Goal: Information Seeking & Learning: Learn about a topic

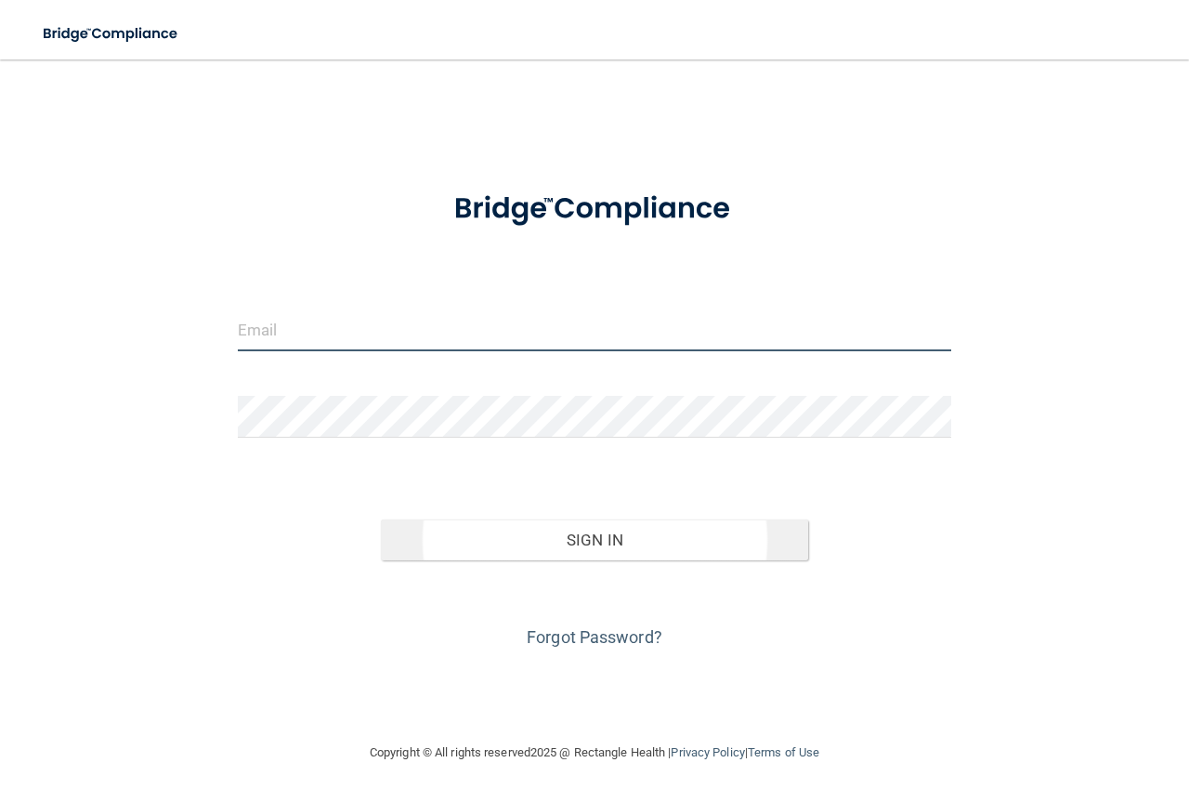
type input "[EMAIL_ADDRESS][DOMAIN_NAME]"
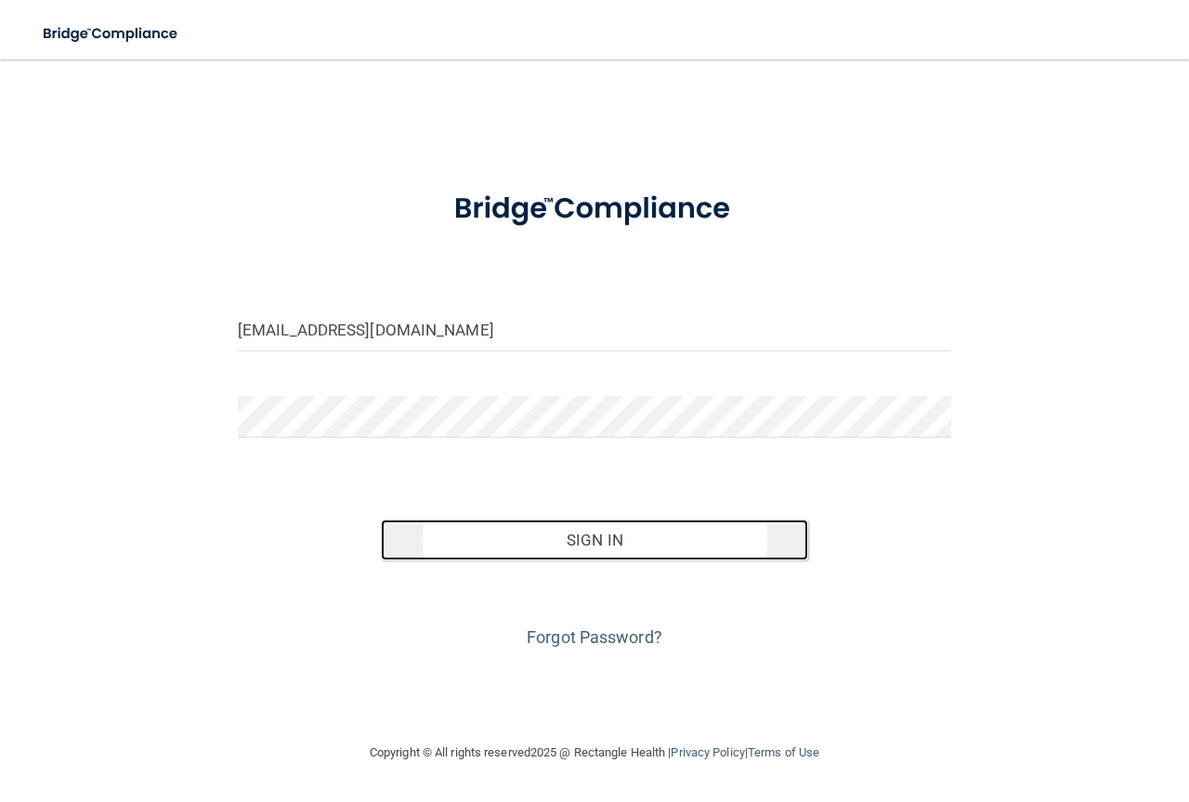
click at [584, 541] on button "Sign In" at bounding box center [595, 539] width 428 height 41
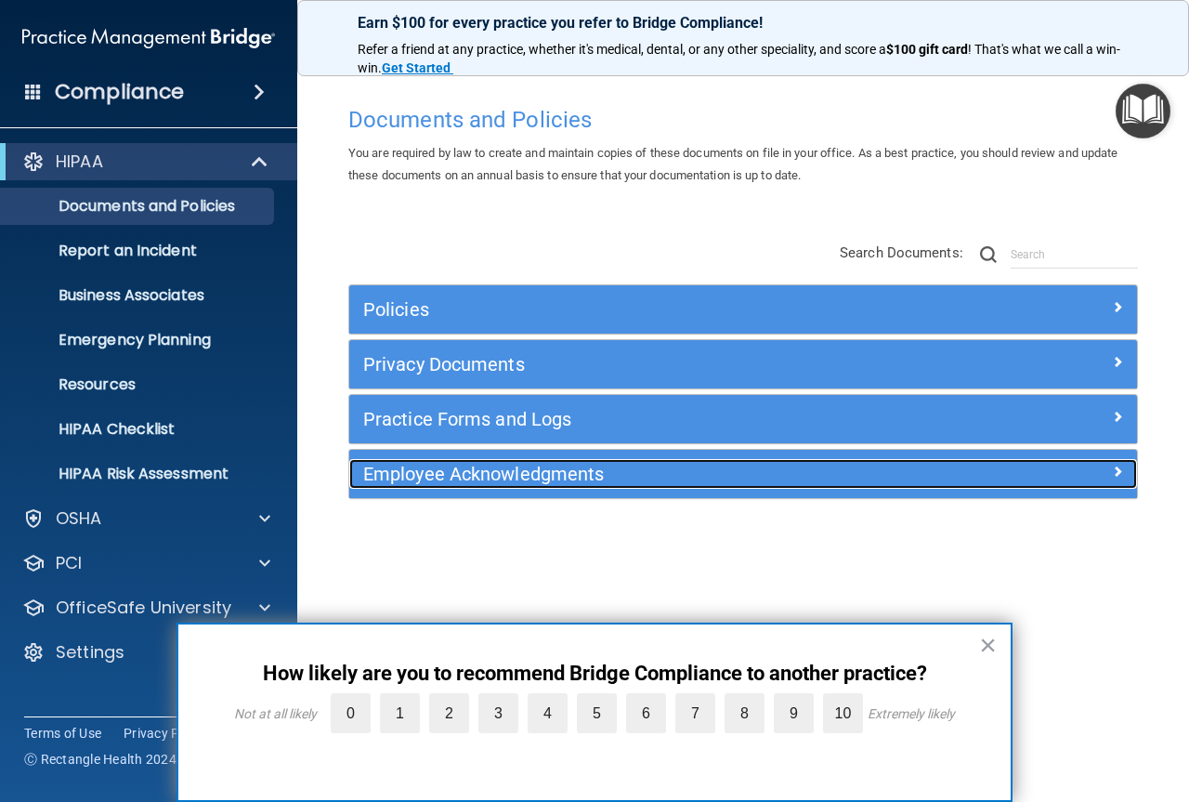
click at [618, 485] on div "Employee Acknowledgments" at bounding box center [644, 474] width 591 height 30
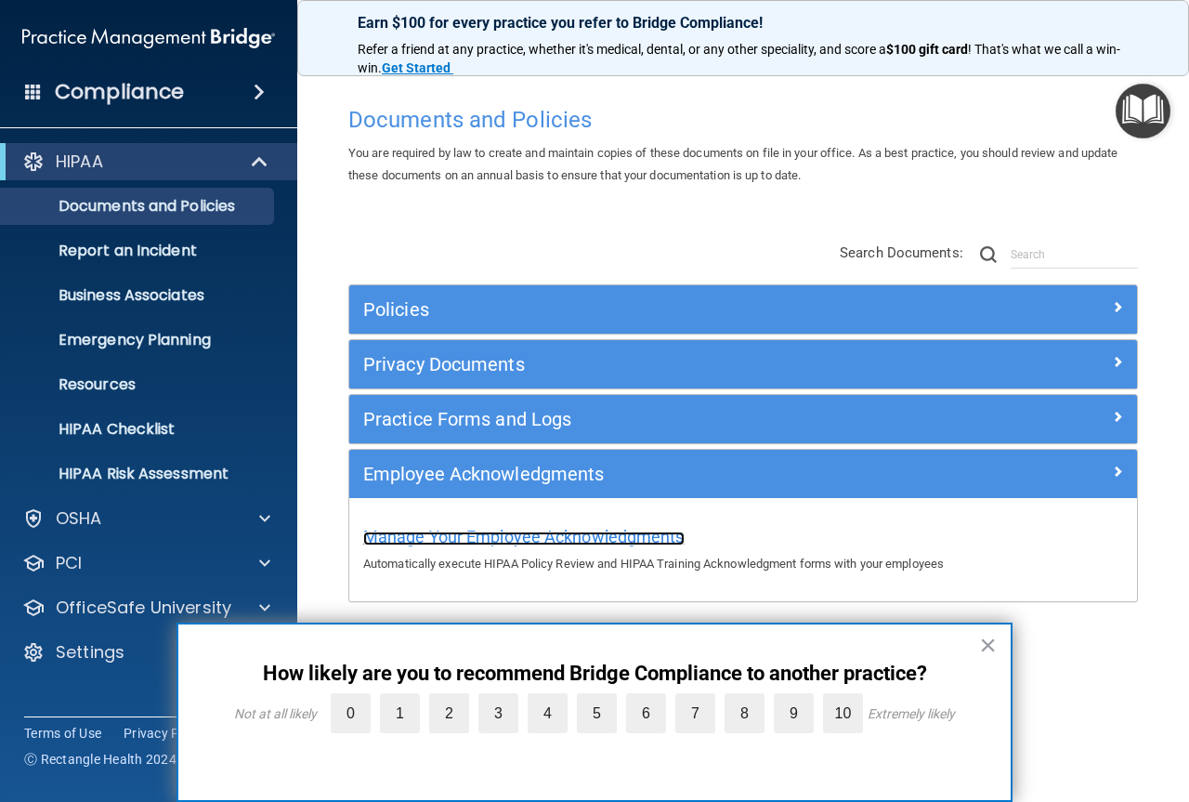
click at [589, 537] on span "Manage Your Employee Acknowledgments" at bounding box center [523, 537] width 321 height 20
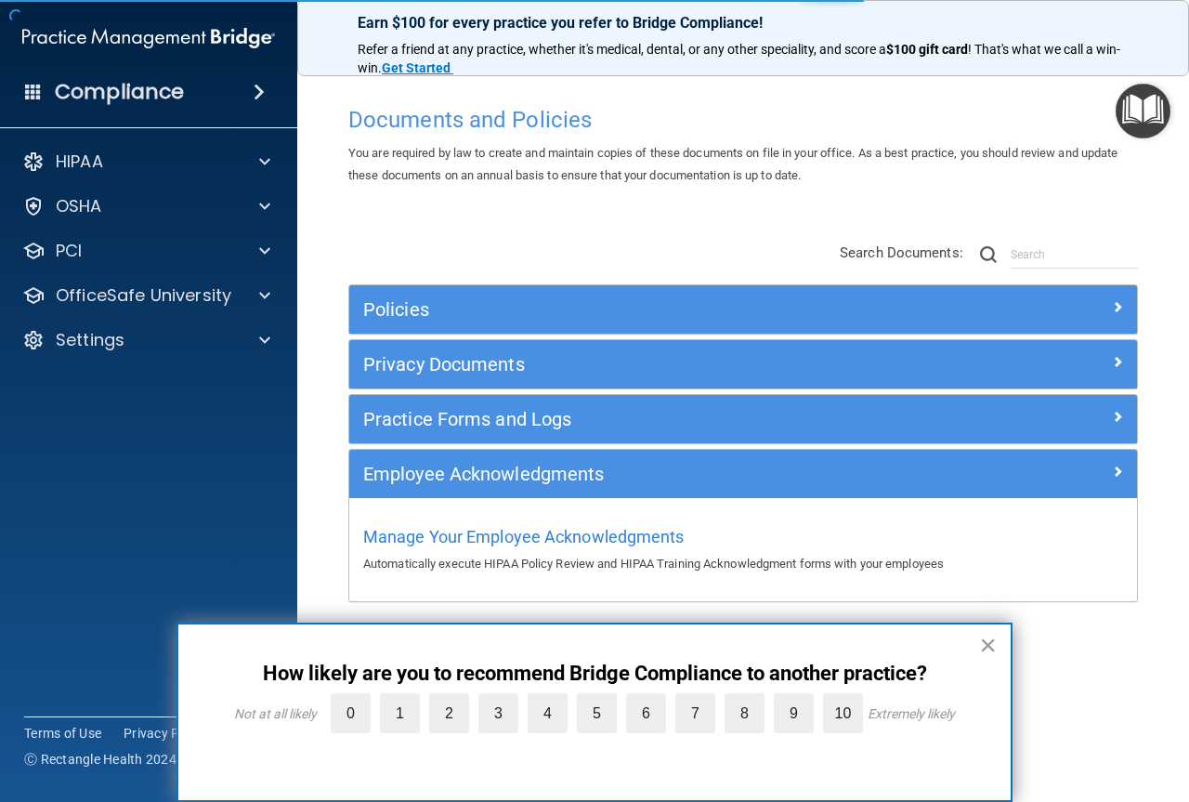
click at [990, 647] on button "×" at bounding box center [988, 645] width 18 height 30
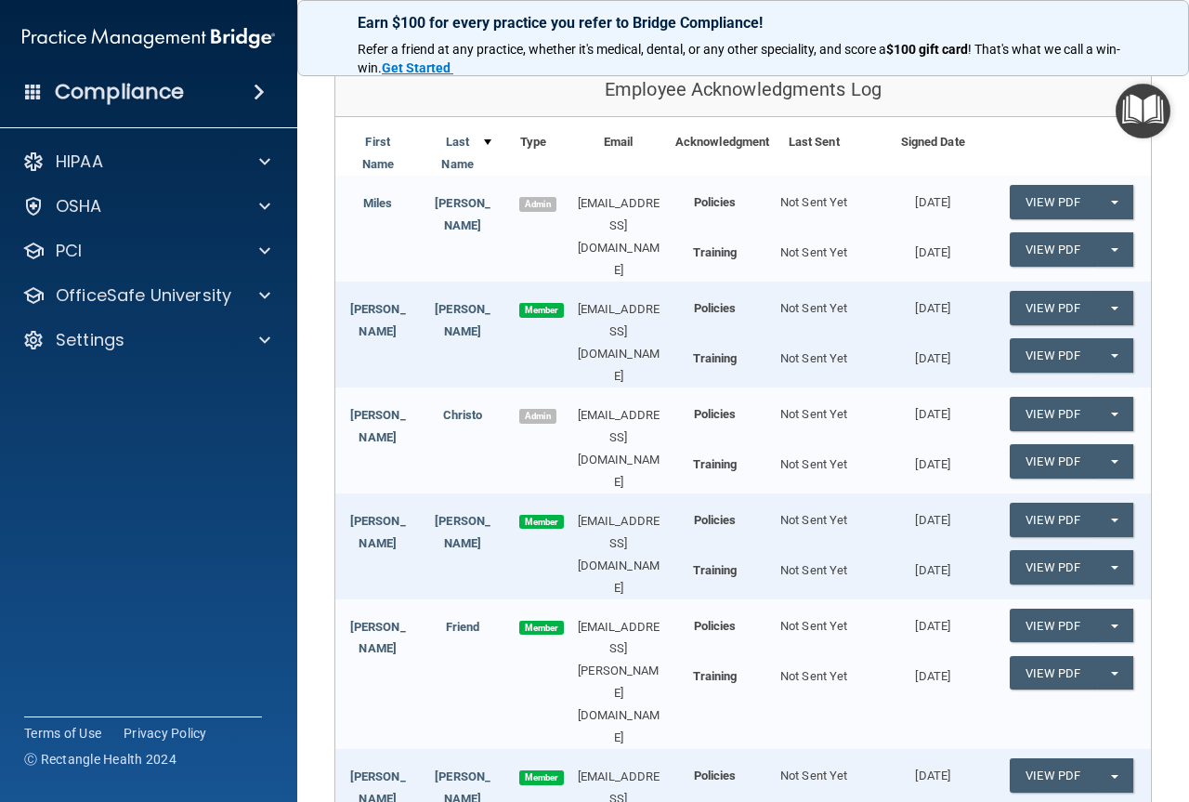
scroll to position [186, 0]
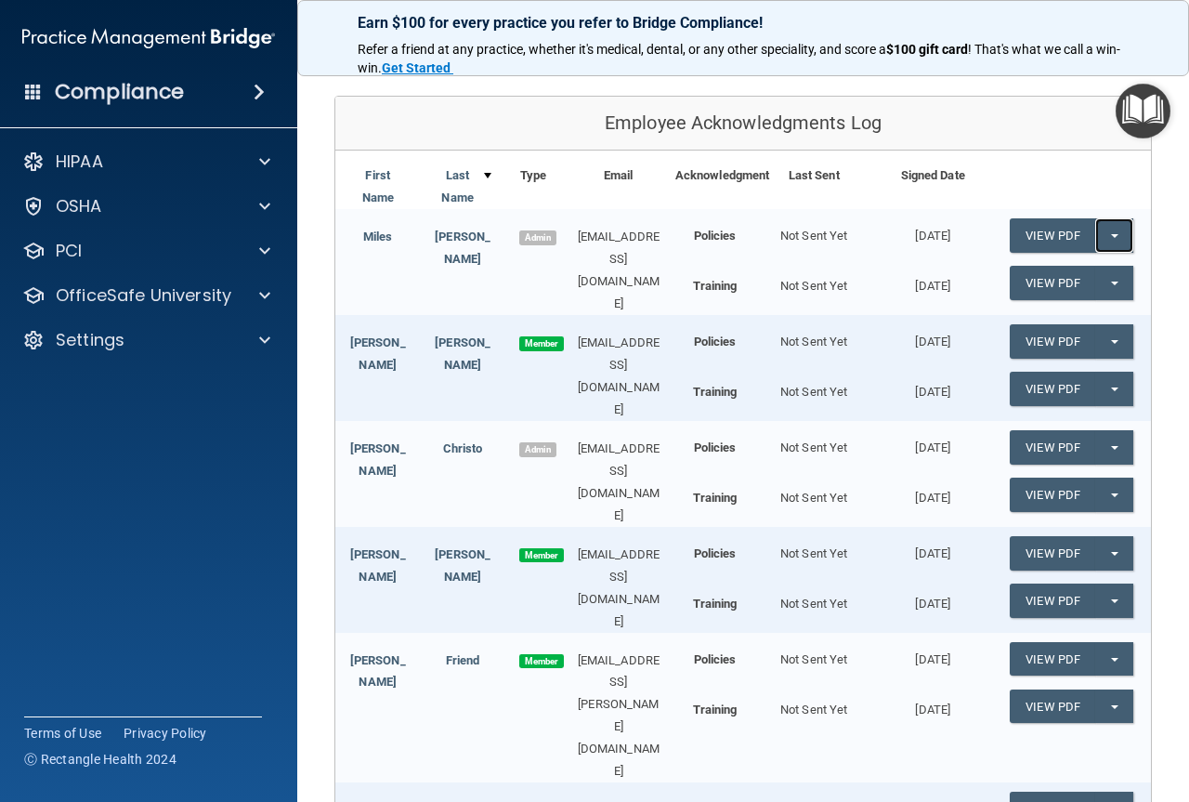
click at [1097, 231] on button "Split button!" at bounding box center [1114, 235] width 38 height 34
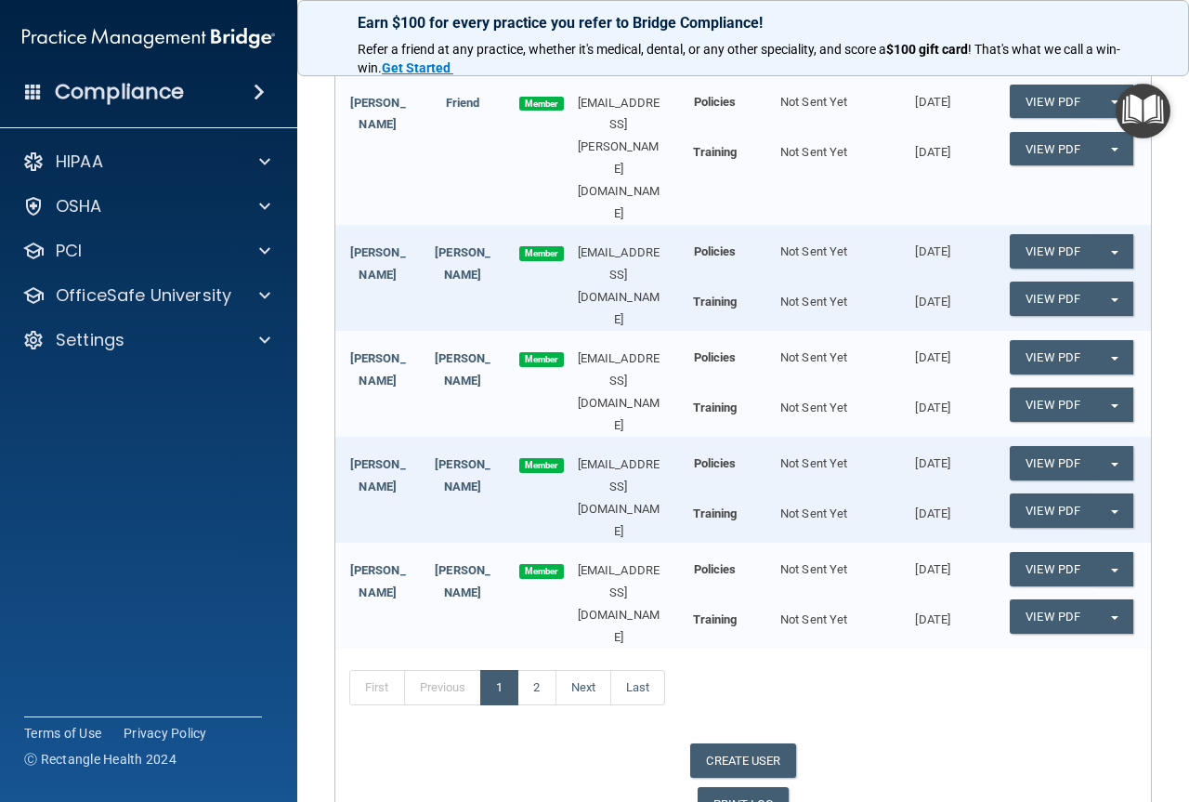
scroll to position [758, 0]
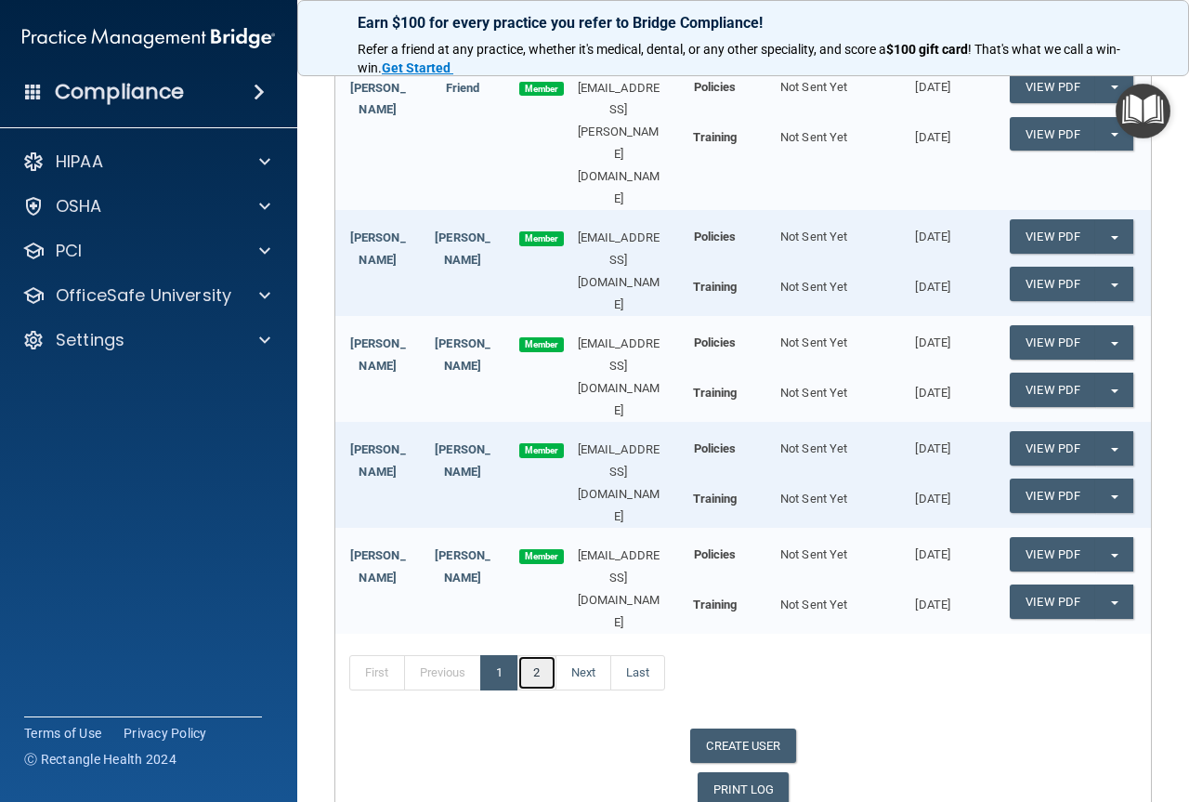
click at [544, 655] on link "2" at bounding box center [537, 672] width 38 height 35
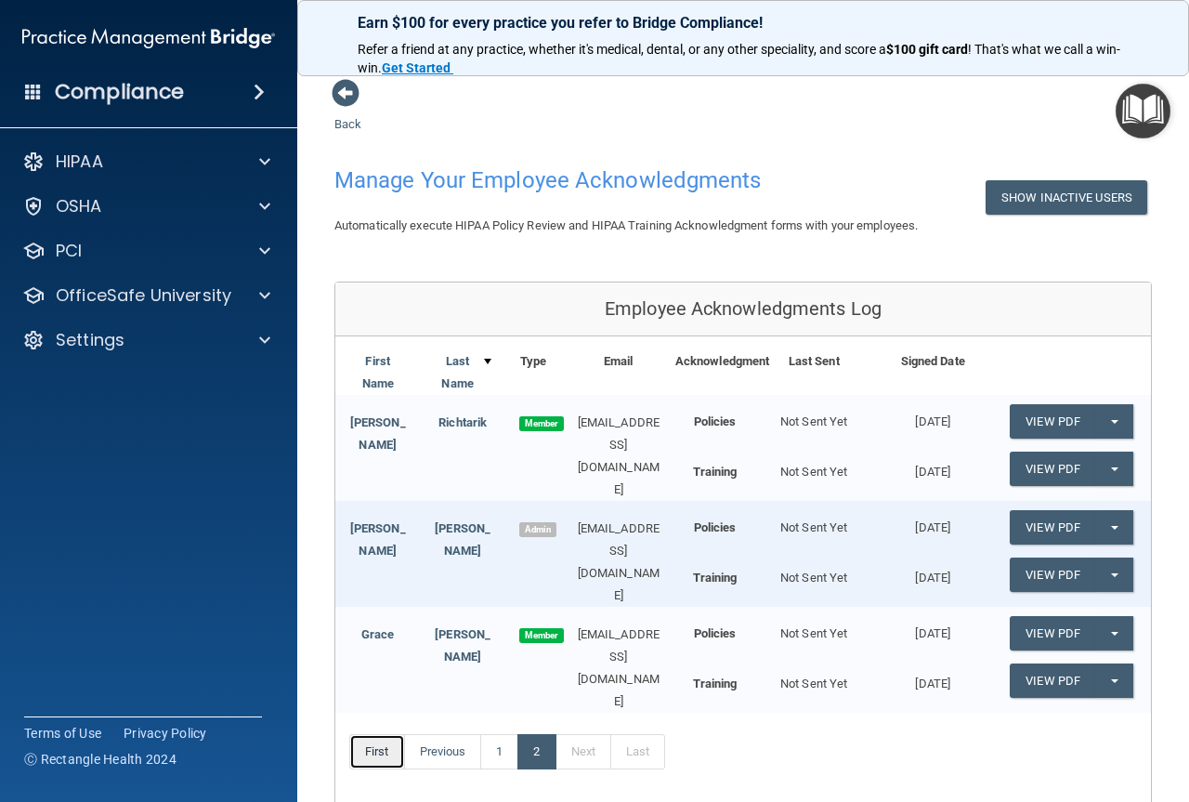
click at [380, 736] on link "First" at bounding box center [377, 751] width 56 height 35
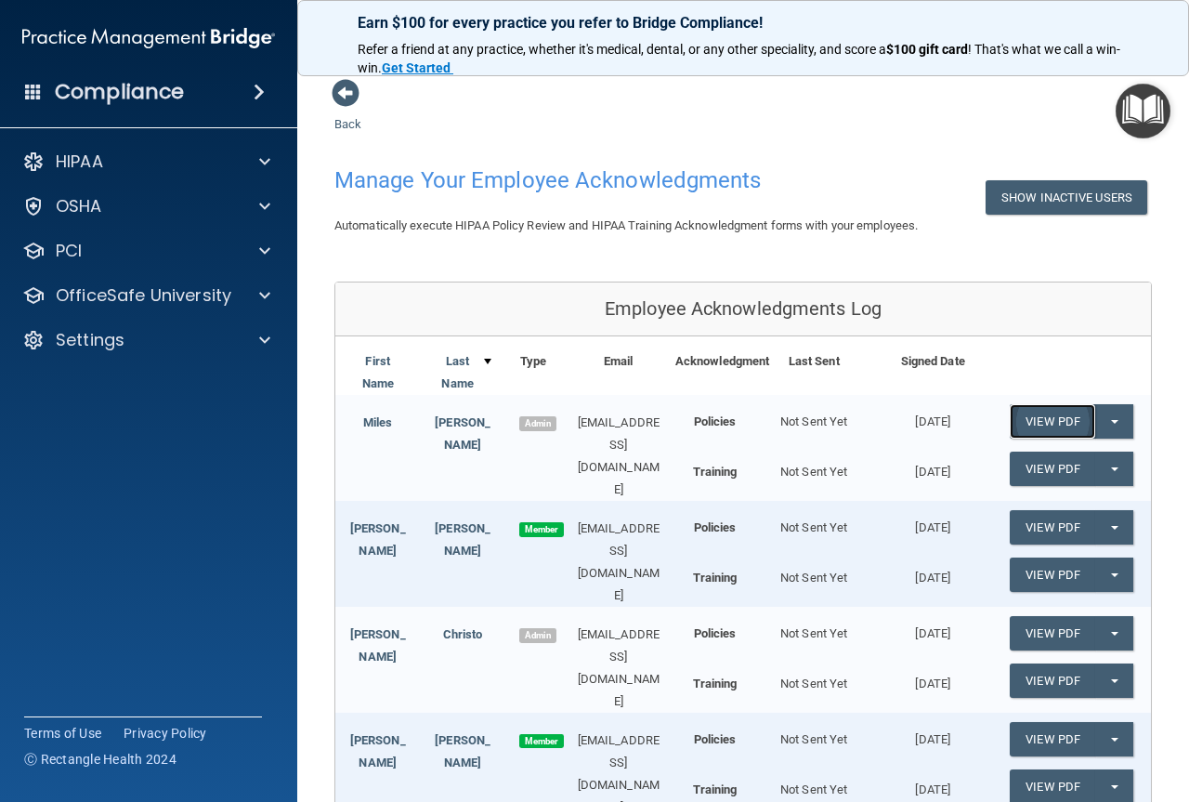
click at [1022, 421] on link "View PDF" at bounding box center [1052, 421] width 85 height 34
click at [1010, 474] on link "View PDF" at bounding box center [1052, 469] width 85 height 34
click at [1046, 528] on link "View PDF" at bounding box center [1052, 527] width 85 height 34
click at [1048, 568] on link "View PDF" at bounding box center [1052, 574] width 85 height 34
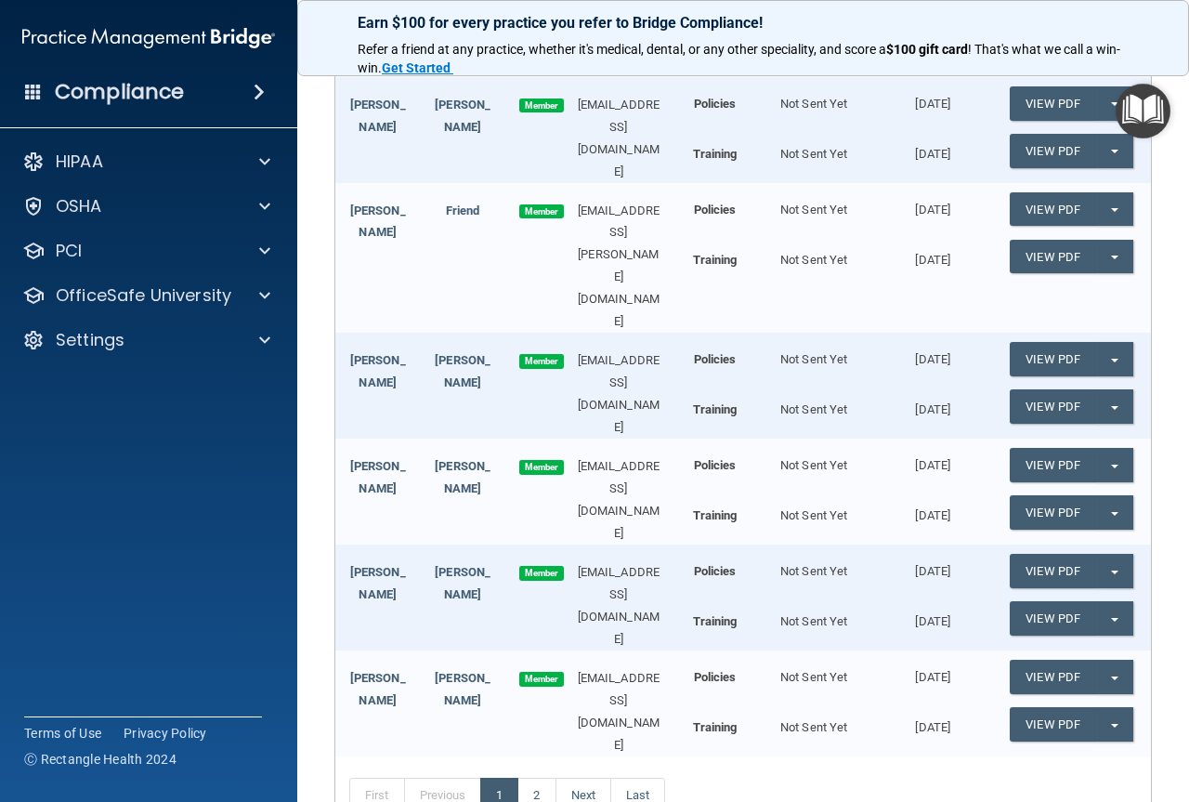
scroll to position [758, 0]
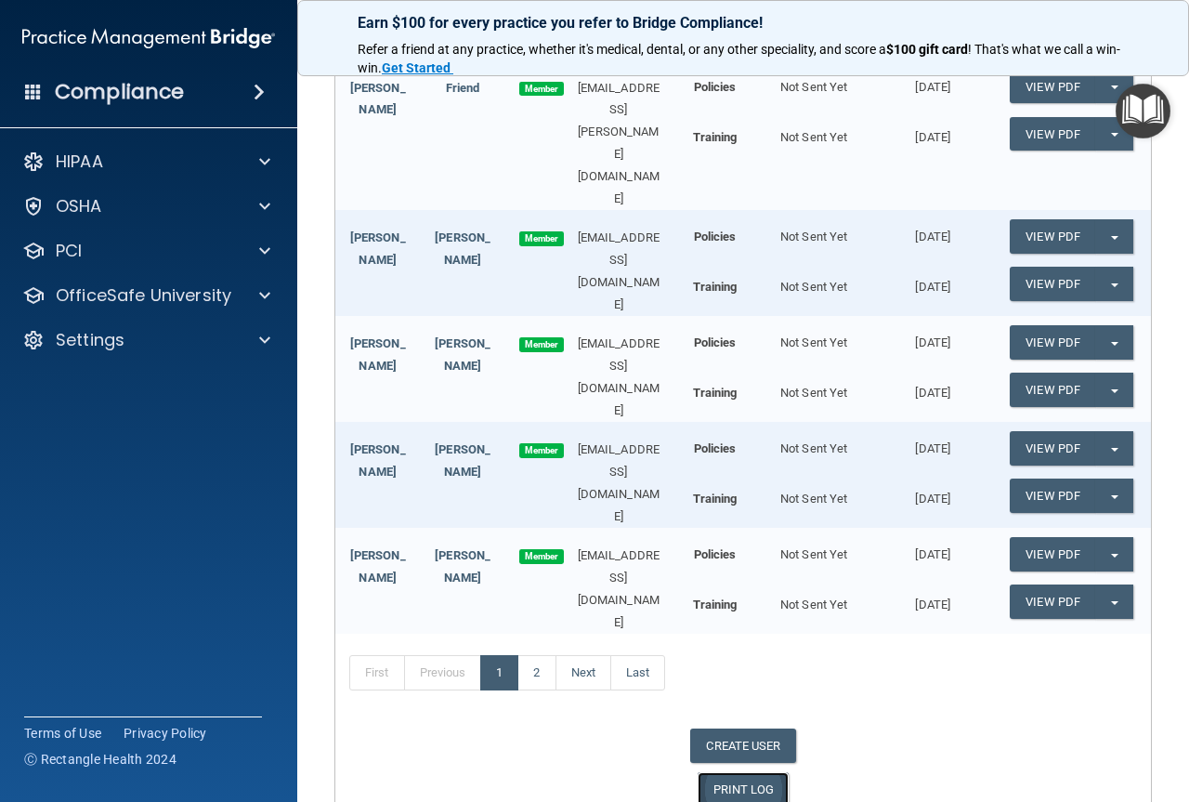
click at [742, 772] on link "PRINT LOG" at bounding box center [744, 789] width 92 height 34
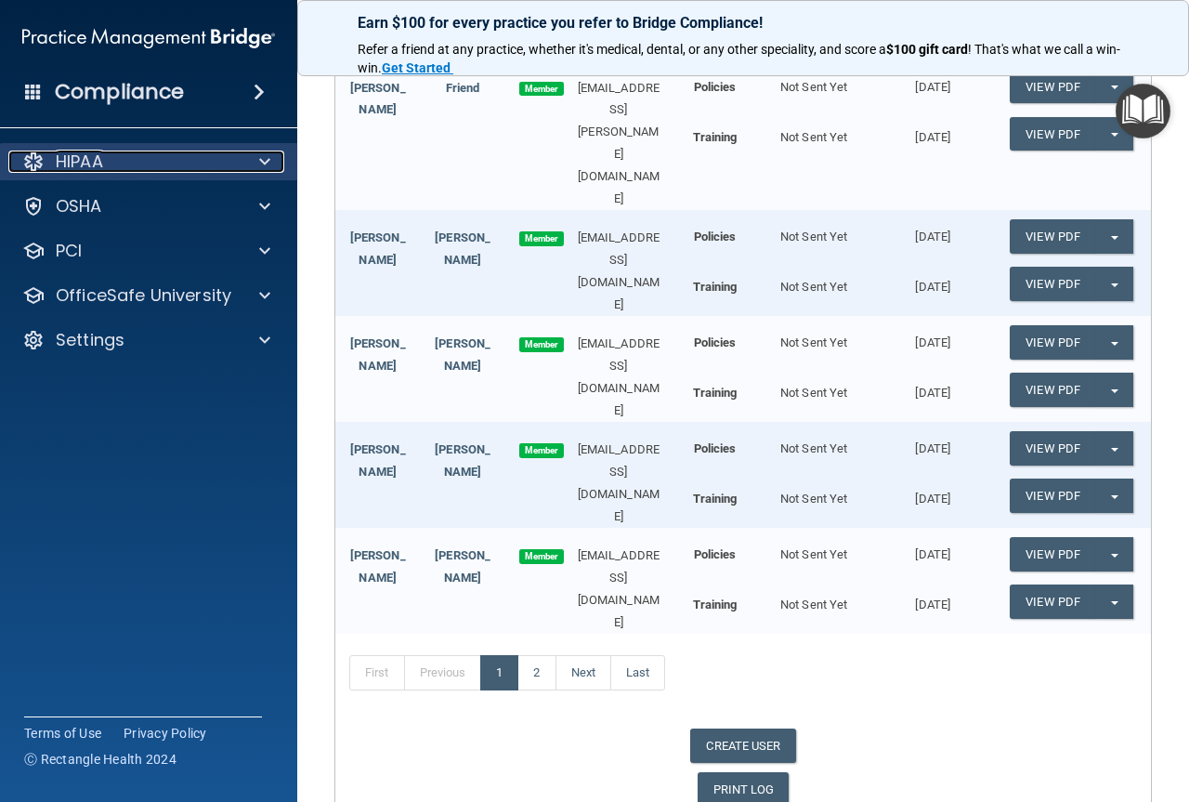
click at [263, 162] on span at bounding box center [264, 162] width 11 height 22
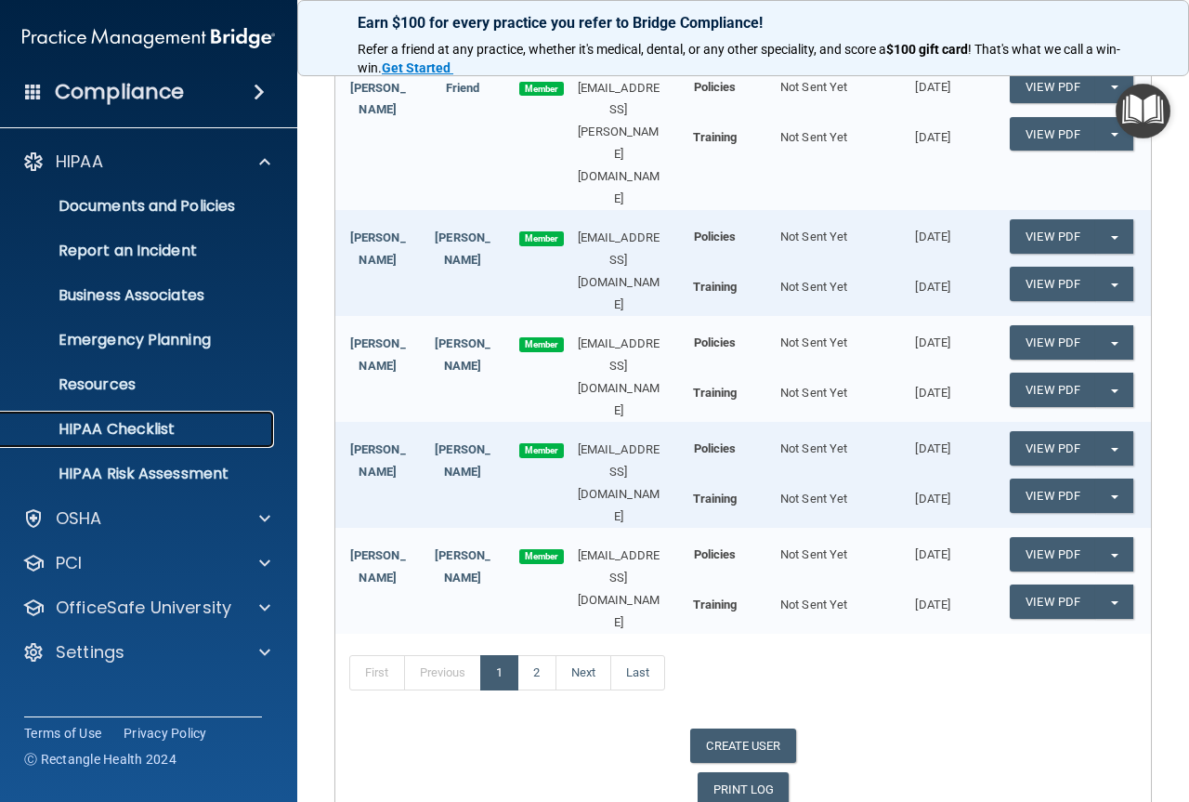
click at [152, 432] on p "HIPAA Checklist" at bounding box center [139, 429] width 254 height 19
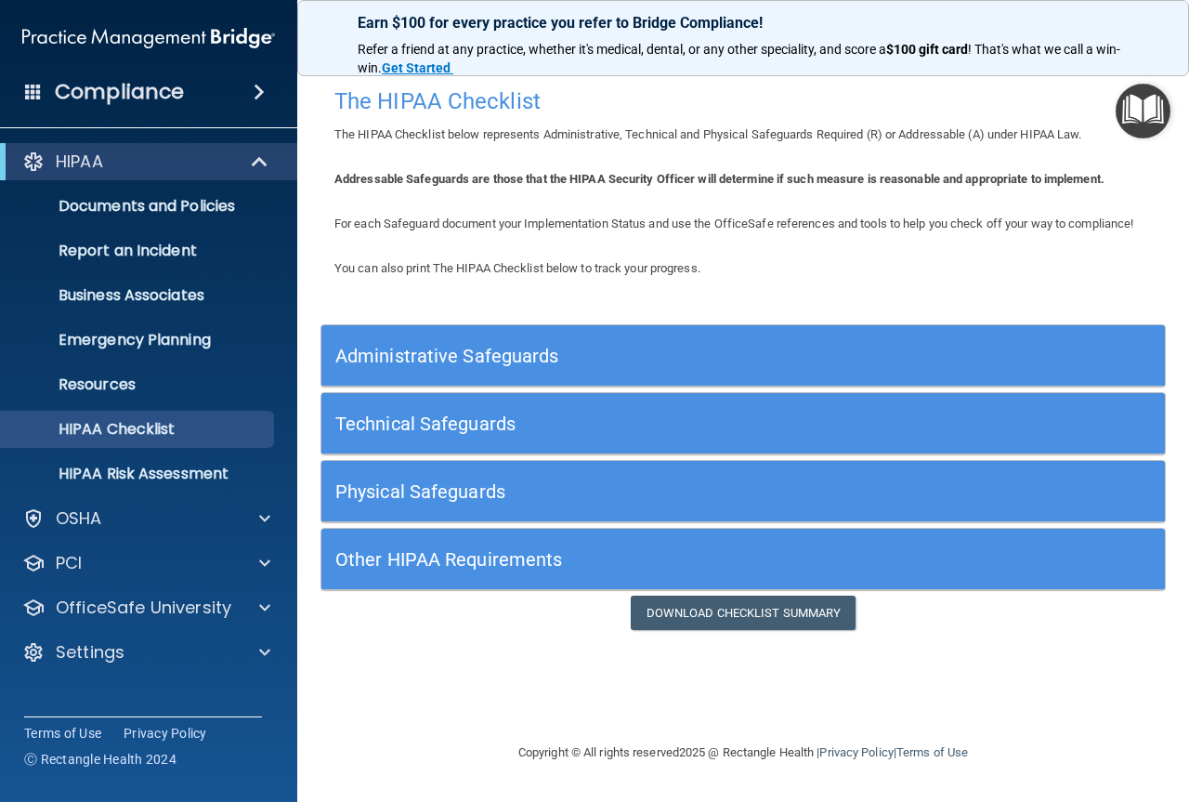
click at [435, 355] on h5 "Administrative Safeguards" at bounding box center [637, 356] width 605 height 20
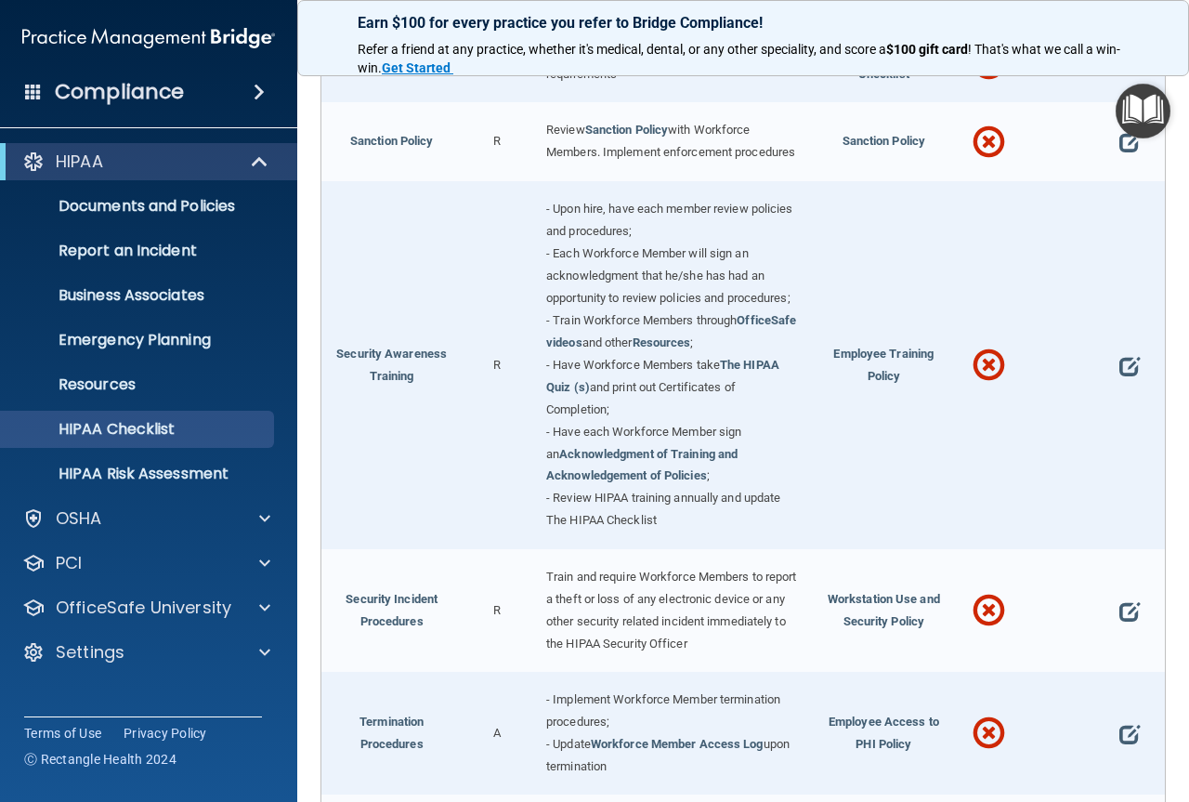
scroll to position [1838, 0]
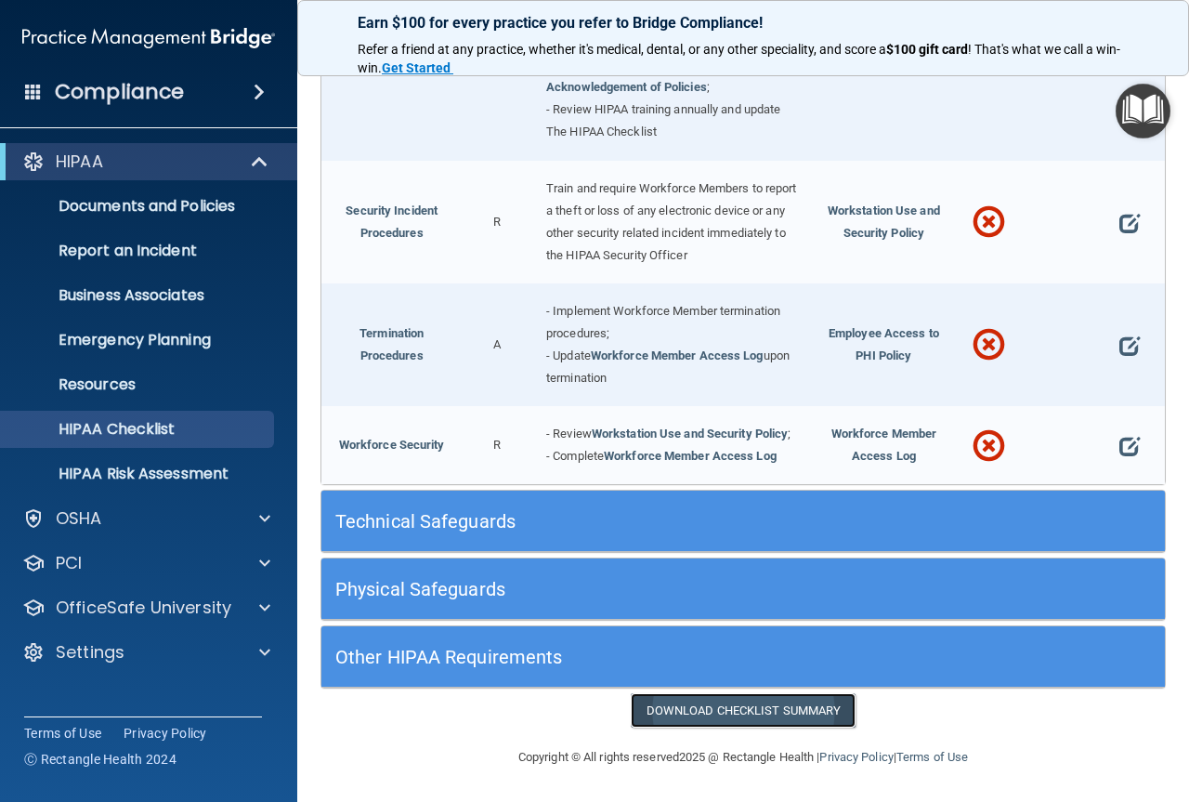
click at [714, 710] on link "Download Checklist Summary" at bounding box center [744, 710] width 226 height 34
click at [196, 479] on p "HIPAA Risk Assessment" at bounding box center [139, 474] width 254 height 19
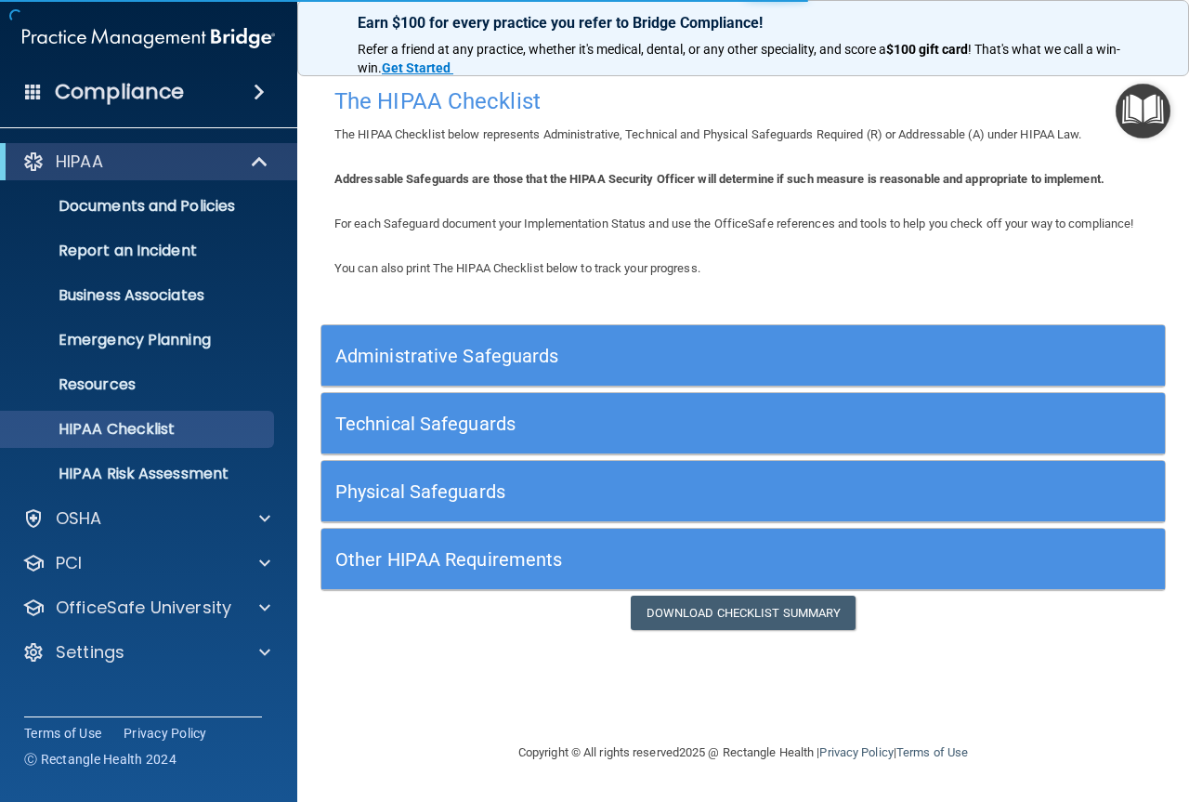
click at [523, 353] on h5 "Administrative Safeguards" at bounding box center [637, 356] width 605 height 20
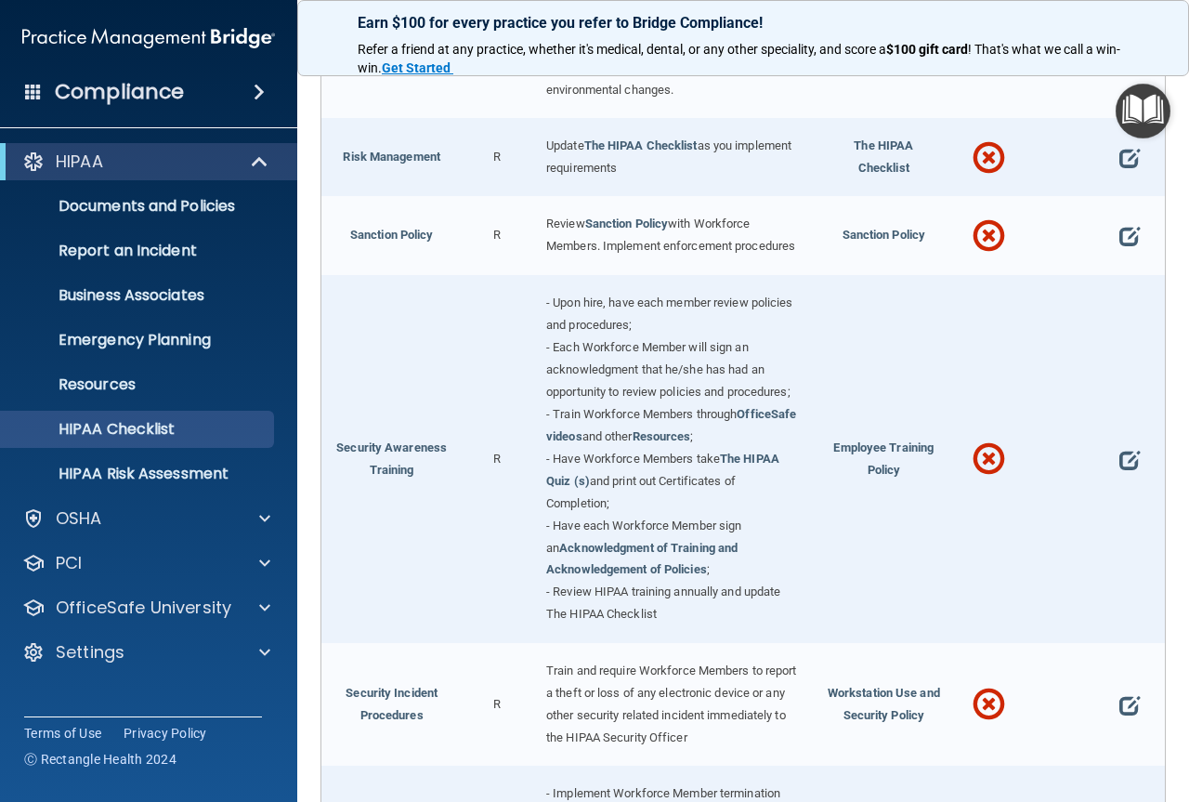
scroll to position [1838, 0]
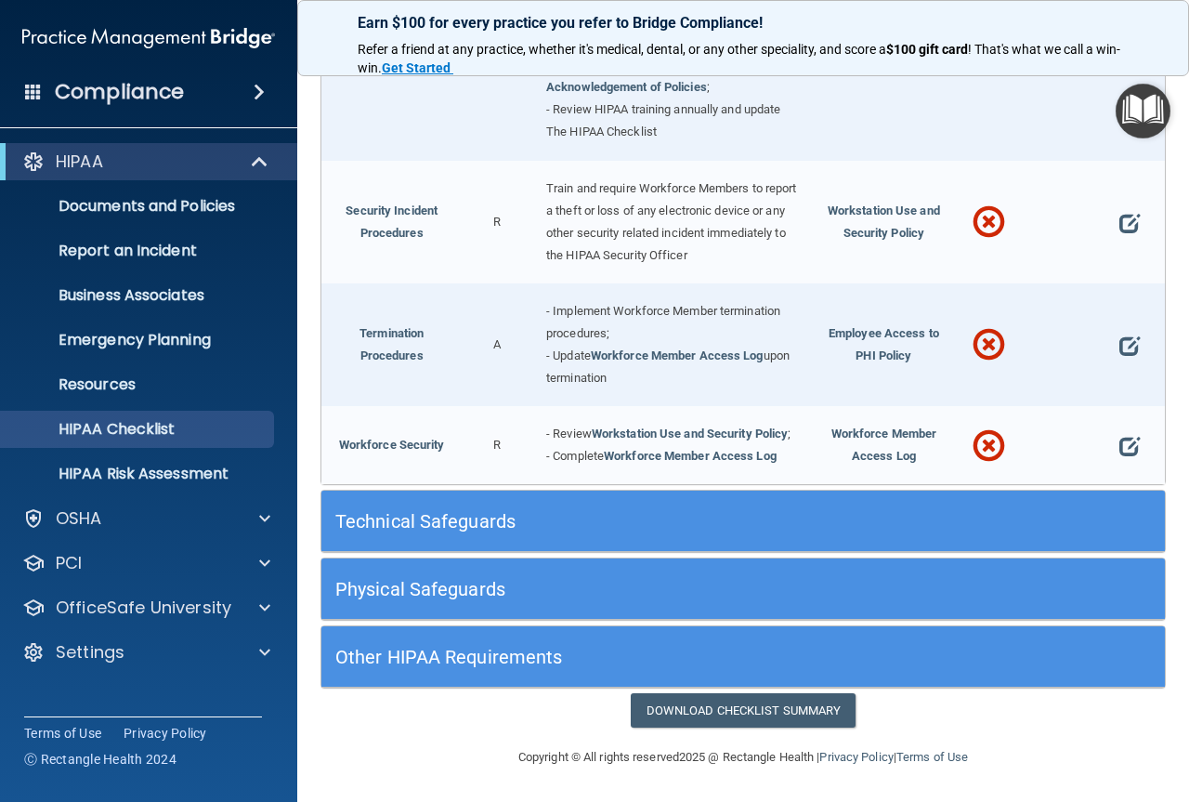
click at [453, 517] on h5 "Technical Safeguards" at bounding box center [637, 521] width 605 height 20
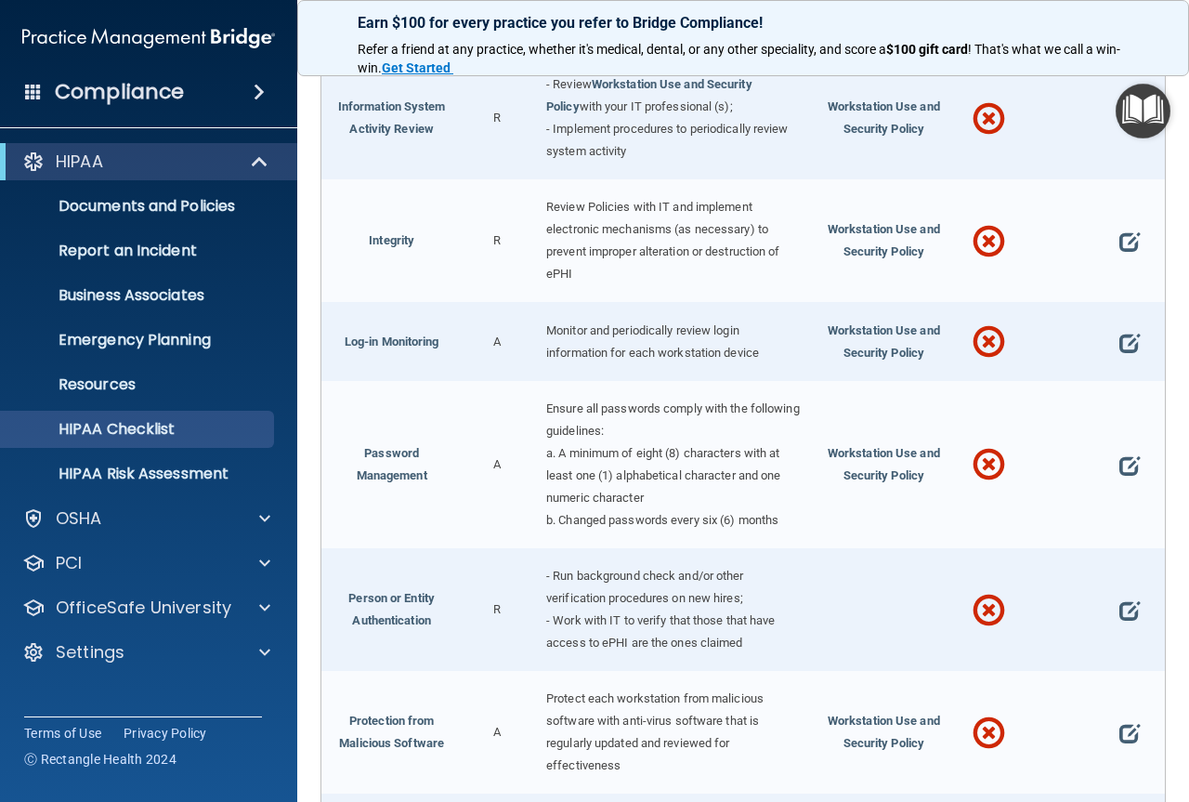
scroll to position [3327, 0]
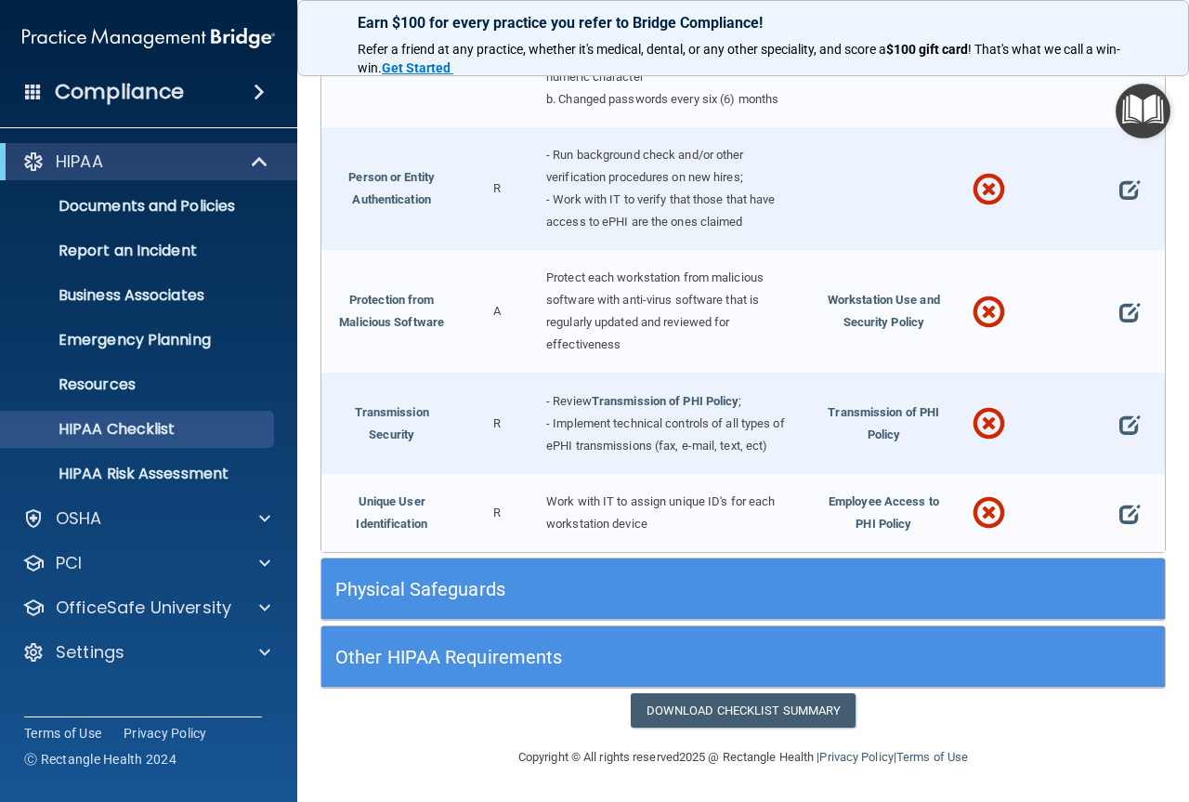
click at [416, 575] on div "Physical Safeguards" at bounding box center [637, 589] width 633 height 42
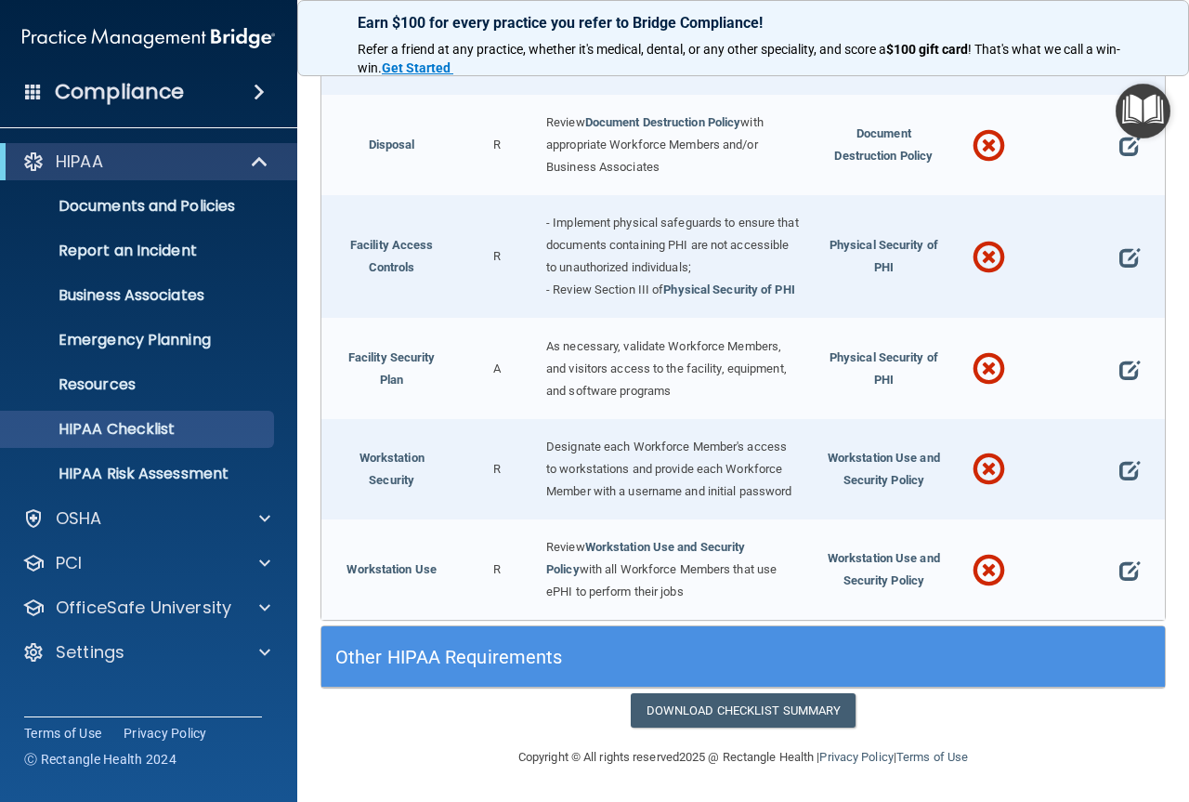
scroll to position [4127, 0]
click at [423, 657] on h5 "Other HIPAA Requirements" at bounding box center [637, 657] width 605 height 20
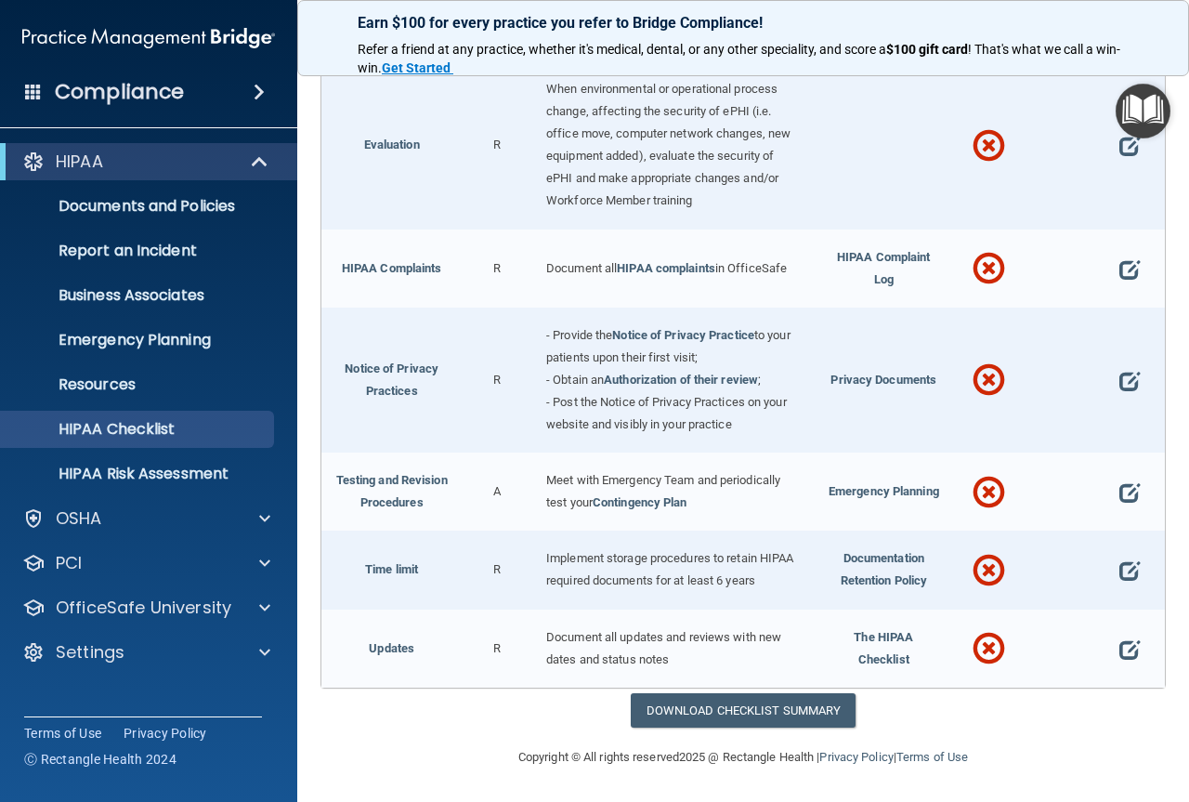
scroll to position [5128, 0]
click at [158, 467] on p "HIPAA Risk Assessment" at bounding box center [139, 474] width 254 height 19
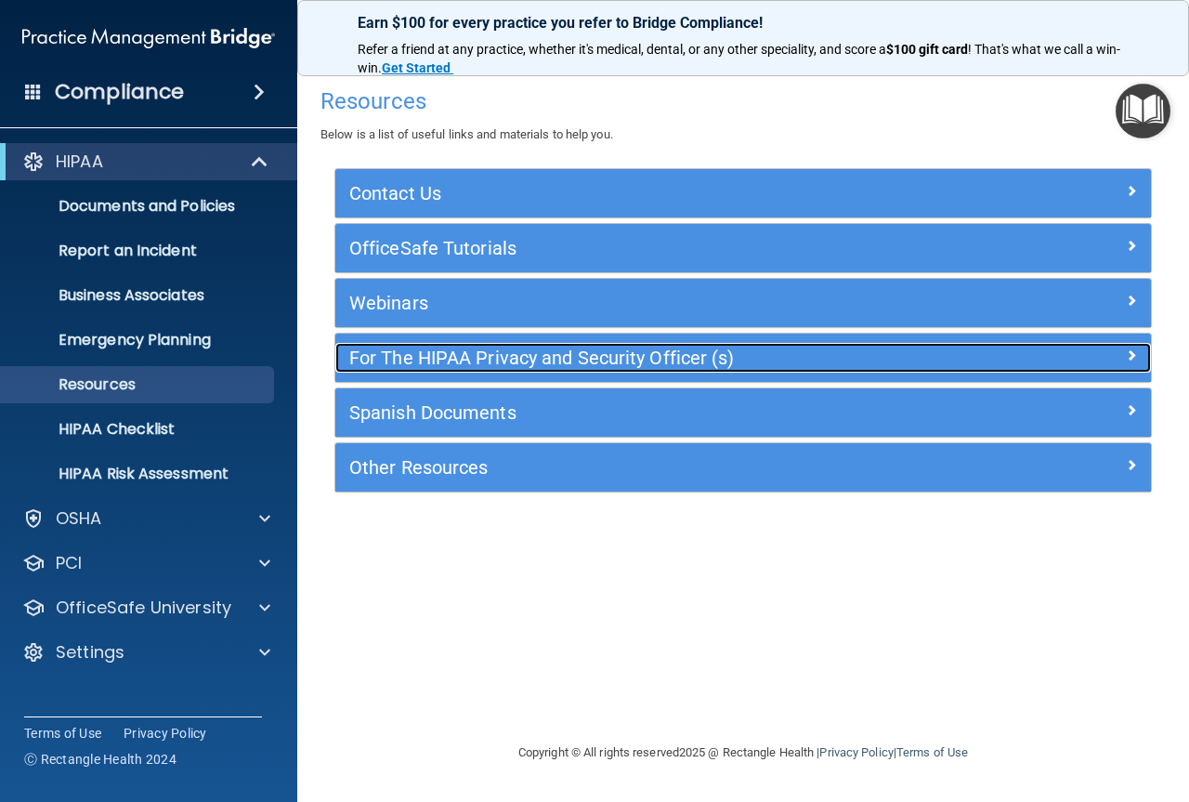
click at [523, 354] on h5 "For The HIPAA Privacy and Security Officer (s)" at bounding box center [641, 358] width 584 height 20
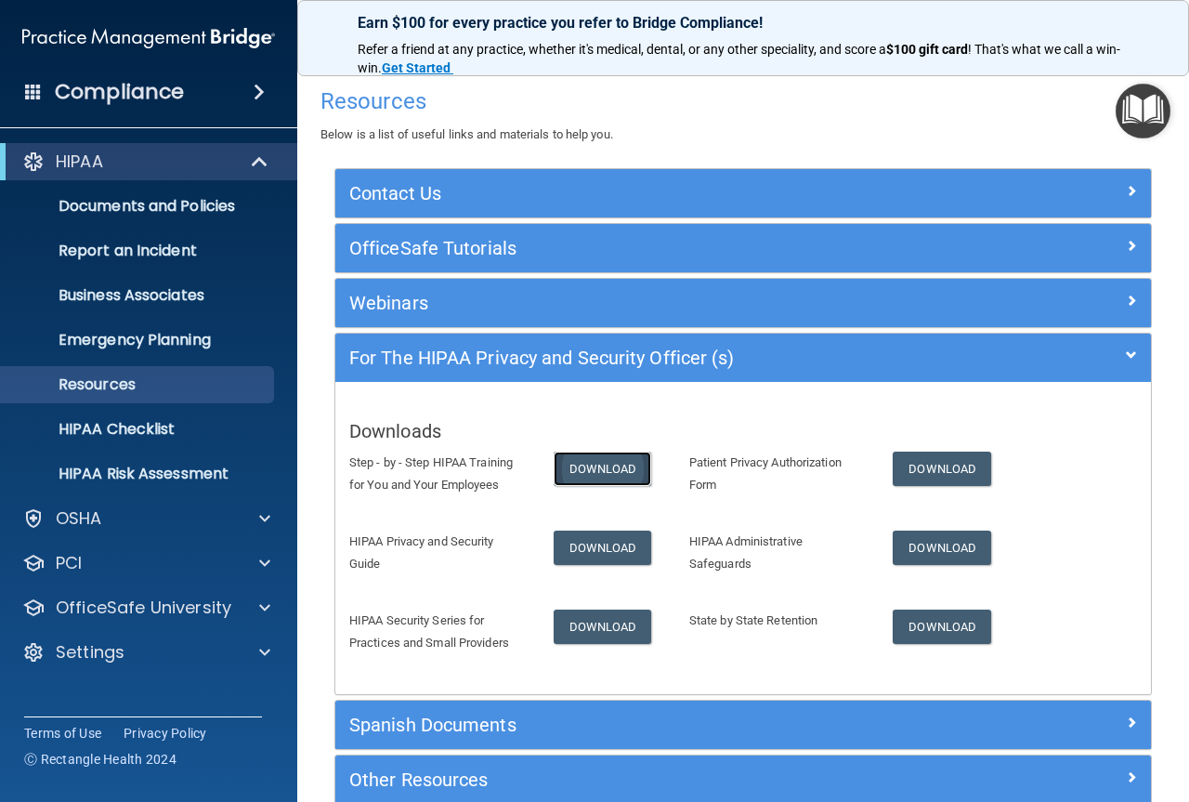
click at [597, 471] on link "Download" at bounding box center [603, 469] width 98 height 34
click at [578, 547] on link "Download" at bounding box center [603, 548] width 98 height 34
click at [574, 623] on link "Download" at bounding box center [603, 627] width 98 height 34
click at [944, 468] on link "Download" at bounding box center [942, 469] width 98 height 34
click at [910, 541] on link "Download" at bounding box center [942, 548] width 98 height 34
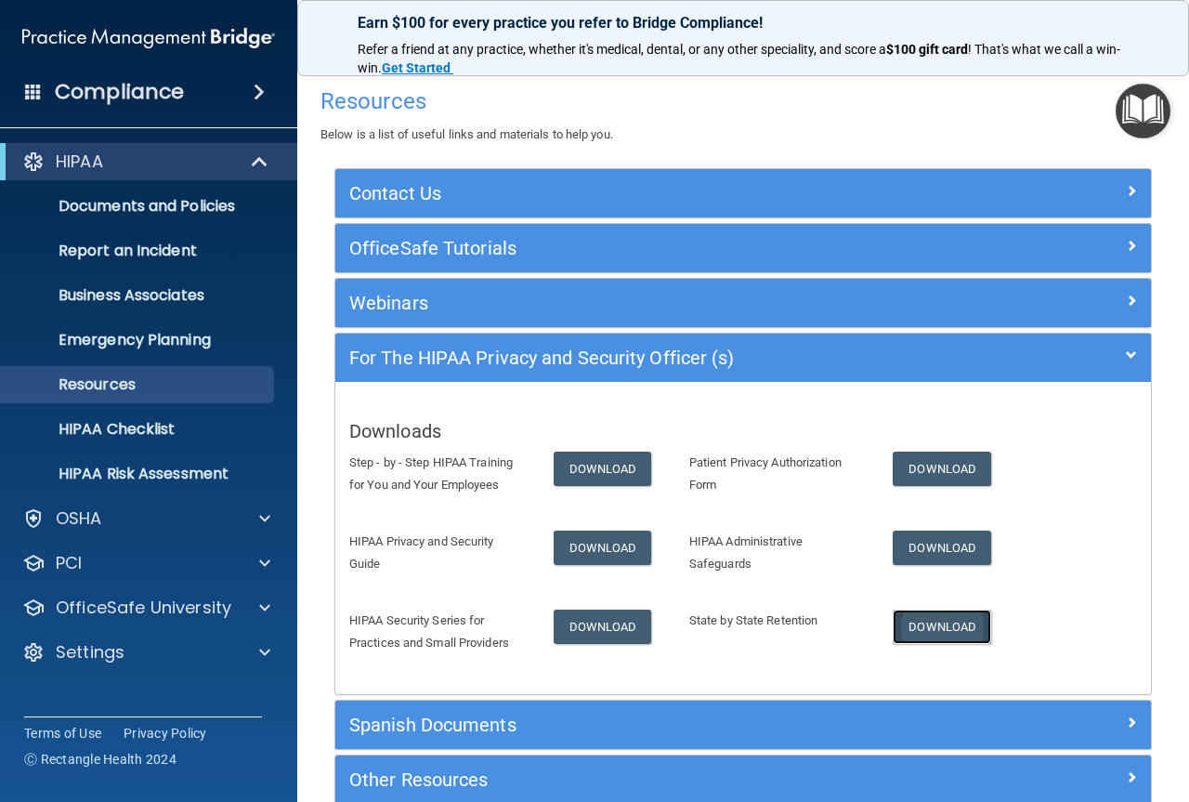
click at [924, 623] on link "Download" at bounding box center [942, 627] width 98 height 34
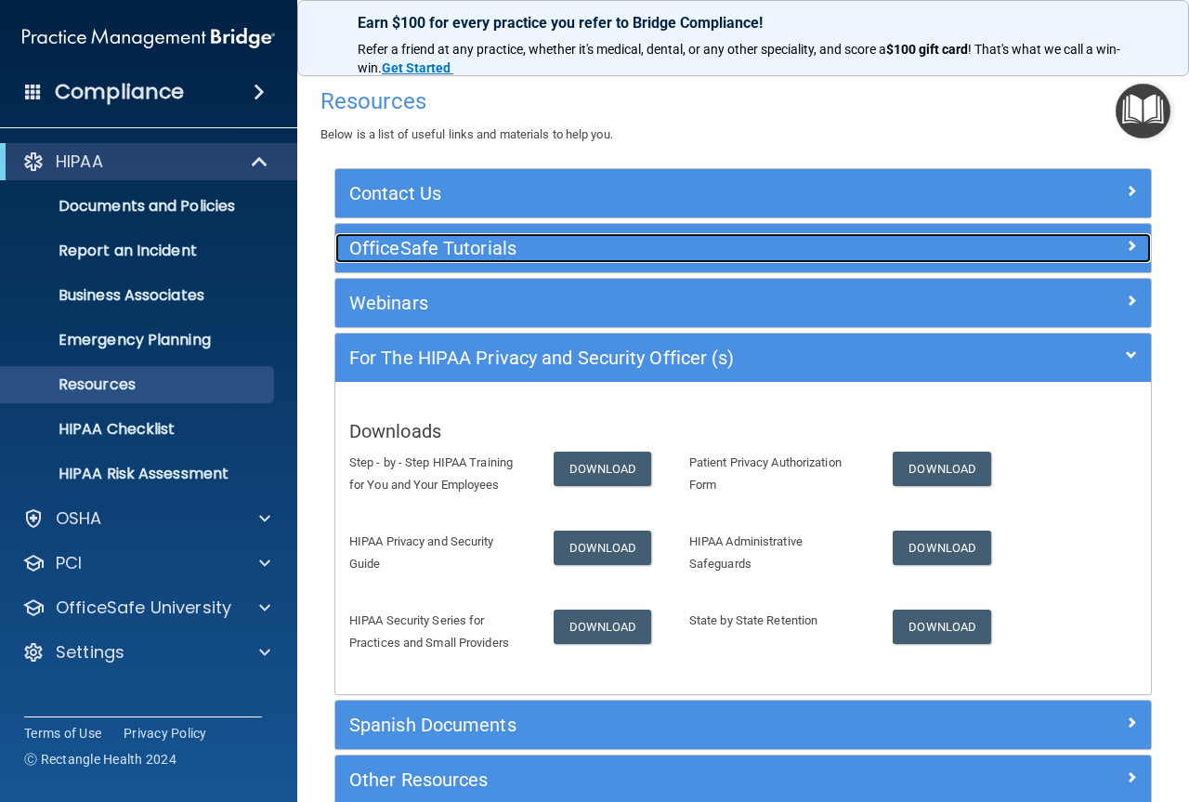
click at [415, 247] on h5 "OfficeSafe Tutorials" at bounding box center [641, 248] width 584 height 20
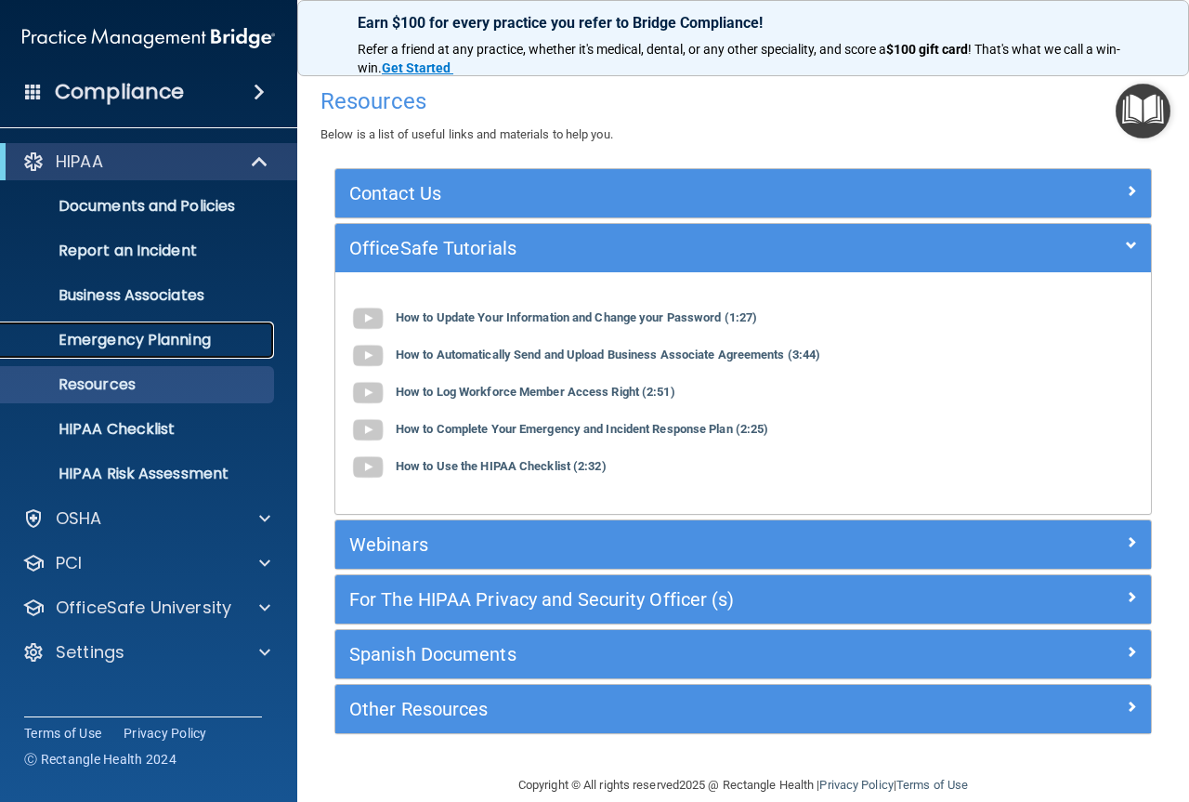
click at [151, 331] on p "Emergency Planning" at bounding box center [139, 340] width 254 height 19
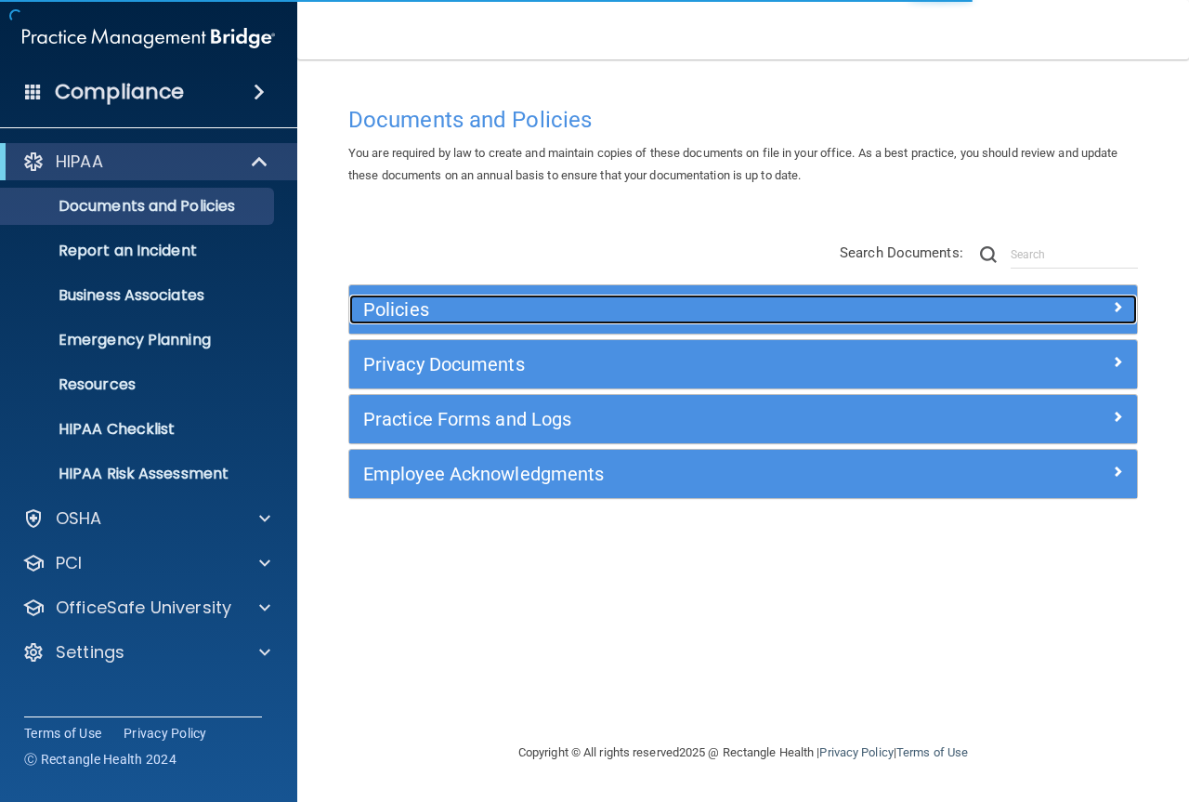
click at [436, 305] on h5 "Policies" at bounding box center [644, 309] width 563 height 20
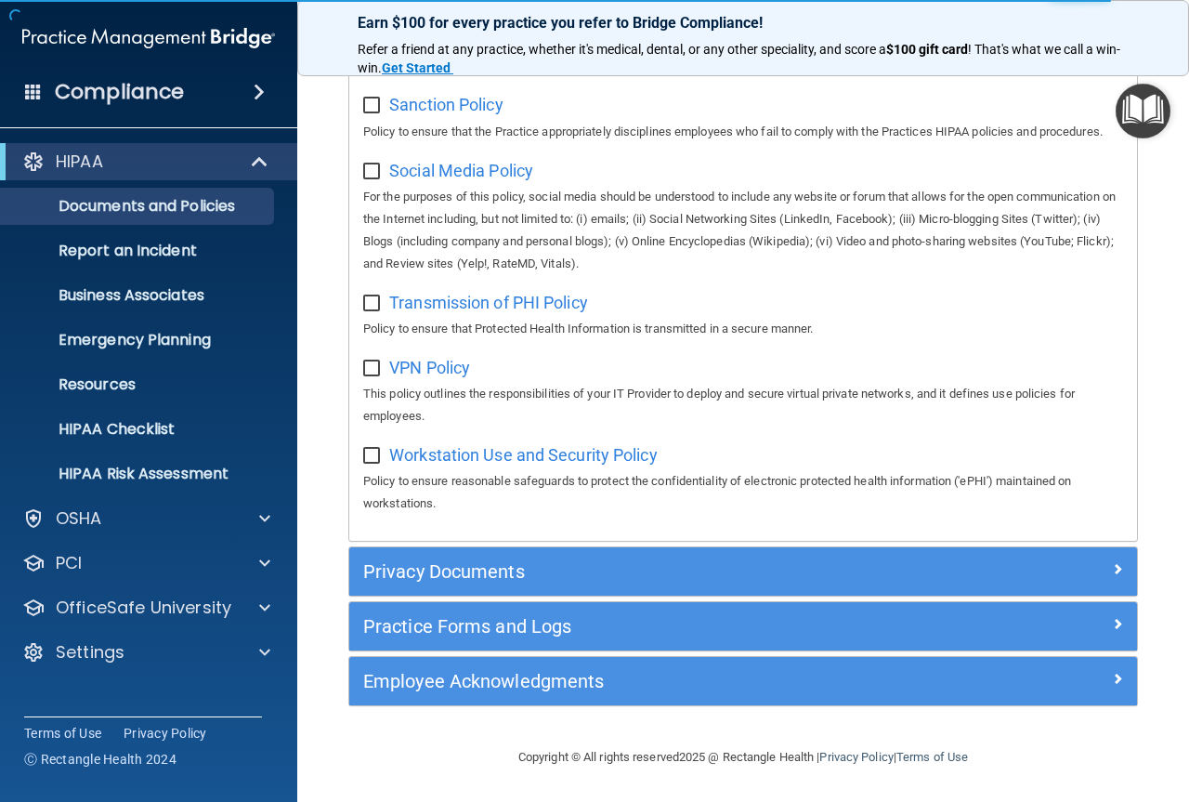
scroll to position [1576, 0]
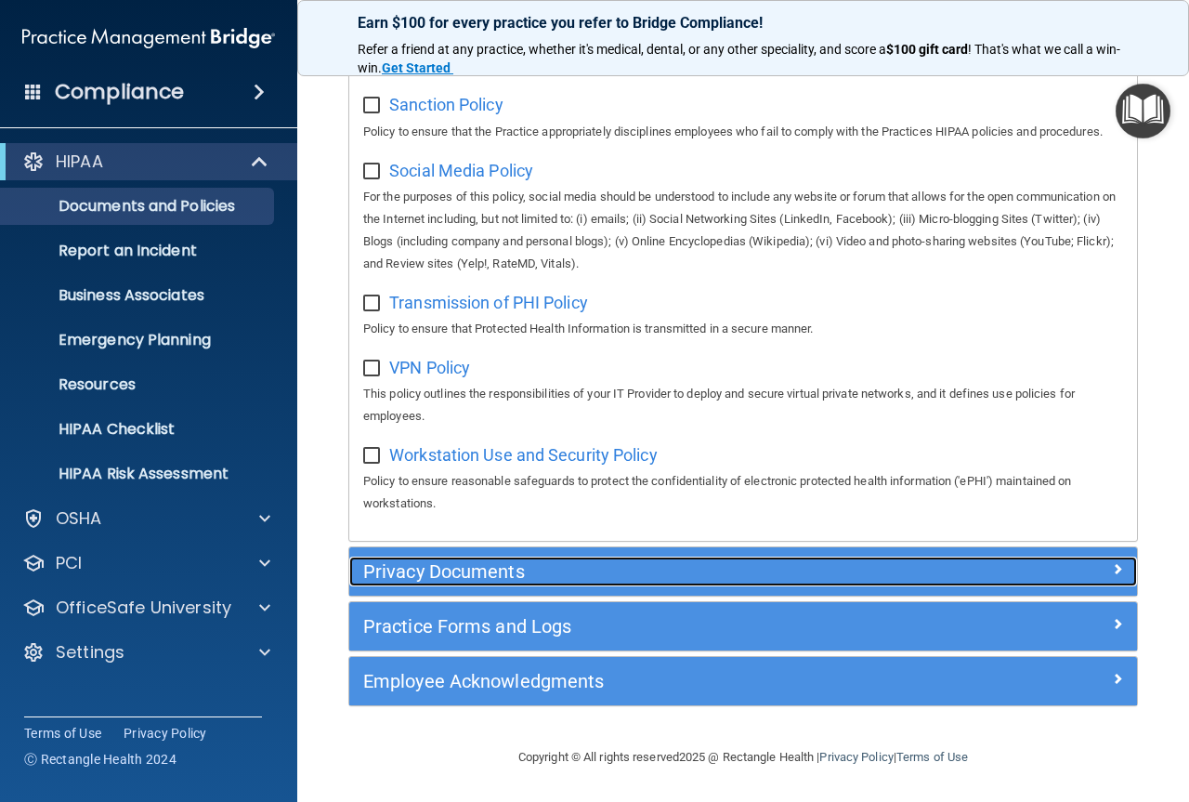
click at [432, 565] on h5 "Privacy Documents" at bounding box center [644, 571] width 563 height 20
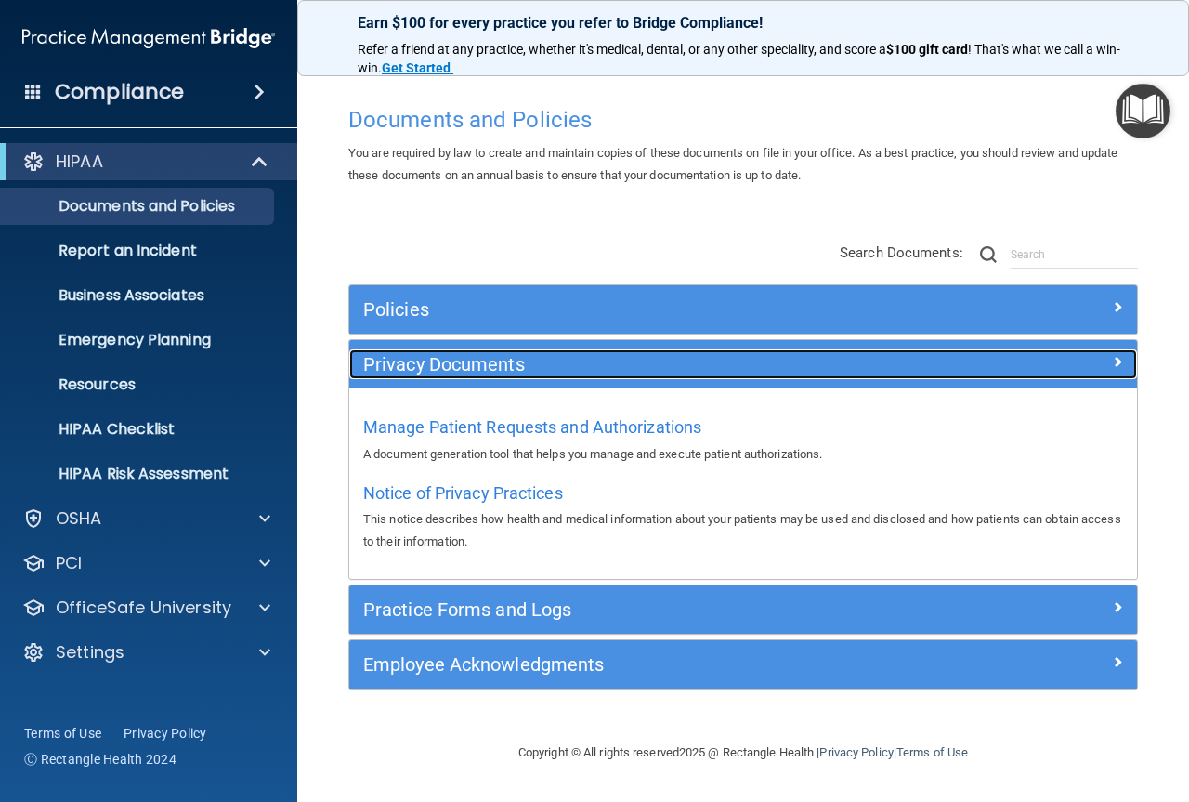
scroll to position [0, 0]
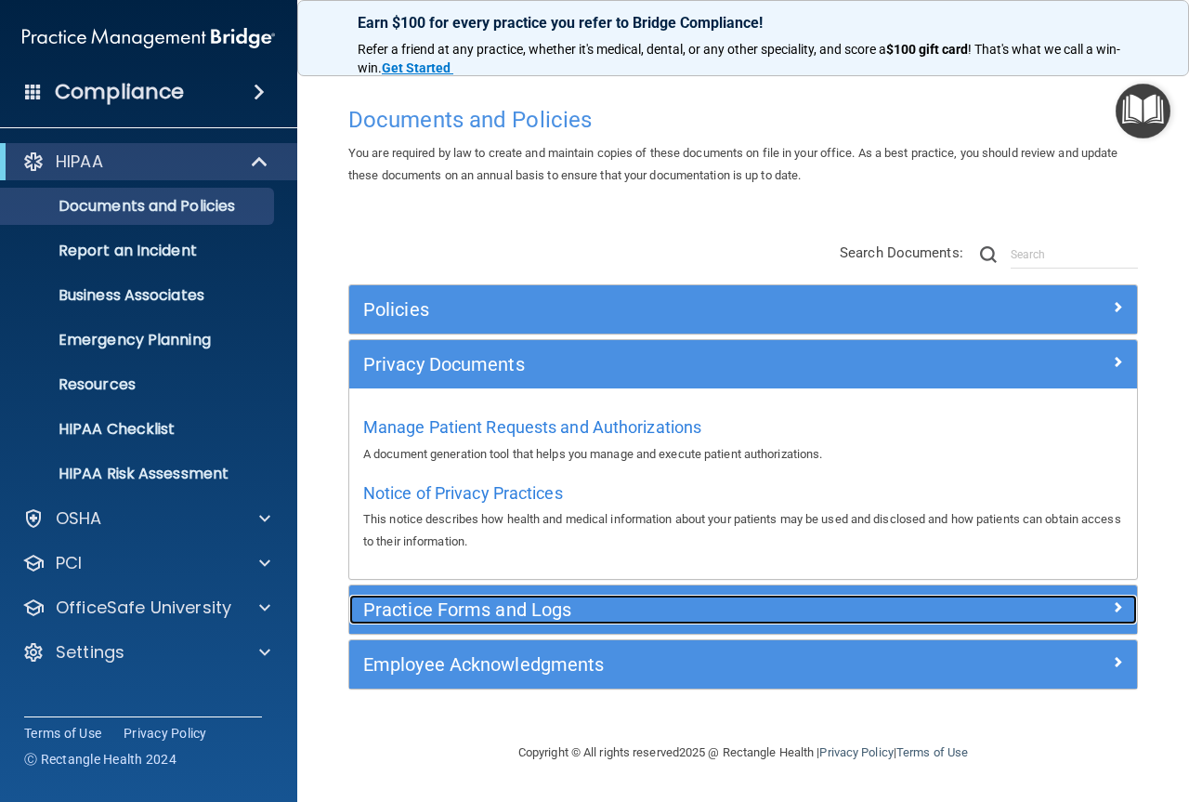
click at [438, 595] on div "Practice Forms and Logs" at bounding box center [644, 610] width 591 height 30
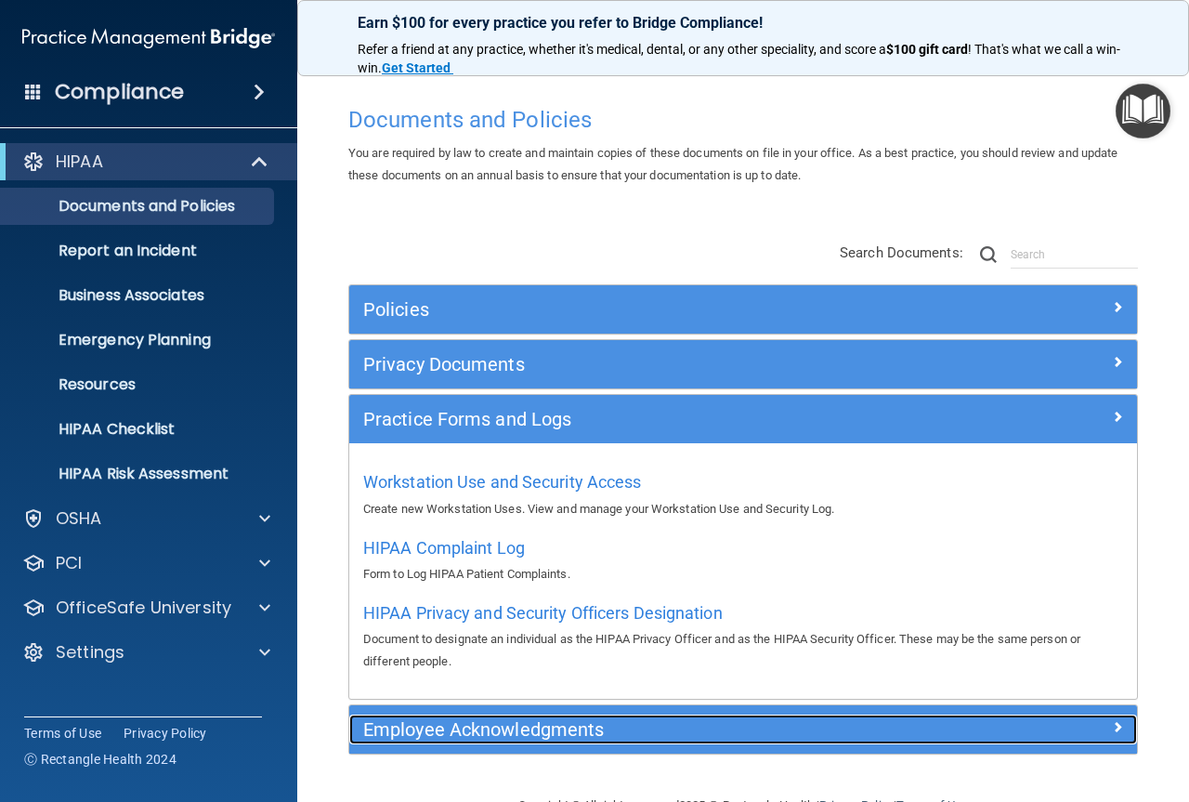
click at [472, 736] on h5 "Employee Acknowledgments" at bounding box center [644, 729] width 563 height 20
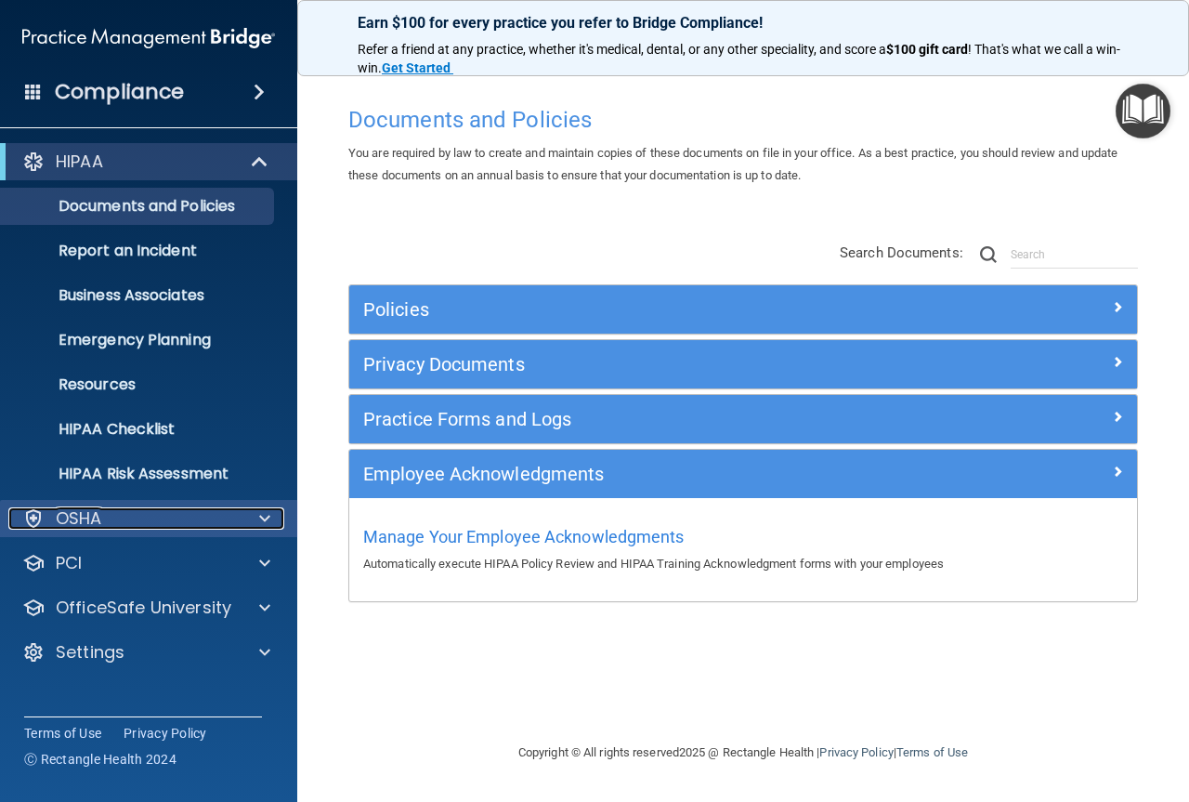
click at [111, 519] on div "OSHA" at bounding box center [123, 518] width 230 height 22
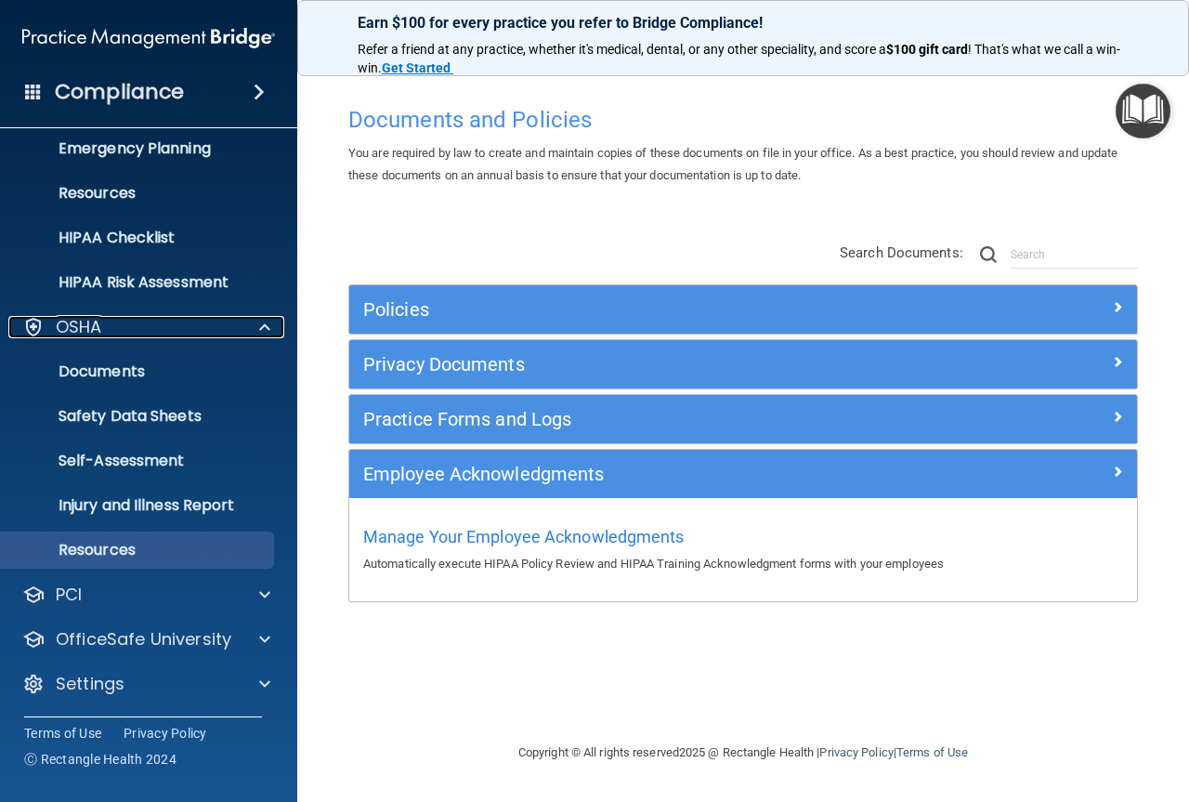
scroll to position [192, 0]
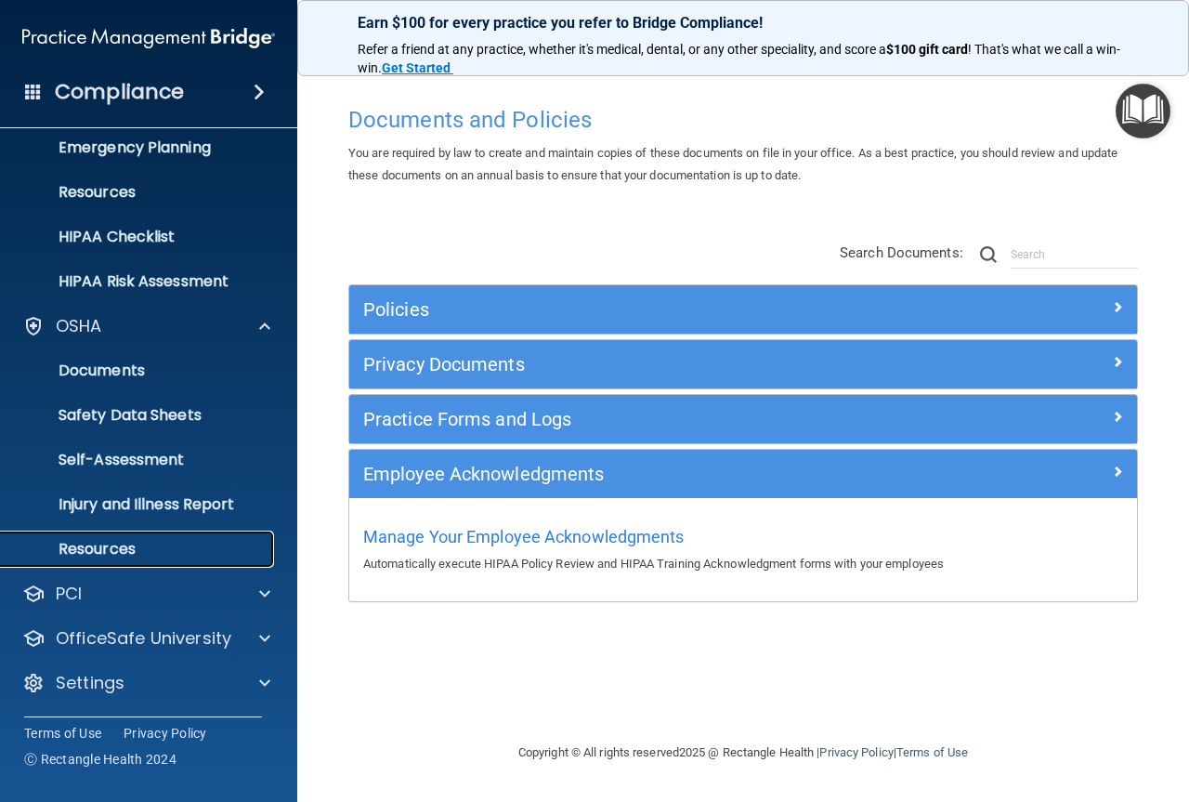
click at [126, 556] on p "Resources" at bounding box center [139, 549] width 254 height 19
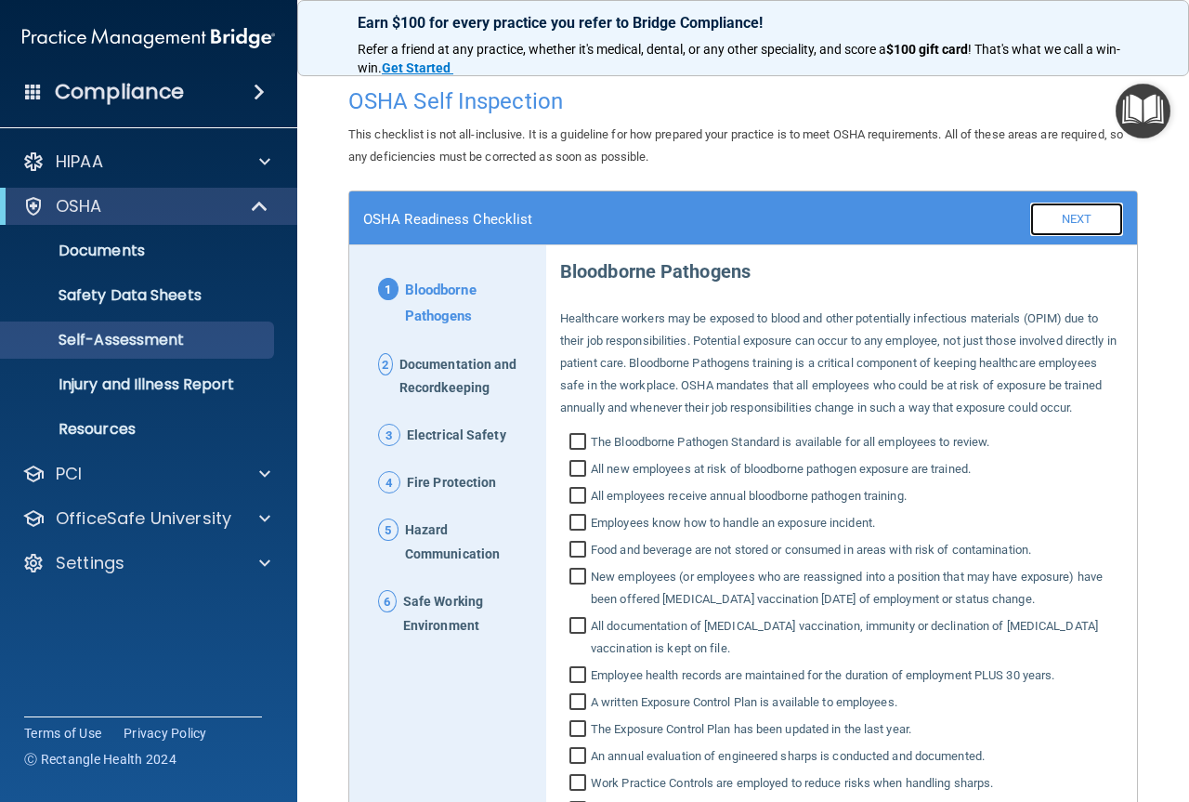
click at [1070, 218] on link "Next" at bounding box center [1076, 219] width 93 height 33
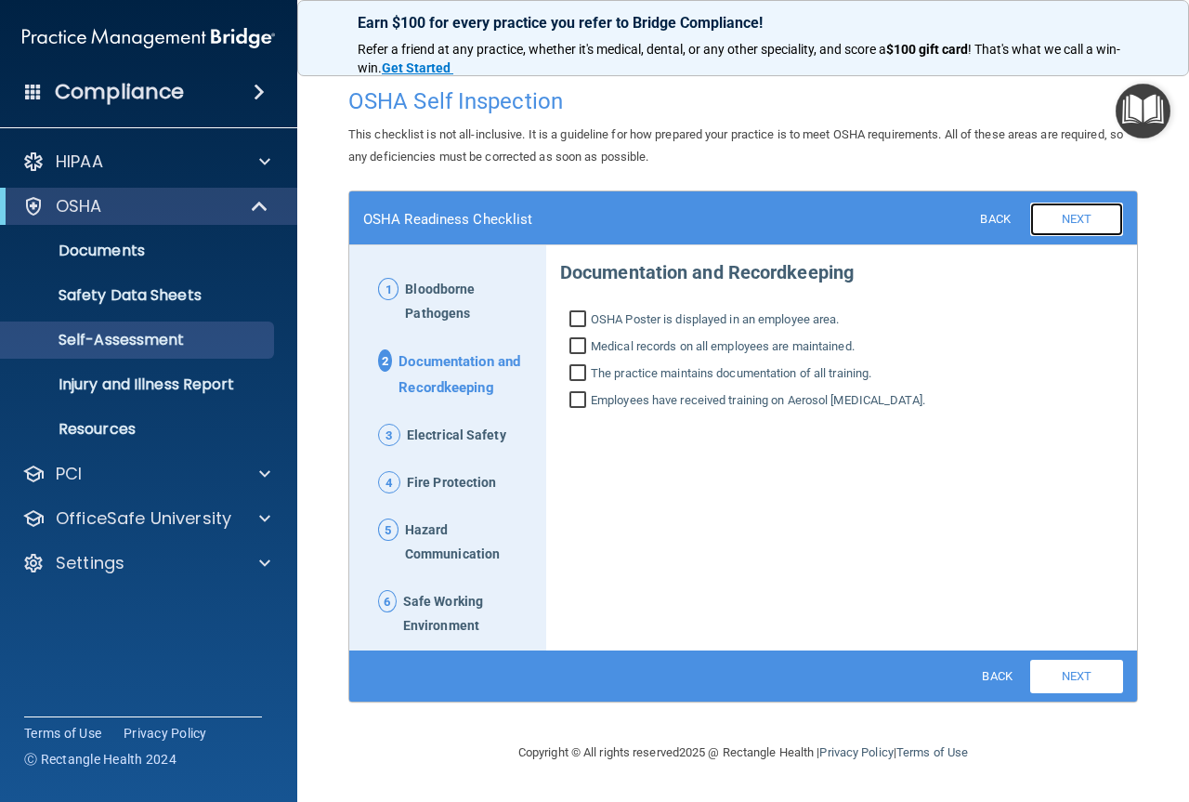
click at [1070, 218] on link "Next" at bounding box center [1076, 219] width 93 height 33
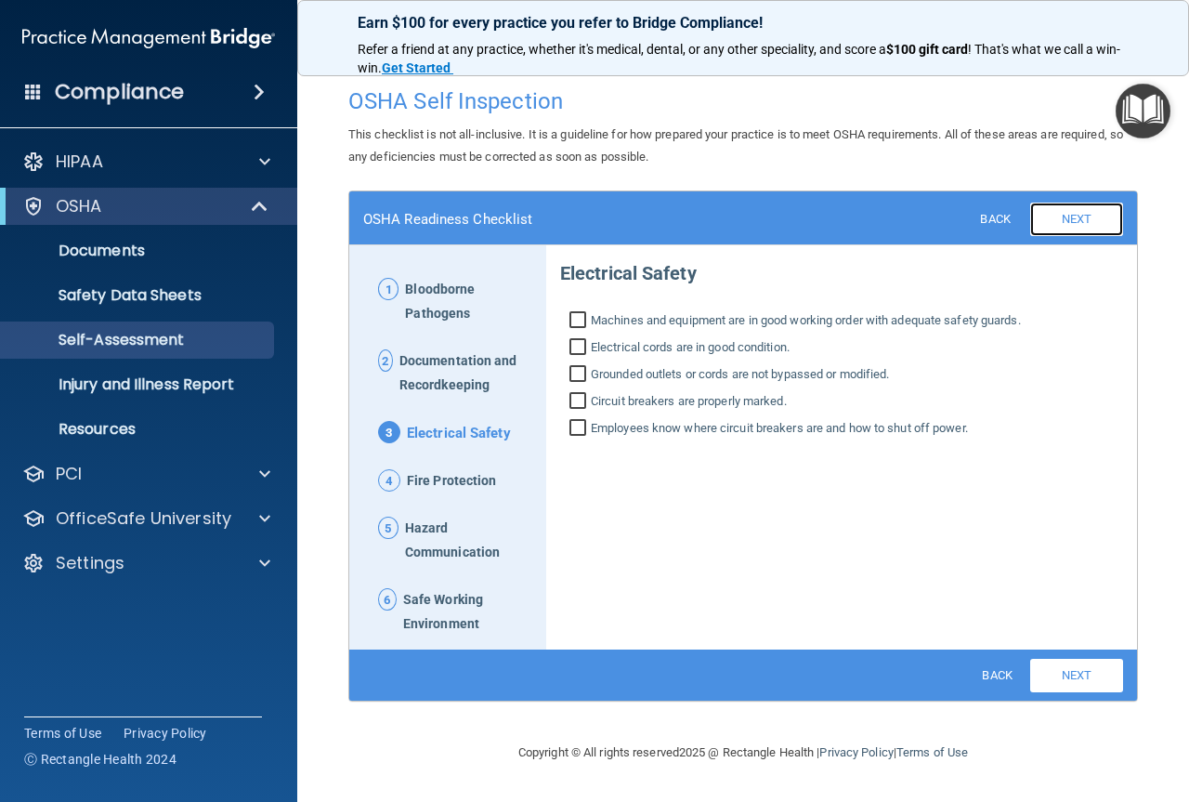
click at [1070, 218] on link "Next" at bounding box center [1076, 219] width 93 height 33
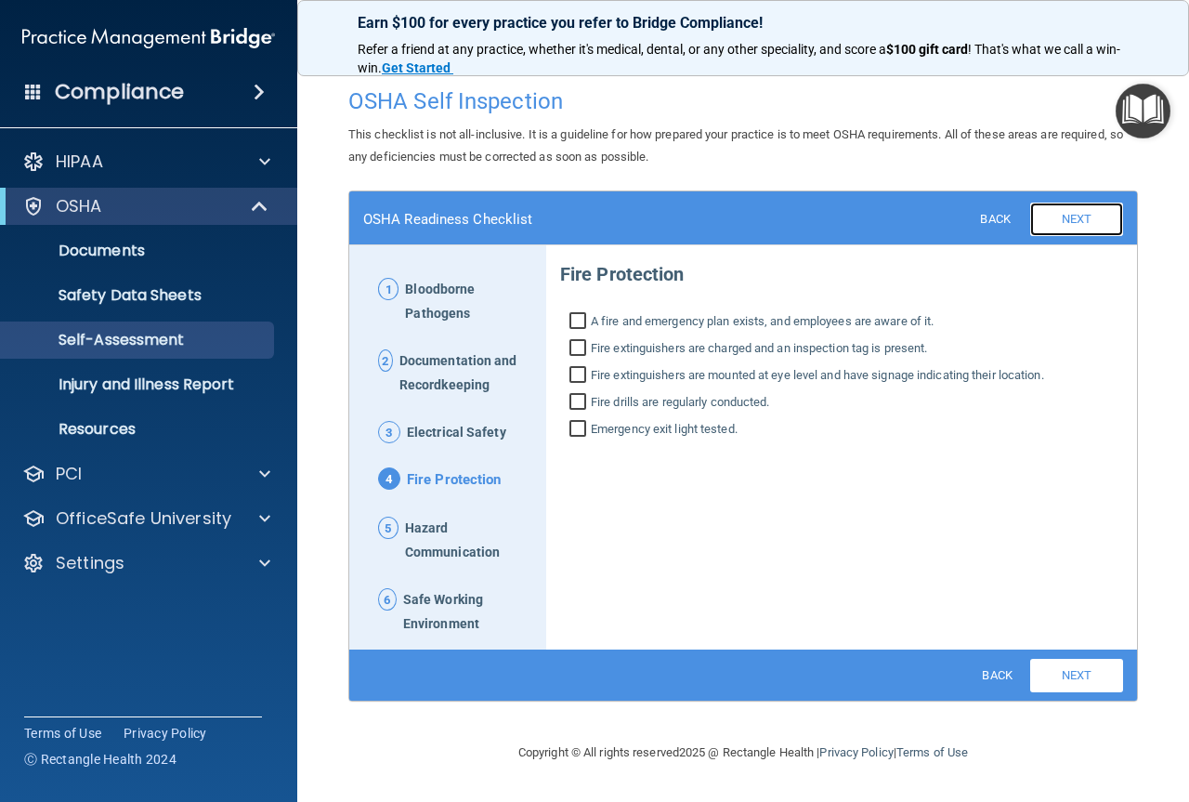
click at [1070, 218] on link "Next" at bounding box center [1076, 219] width 93 height 33
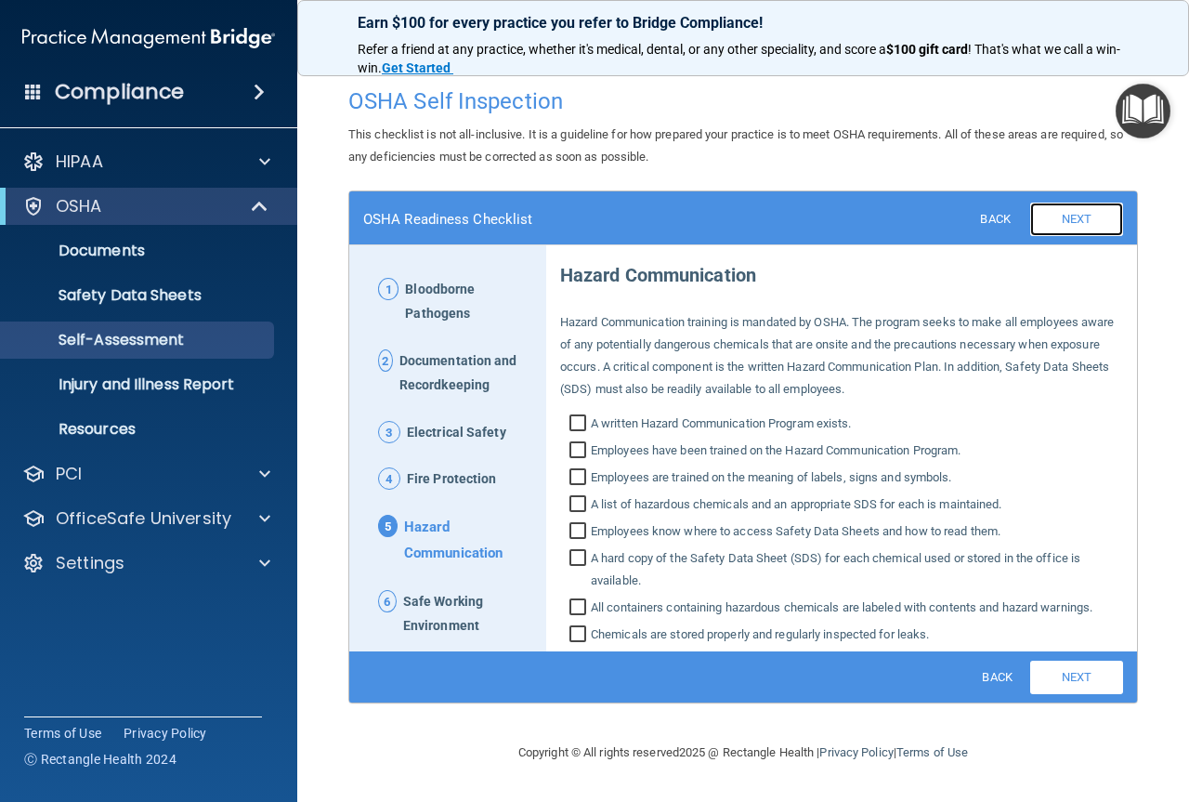
click at [1070, 218] on link "Next" at bounding box center [1076, 219] width 93 height 33
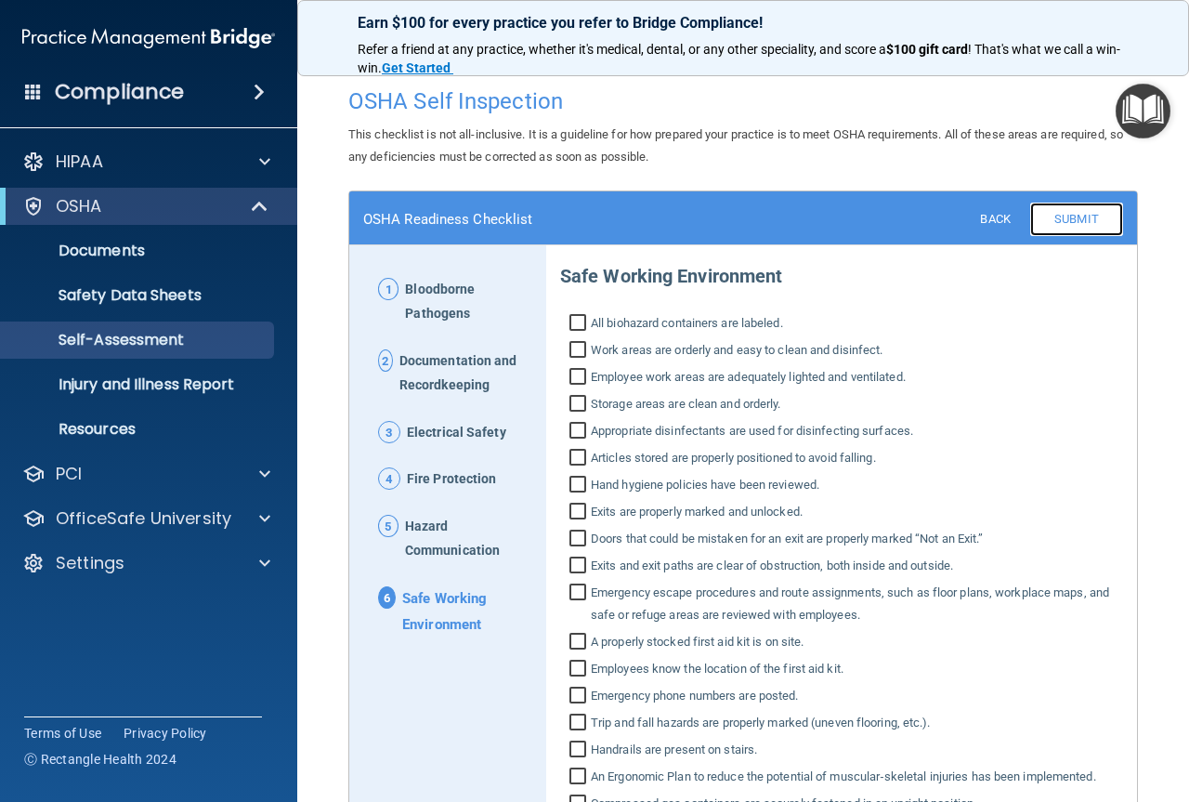
click at [1070, 218] on link "Submit" at bounding box center [1076, 219] width 93 height 33
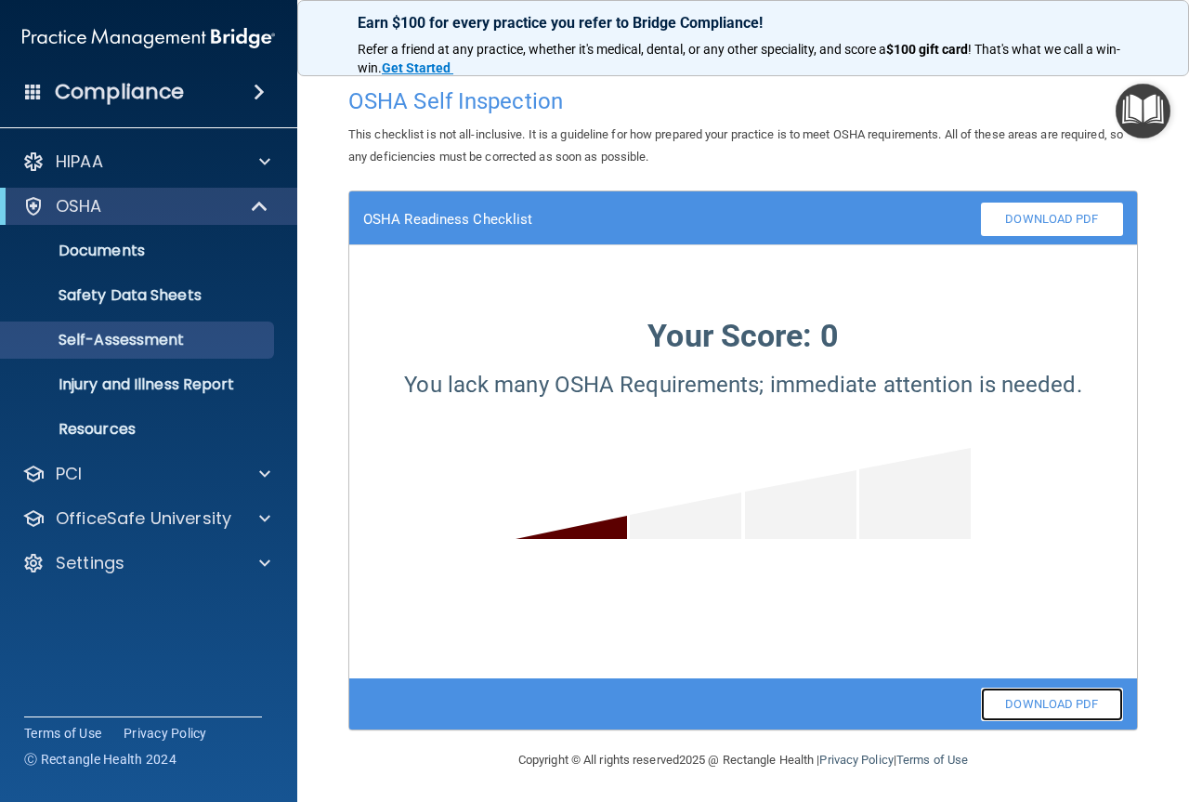
click at [1043, 705] on link "Download PDF" at bounding box center [1052, 704] width 142 height 33
click at [159, 306] on link "Safety Data Sheets" at bounding box center [127, 295] width 293 height 37
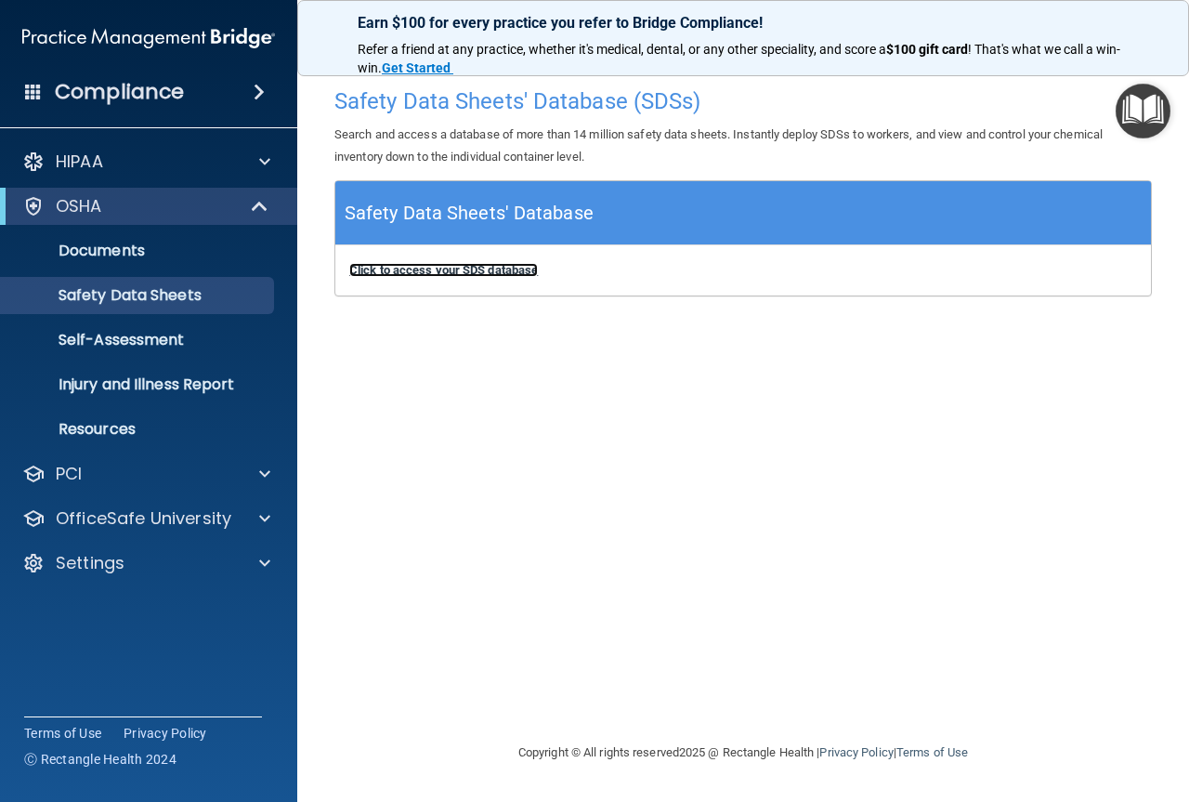
click at [460, 273] on b "Click to access your SDS database" at bounding box center [443, 270] width 189 height 14
click at [132, 248] on p "Documents" at bounding box center [139, 251] width 254 height 19
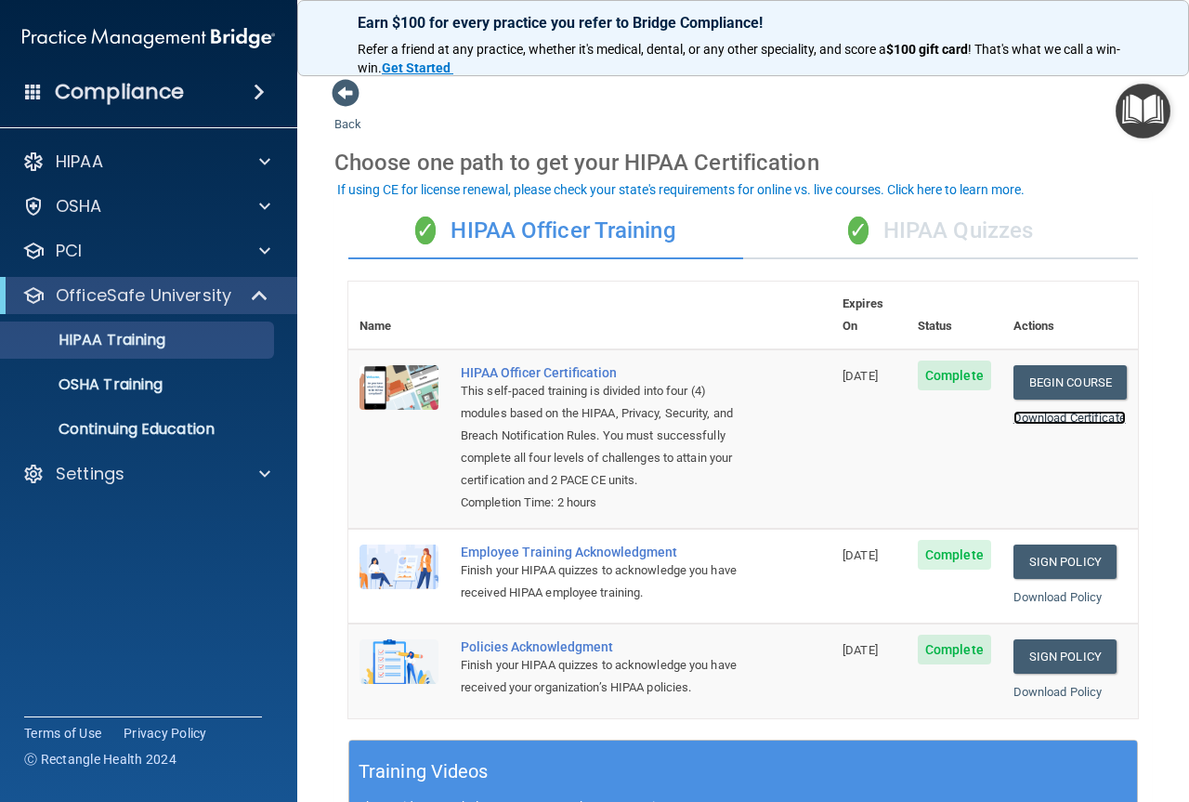
click at [1064, 411] on link "Download Certificate" at bounding box center [1070, 418] width 112 height 14
click at [1042, 594] on link "Download Policy" at bounding box center [1058, 597] width 89 height 14
click at [1026, 693] on link "Download Policy" at bounding box center [1058, 692] width 89 height 14
click at [143, 377] on p "OSHA Training" at bounding box center [87, 384] width 151 height 19
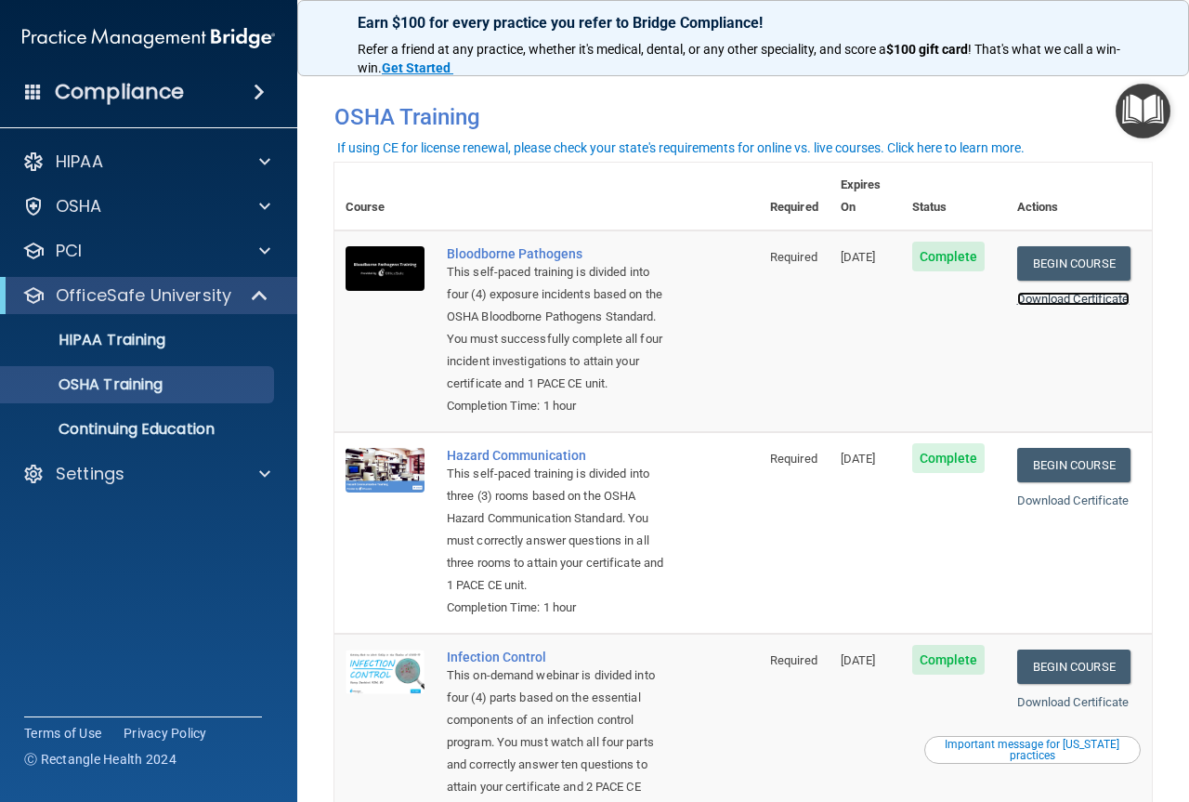
click at [1038, 292] on link "Download Certificate" at bounding box center [1073, 299] width 112 height 14
click at [1078, 506] on link "Download Certificate" at bounding box center [1073, 500] width 112 height 14
click at [1024, 709] on link "Download Certificate" at bounding box center [1073, 702] width 112 height 14
click at [258, 92] on span at bounding box center [259, 92] width 11 height 22
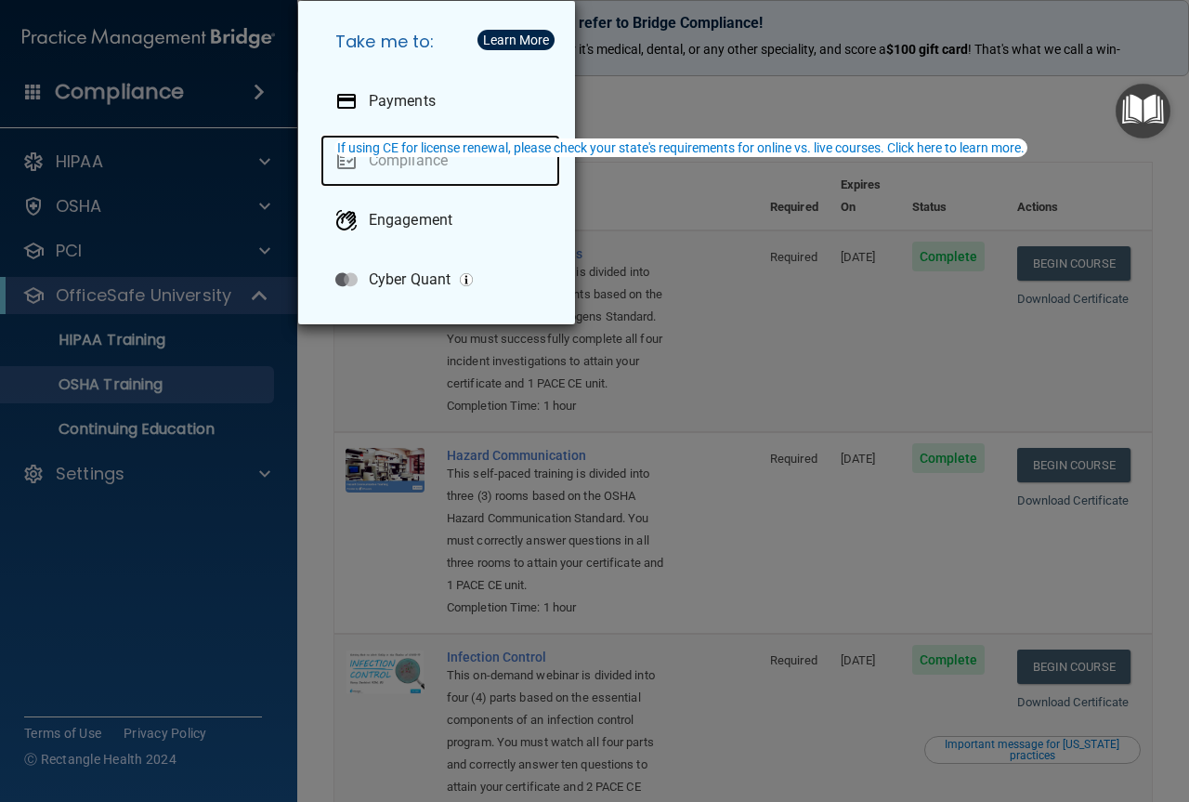
click at [437, 165] on link "Compliance" at bounding box center [441, 161] width 240 height 52
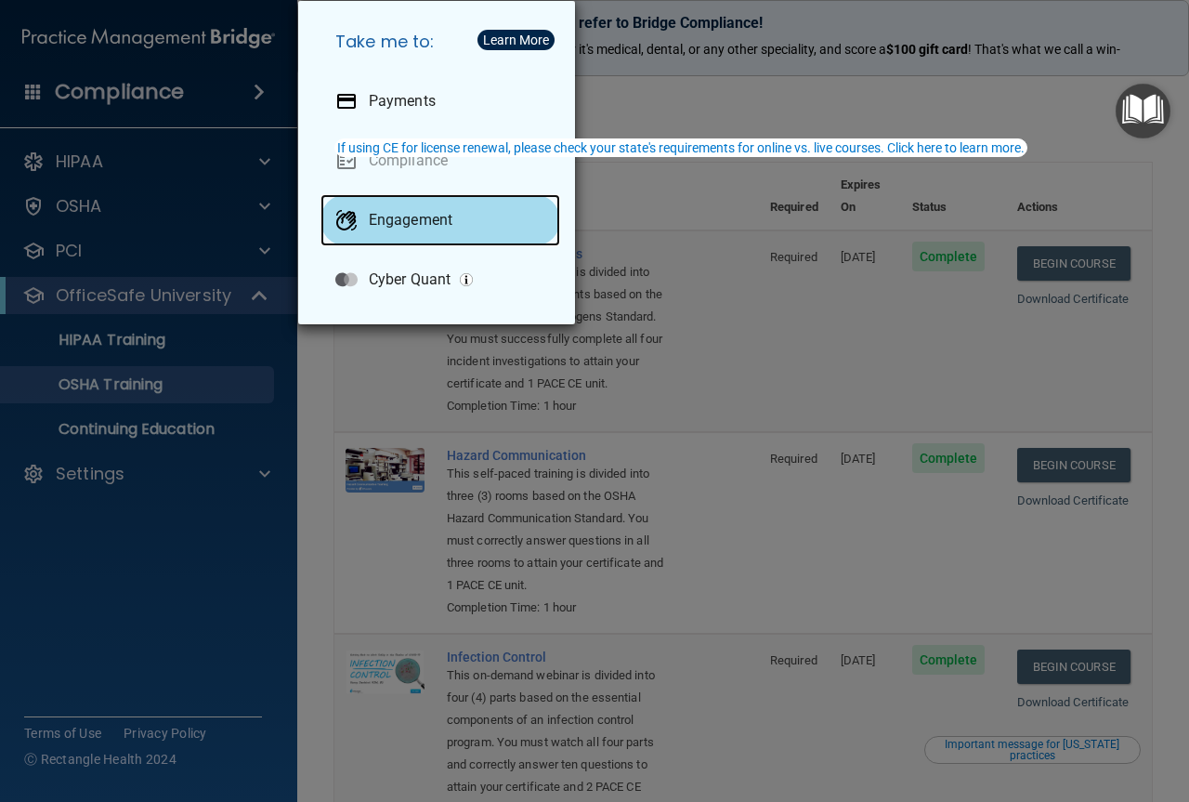
click at [419, 215] on p "Engagement" at bounding box center [411, 220] width 84 height 19
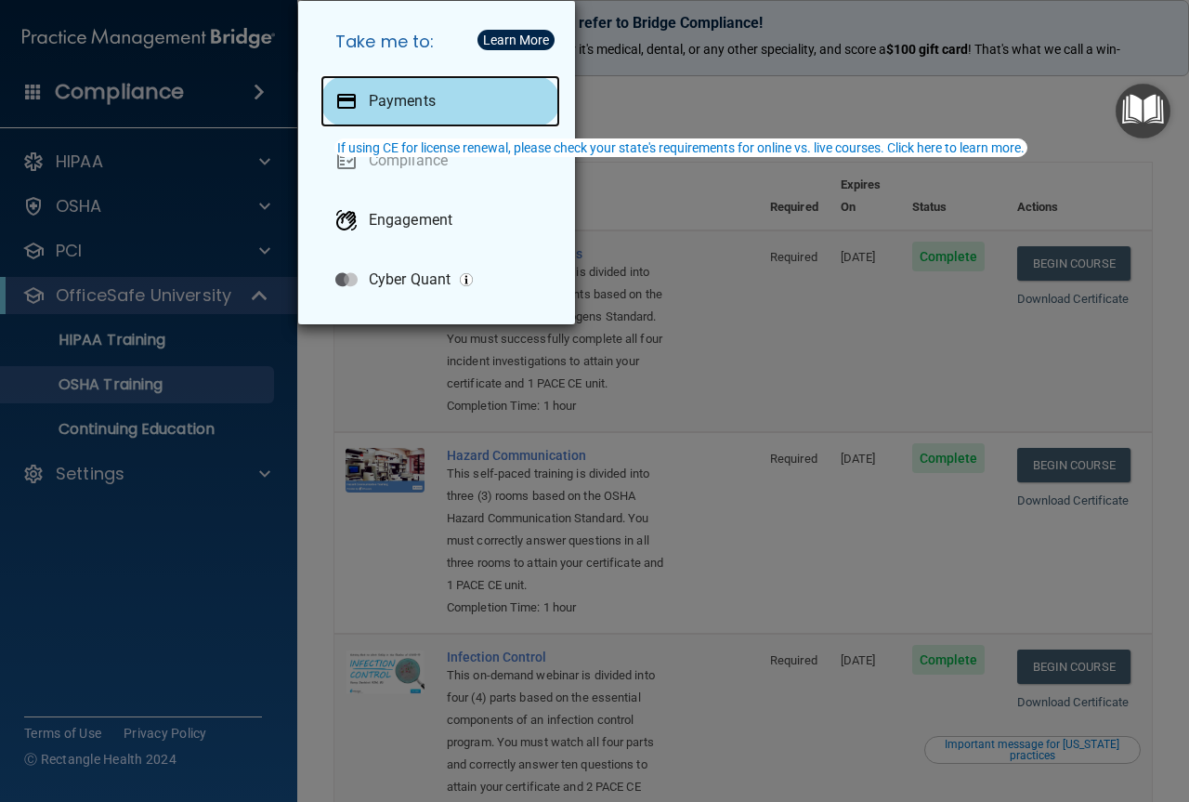
click at [408, 97] on p "Payments" at bounding box center [402, 101] width 67 height 19
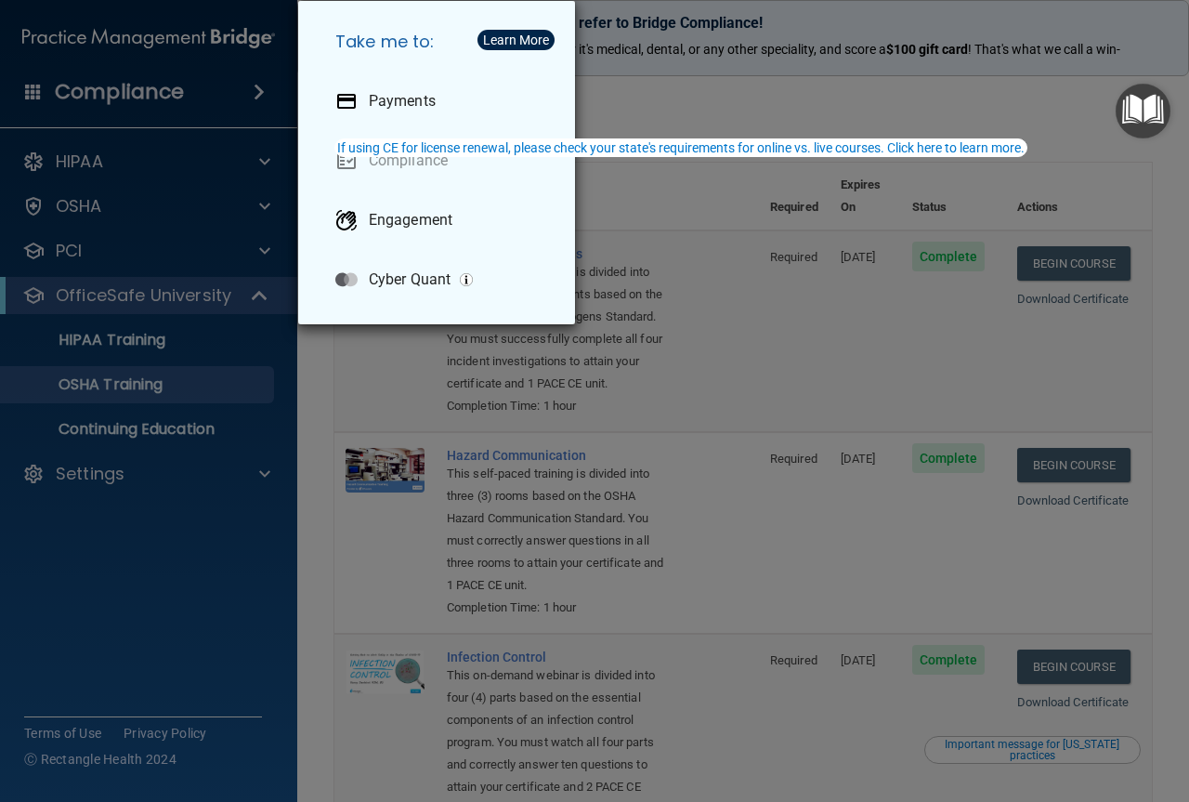
click at [648, 78] on div "Take me to: Payments Compliance Engagement Cyber Quant" at bounding box center [594, 401] width 1189 height 802
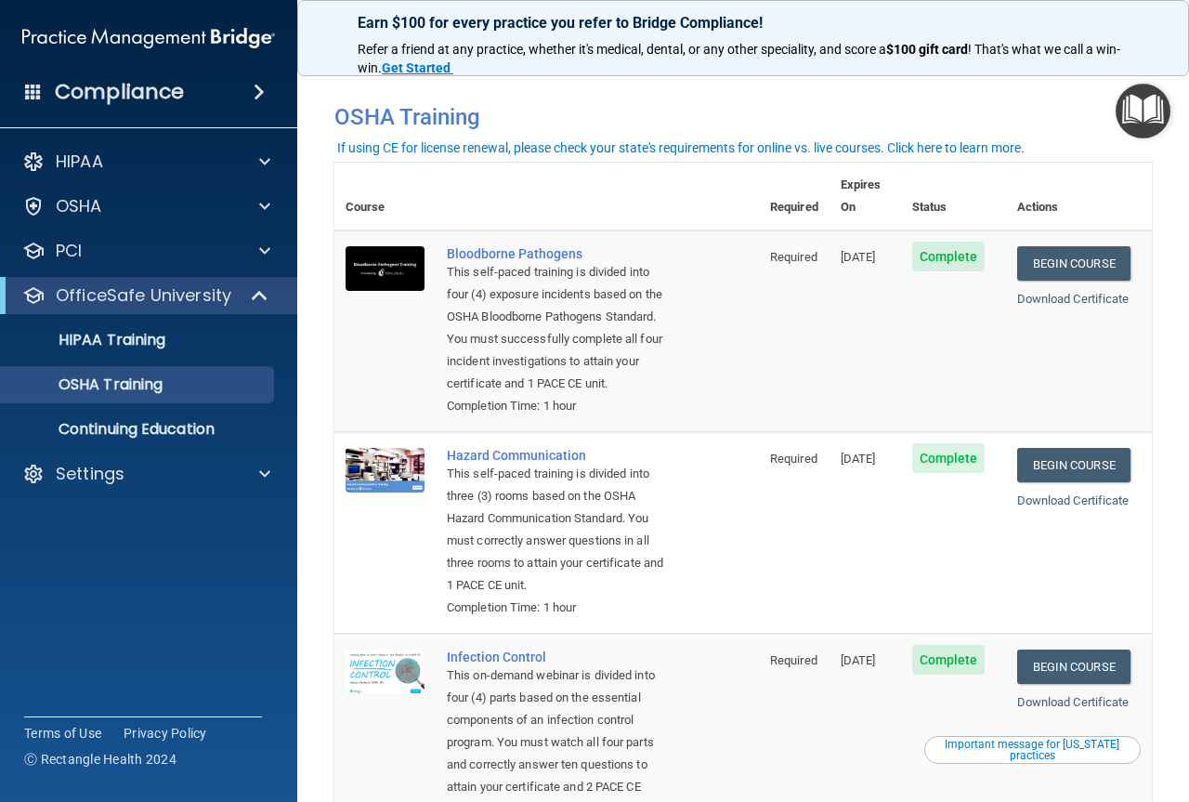
click at [1143, 107] on img "Open Resource Center" at bounding box center [1143, 111] width 55 height 55
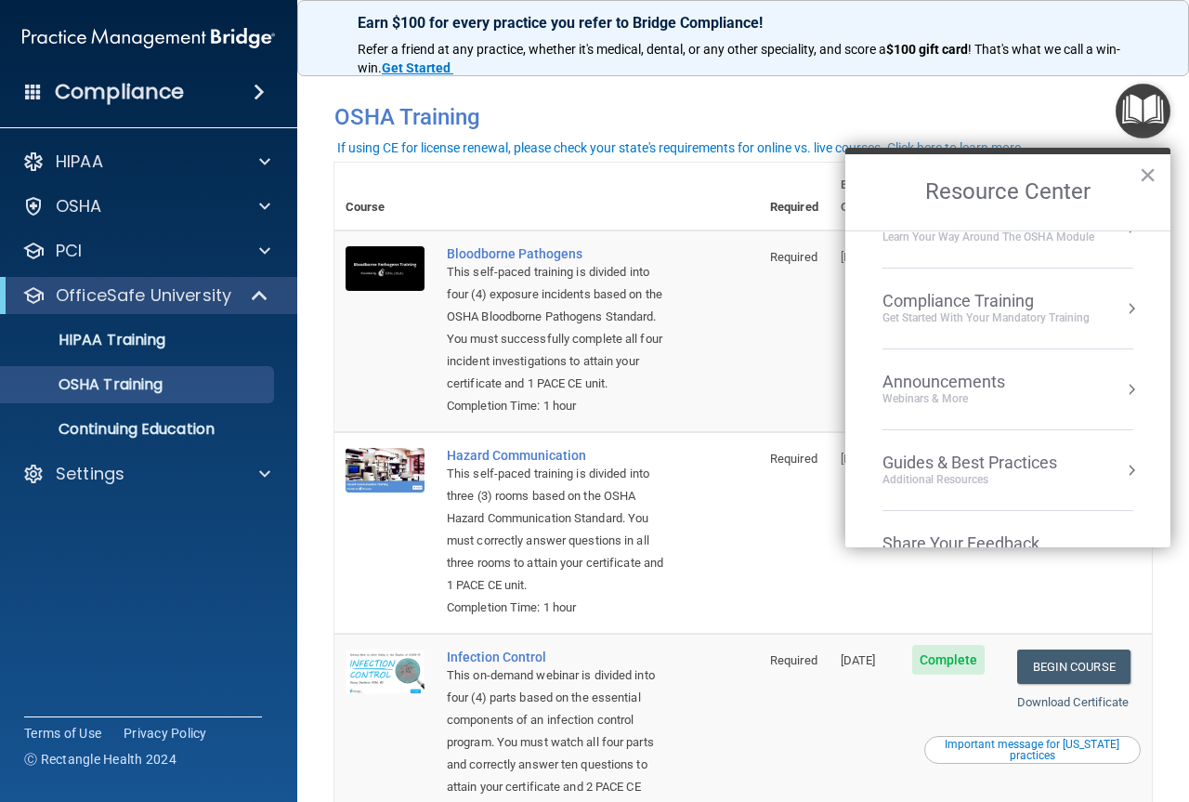
scroll to position [173, 0]
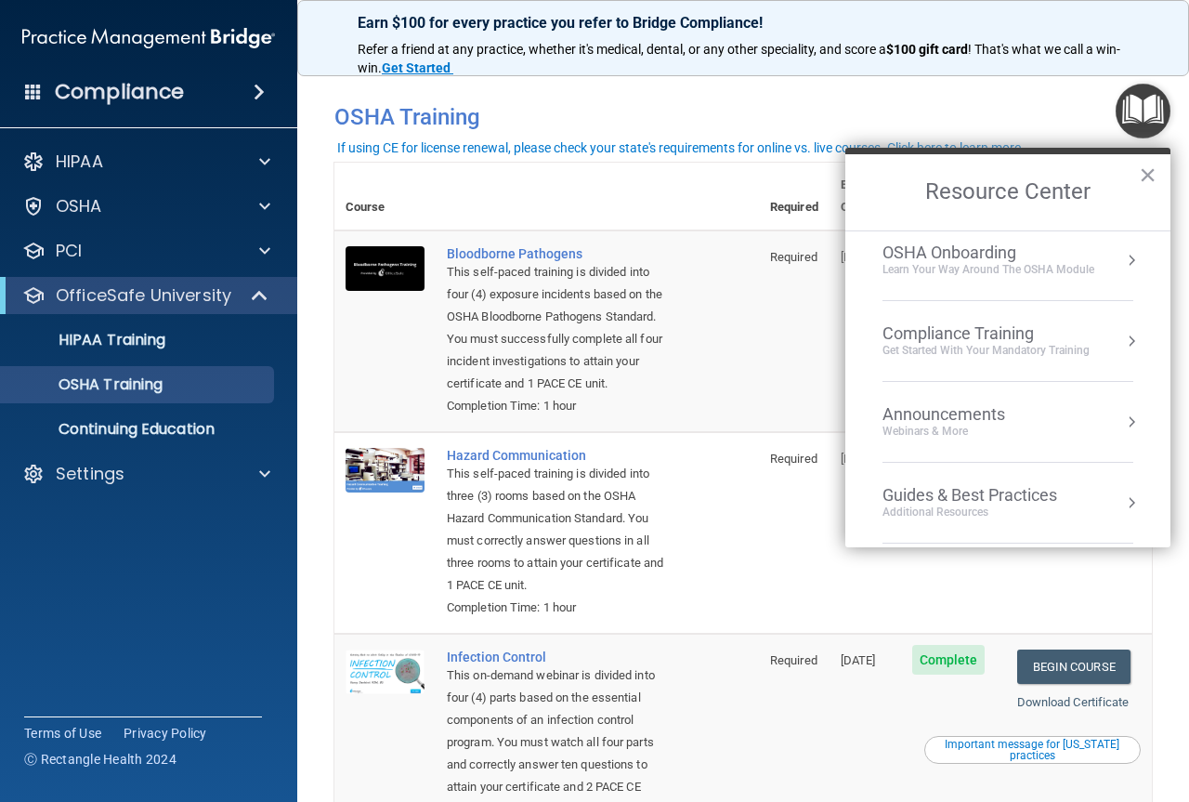
click at [1043, 348] on div "Get Started with your mandatory training" at bounding box center [986, 351] width 207 height 16
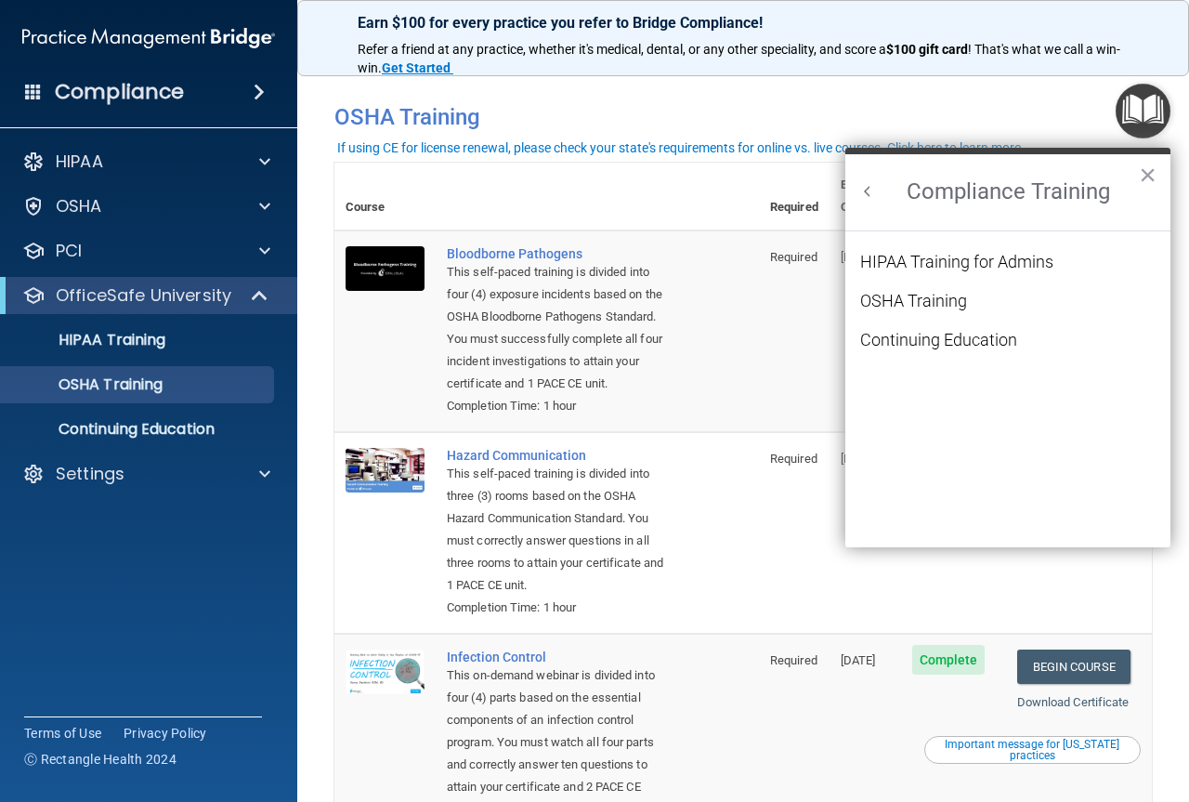
scroll to position [0, 0]
click at [926, 304] on div "OSHA Training" at bounding box center [913, 301] width 107 height 17
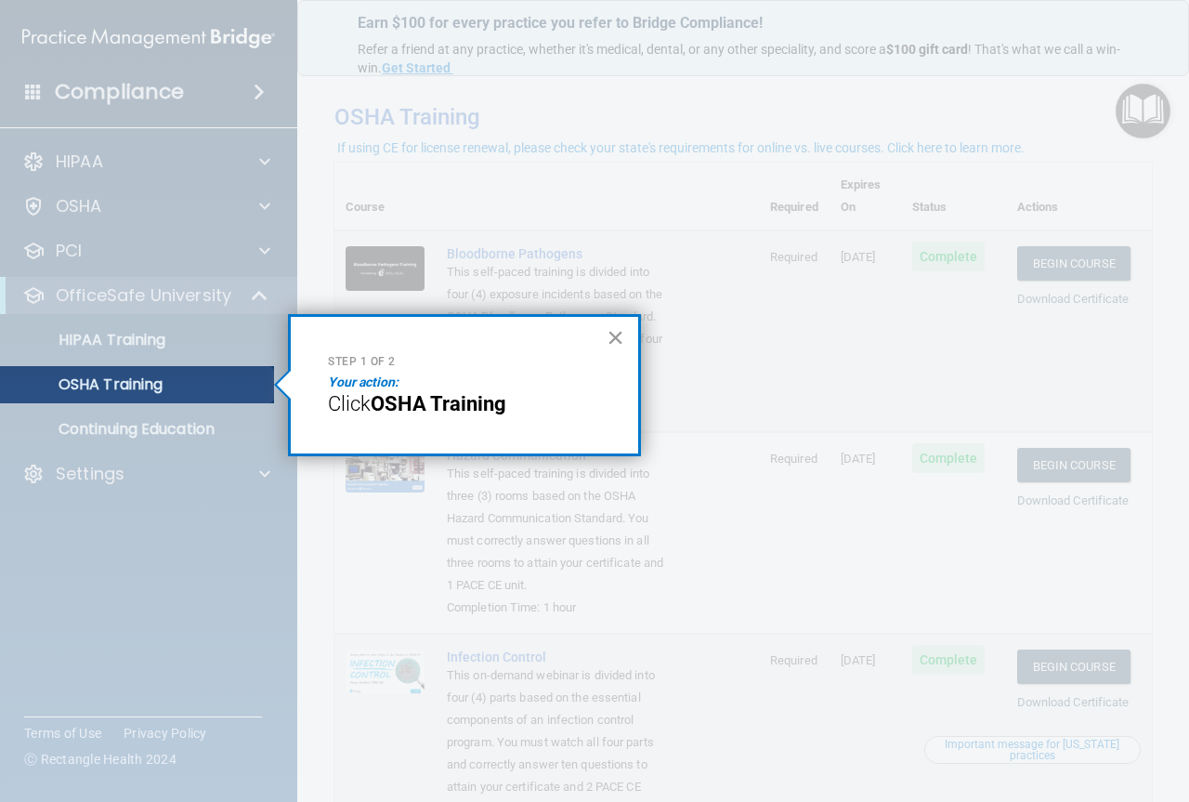
click at [615, 342] on button "×" at bounding box center [616, 337] width 18 height 30
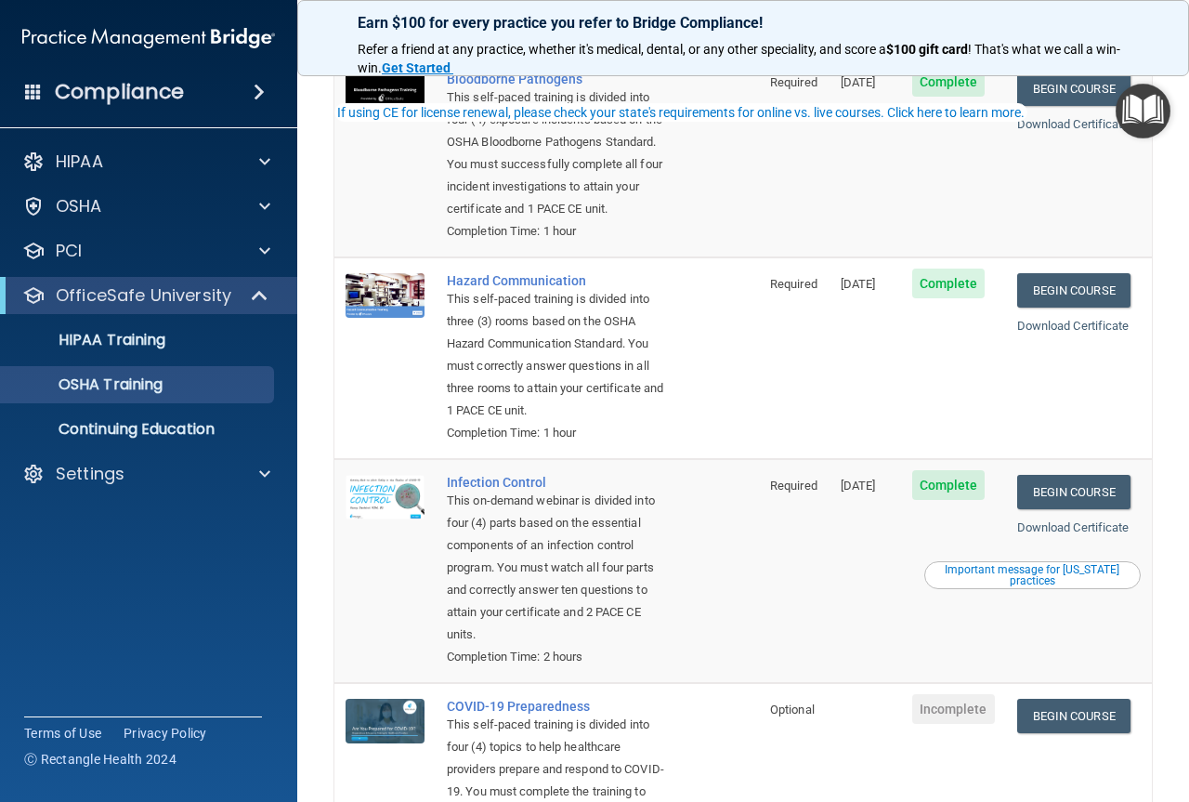
scroll to position [186, 0]
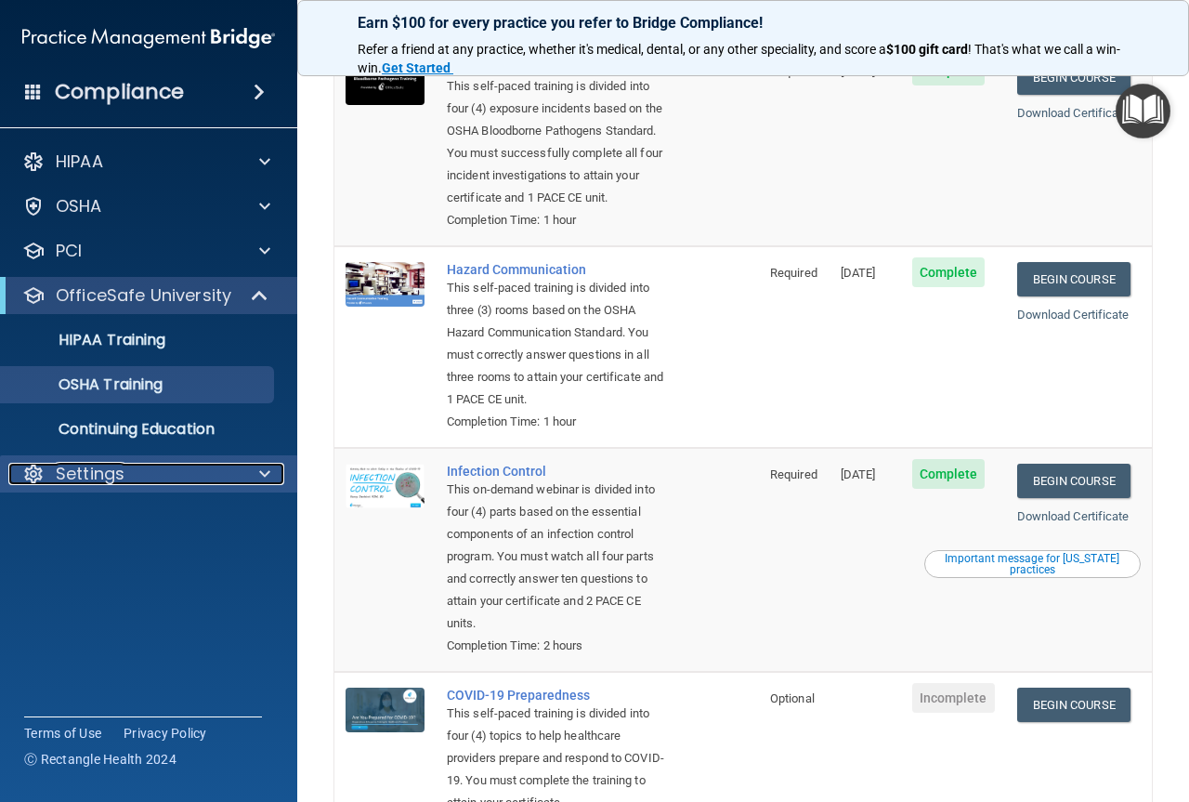
click at [264, 479] on span at bounding box center [264, 474] width 11 height 22
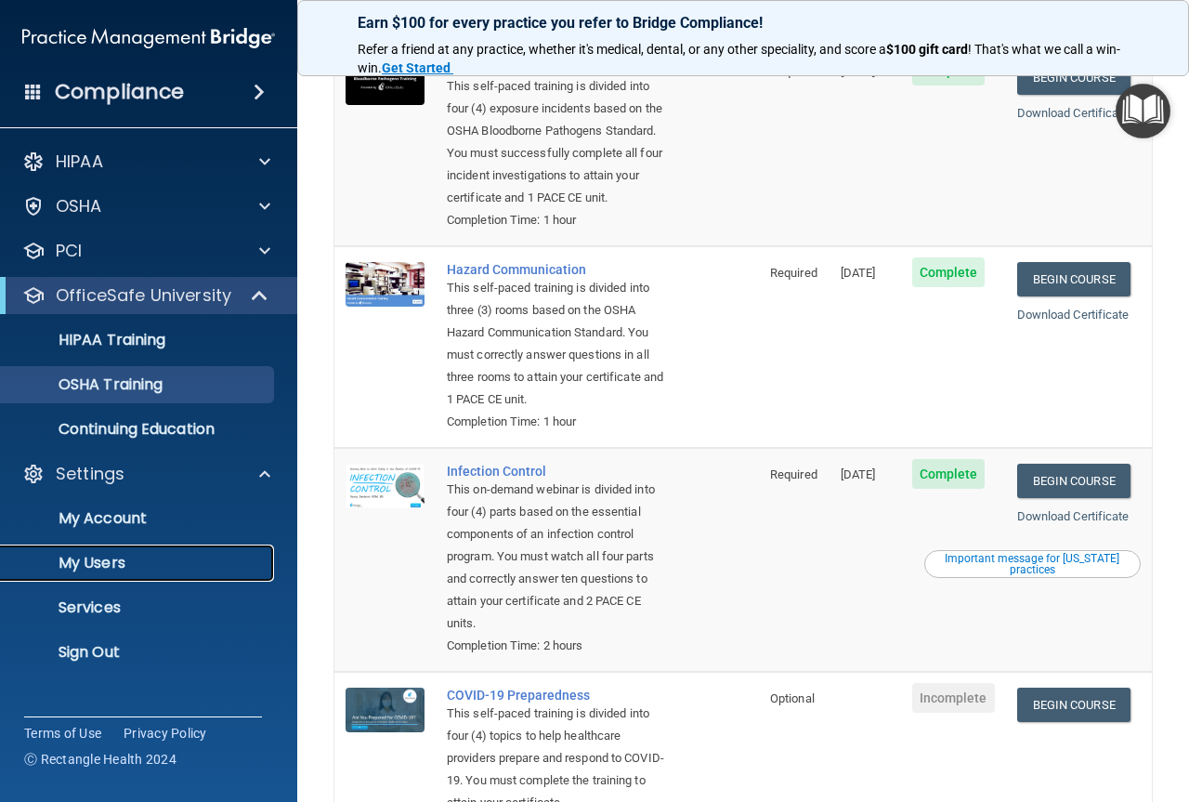
click at [94, 565] on p "My Users" at bounding box center [139, 563] width 254 height 19
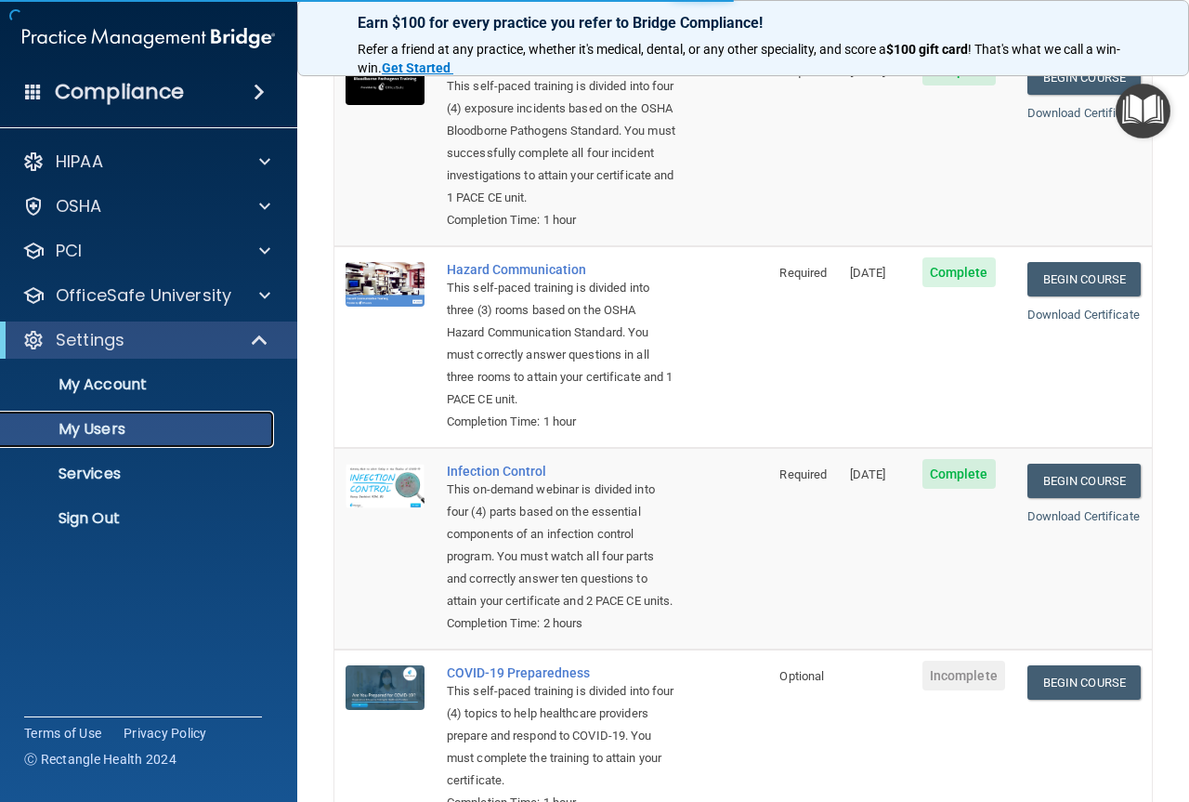
select select "20"
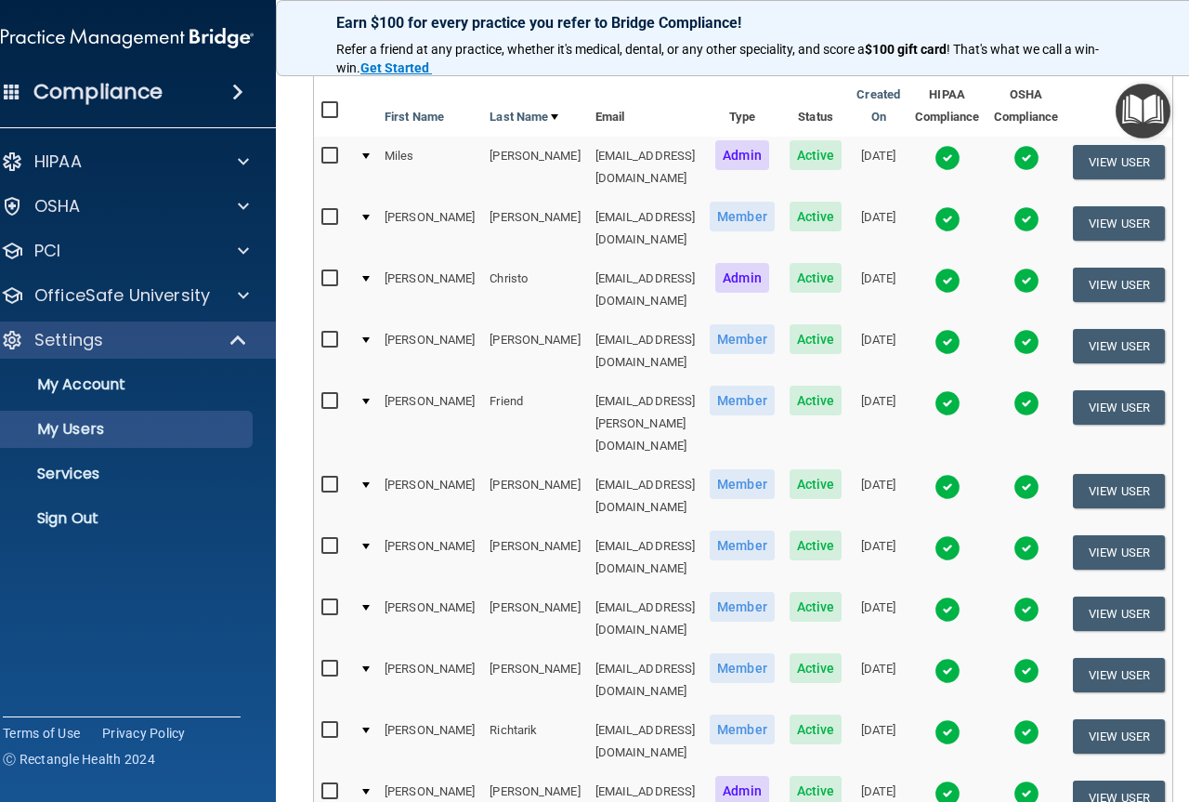
click at [798, 153] on span "Active" at bounding box center [816, 155] width 53 height 30
click at [1130, 158] on button "View User" at bounding box center [1119, 162] width 92 height 34
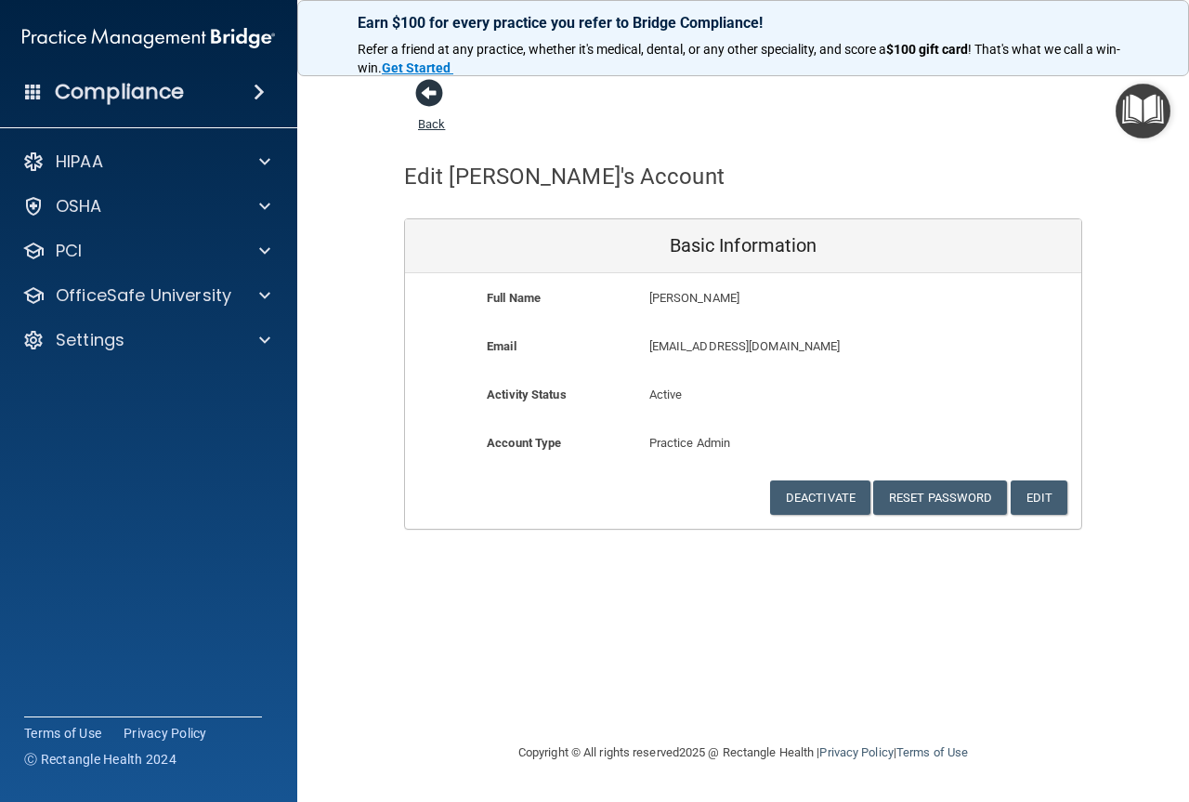
click at [433, 85] on span at bounding box center [429, 93] width 28 height 28
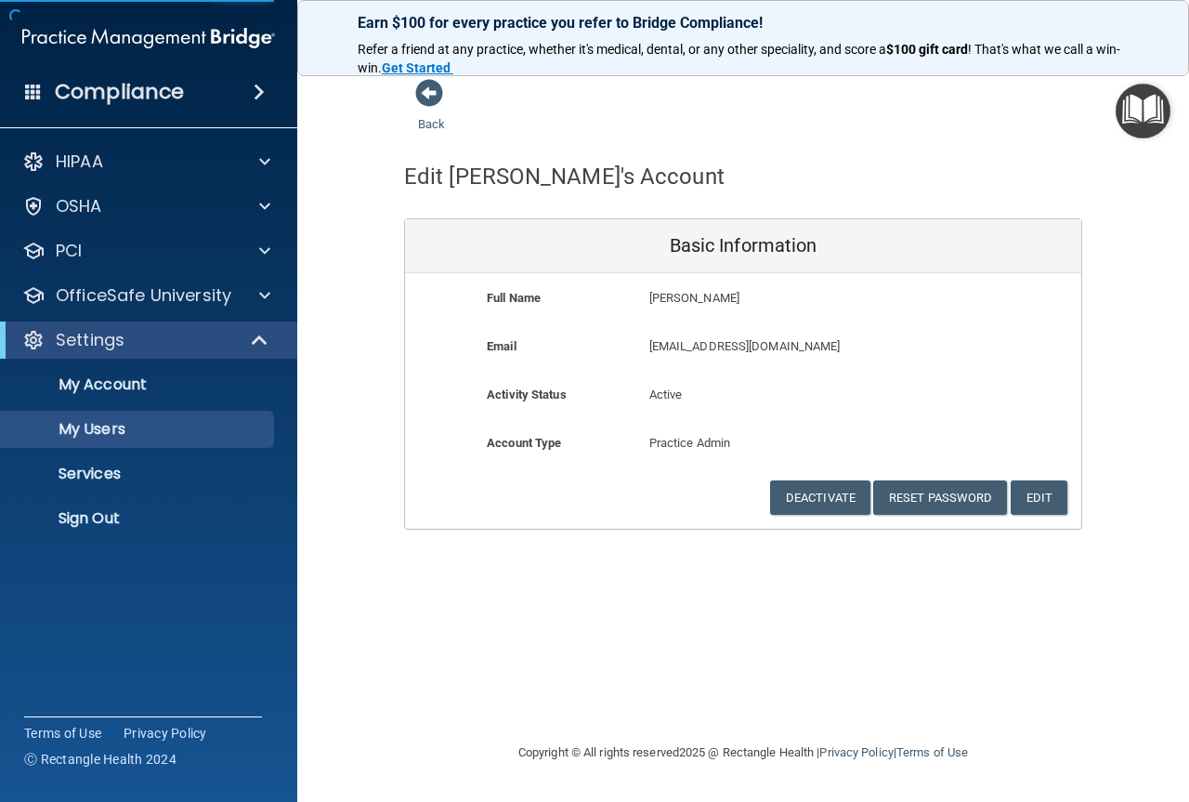
select select "20"
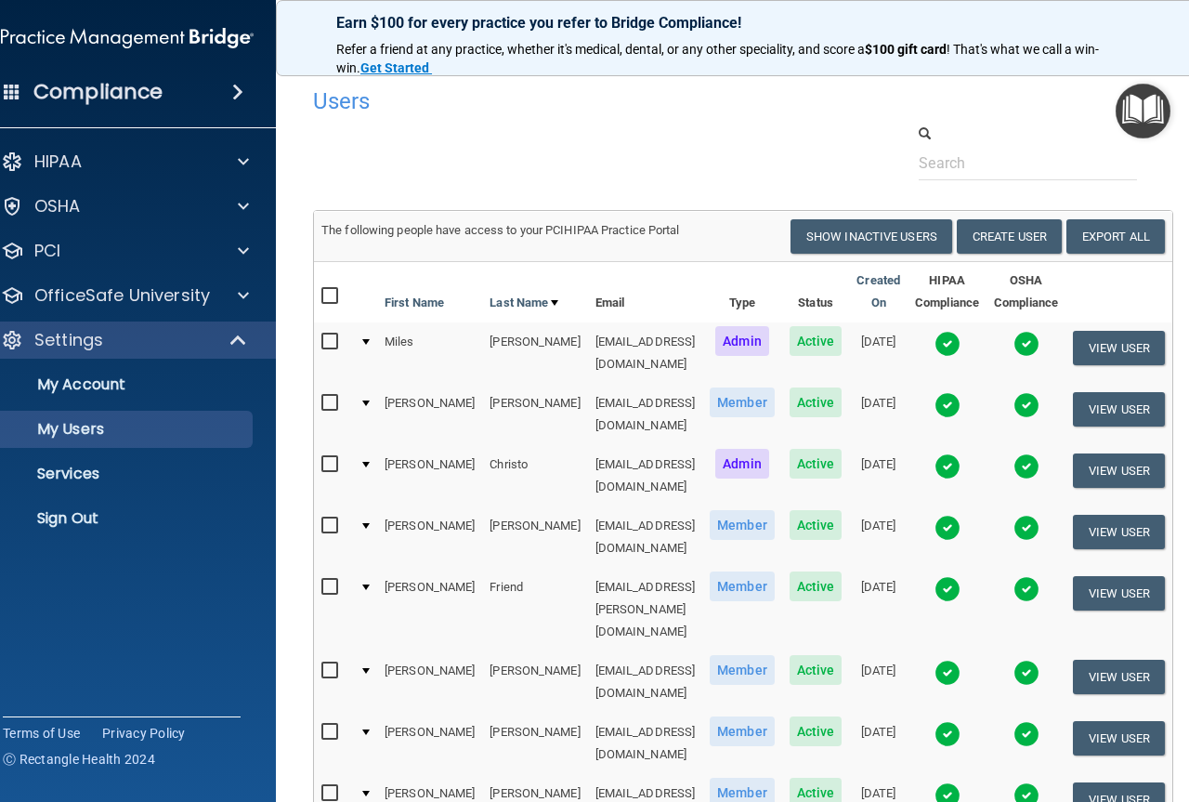
click at [1140, 111] on img "Open Resource Center" at bounding box center [1143, 111] width 55 height 55
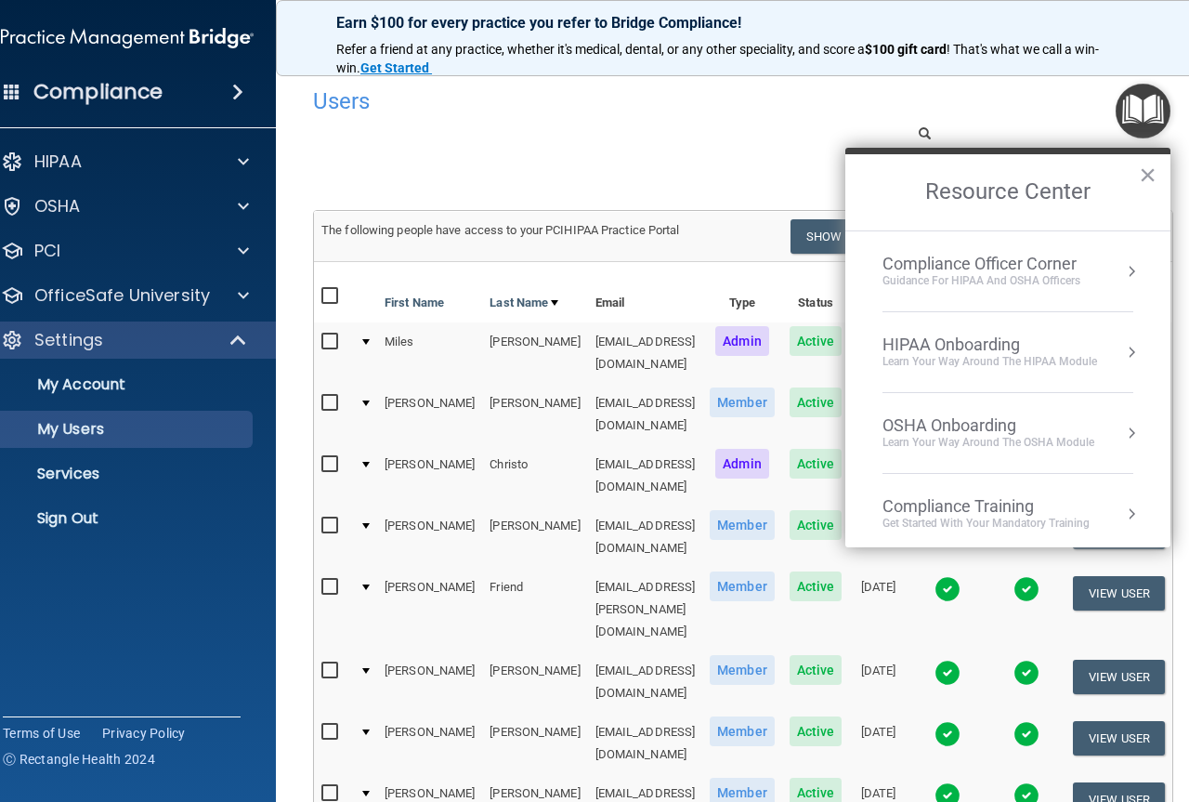
click at [998, 106] on div "Users" at bounding box center [743, 101] width 888 height 46
click at [1142, 170] on button "×" at bounding box center [1148, 175] width 18 height 30
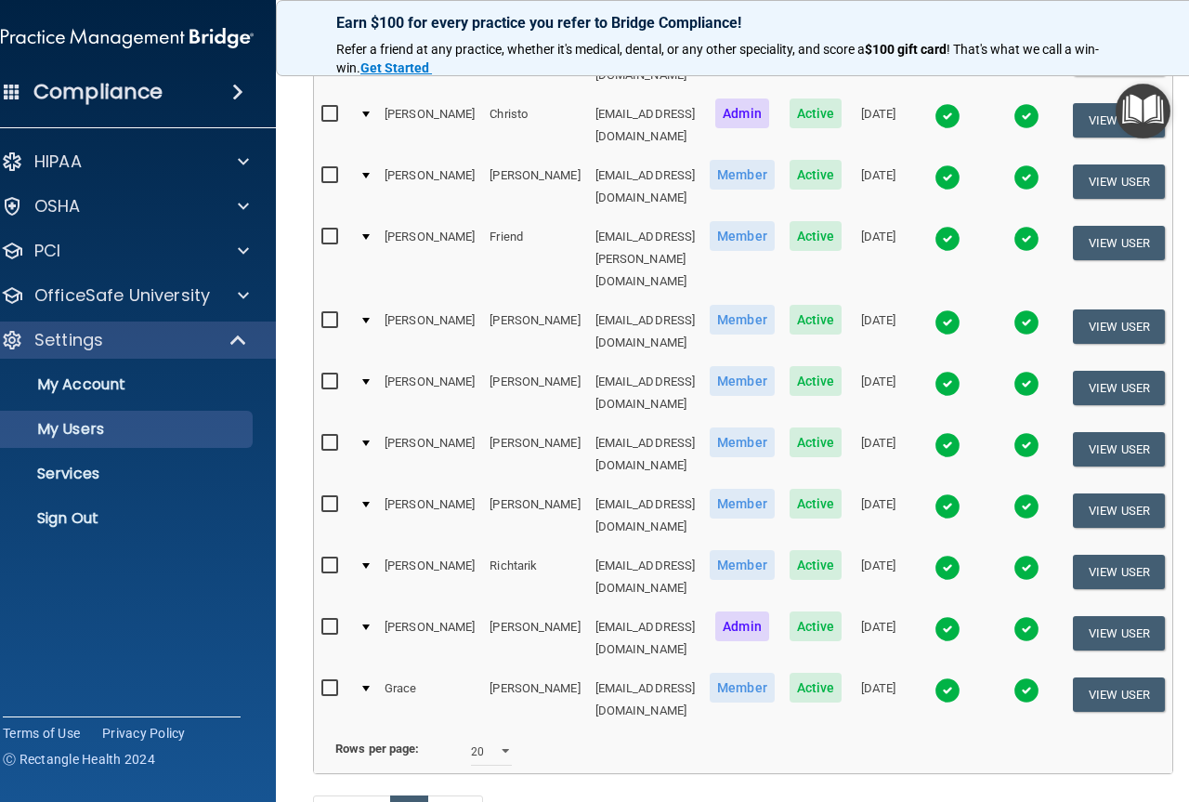
scroll to position [365, 0]
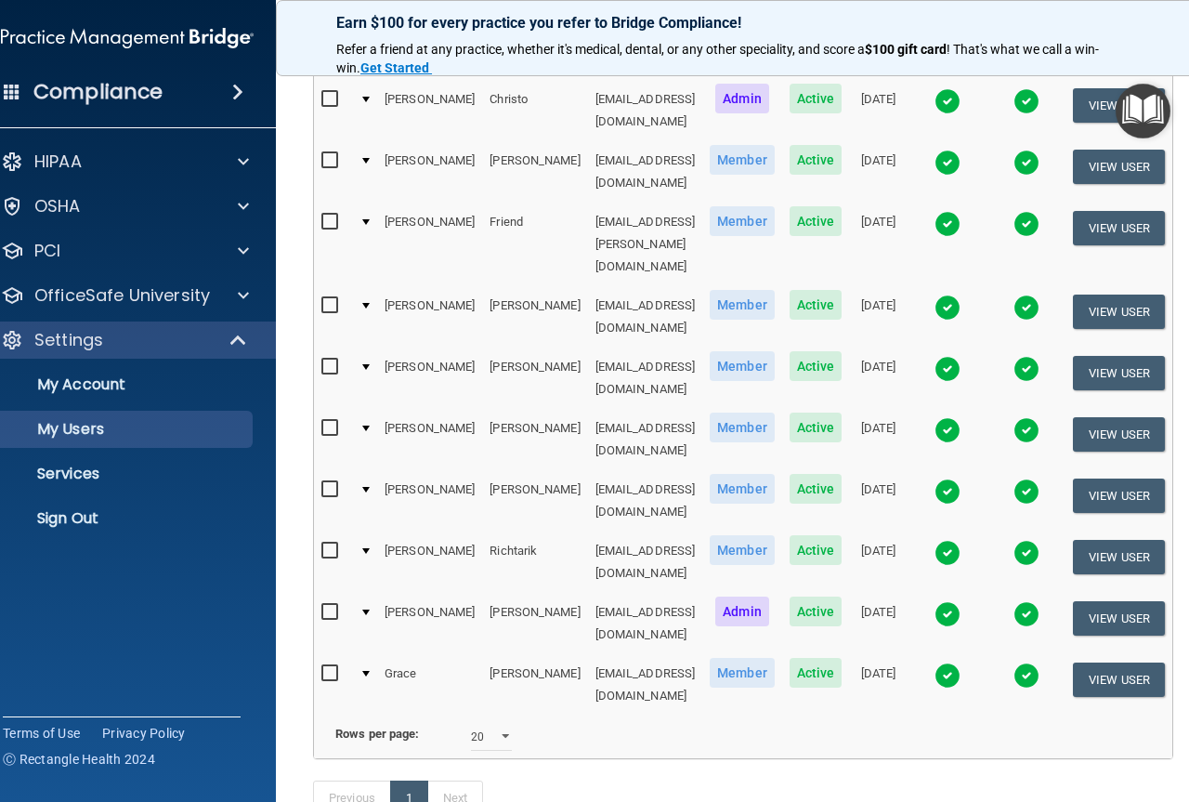
click at [321, 605] on input "checkbox" at bounding box center [331, 612] width 21 height 15
checkbox input "true"
click at [1121, 600] on button "View User" at bounding box center [1119, 617] width 92 height 34
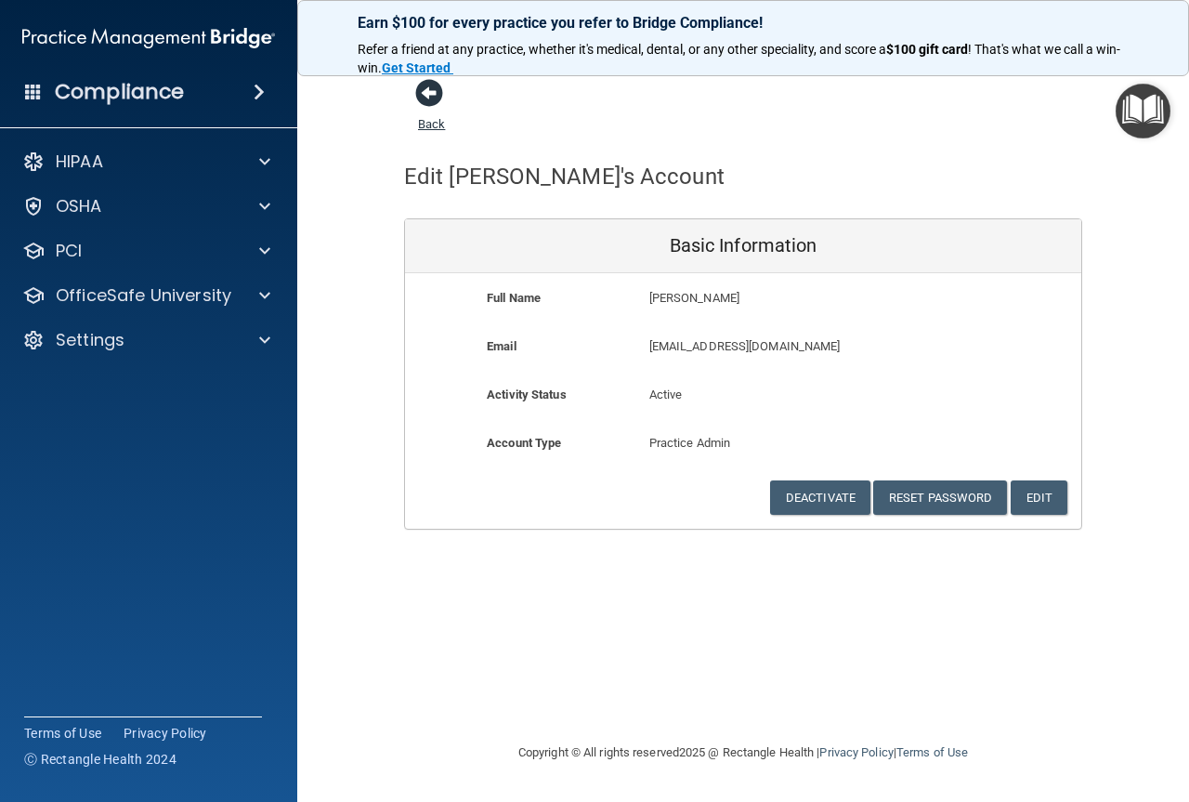
click at [431, 103] on span at bounding box center [429, 93] width 28 height 28
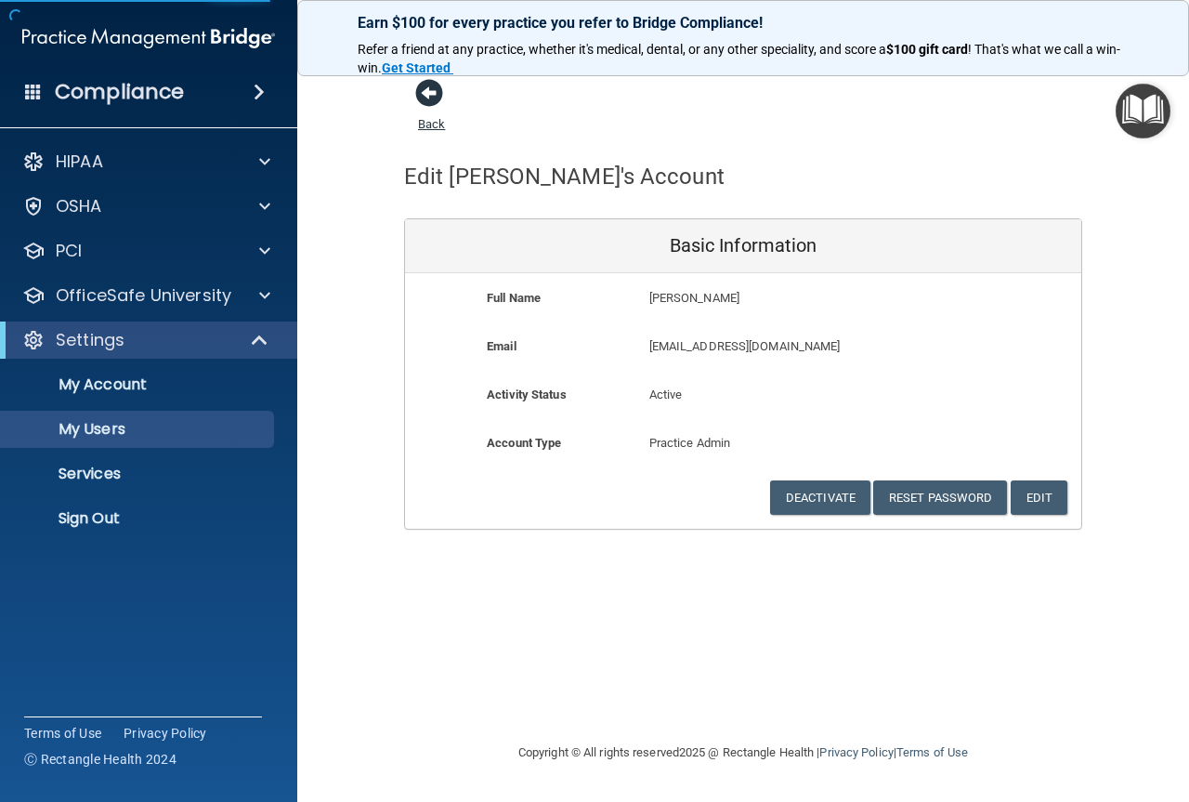
select select "20"
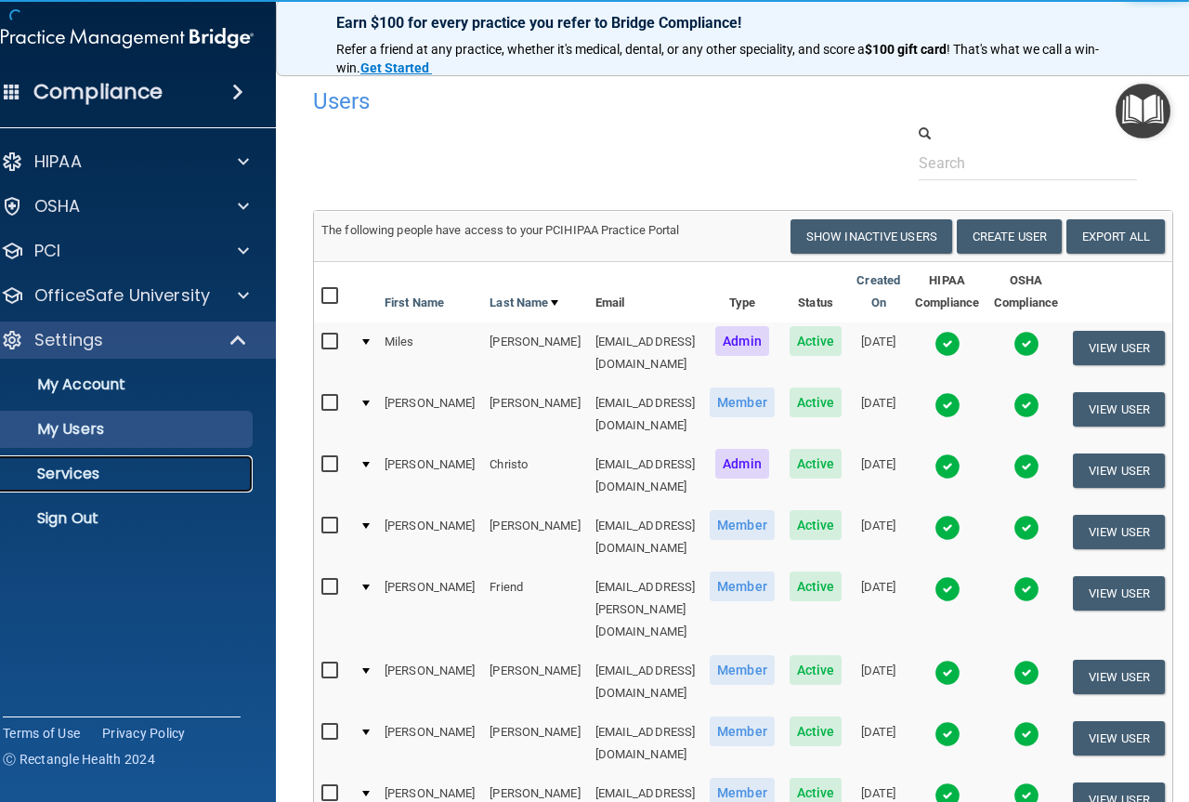
click at [80, 472] on p "Services" at bounding box center [118, 474] width 254 height 19
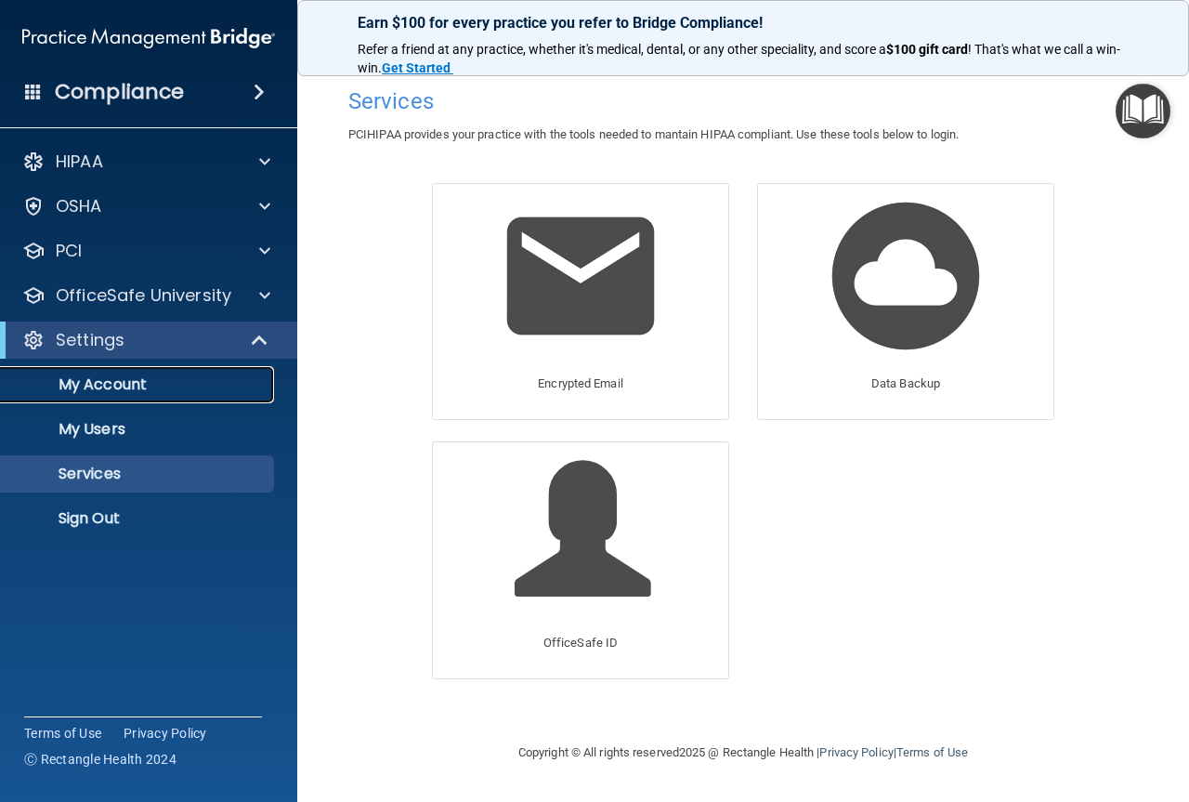
click at [103, 383] on p "My Account" at bounding box center [139, 384] width 254 height 19
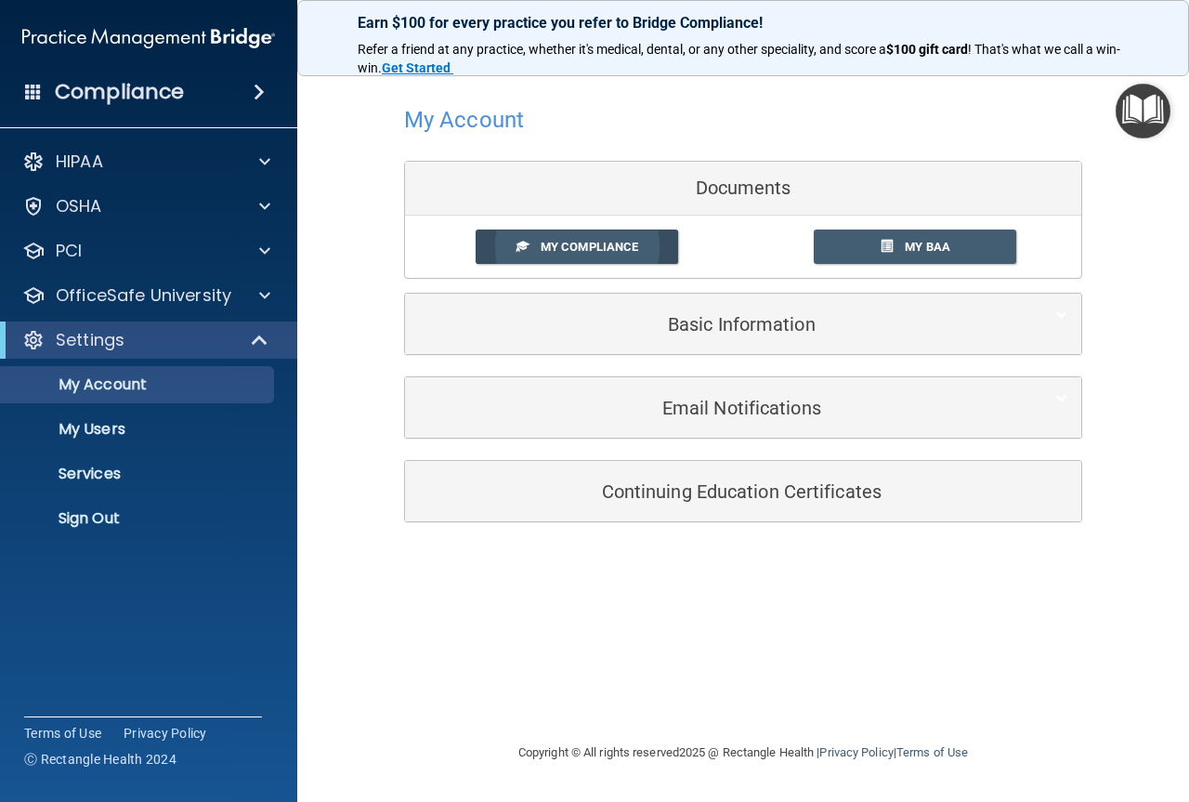
click at [562, 246] on span "My Compliance" at bounding box center [590, 247] width 98 height 14
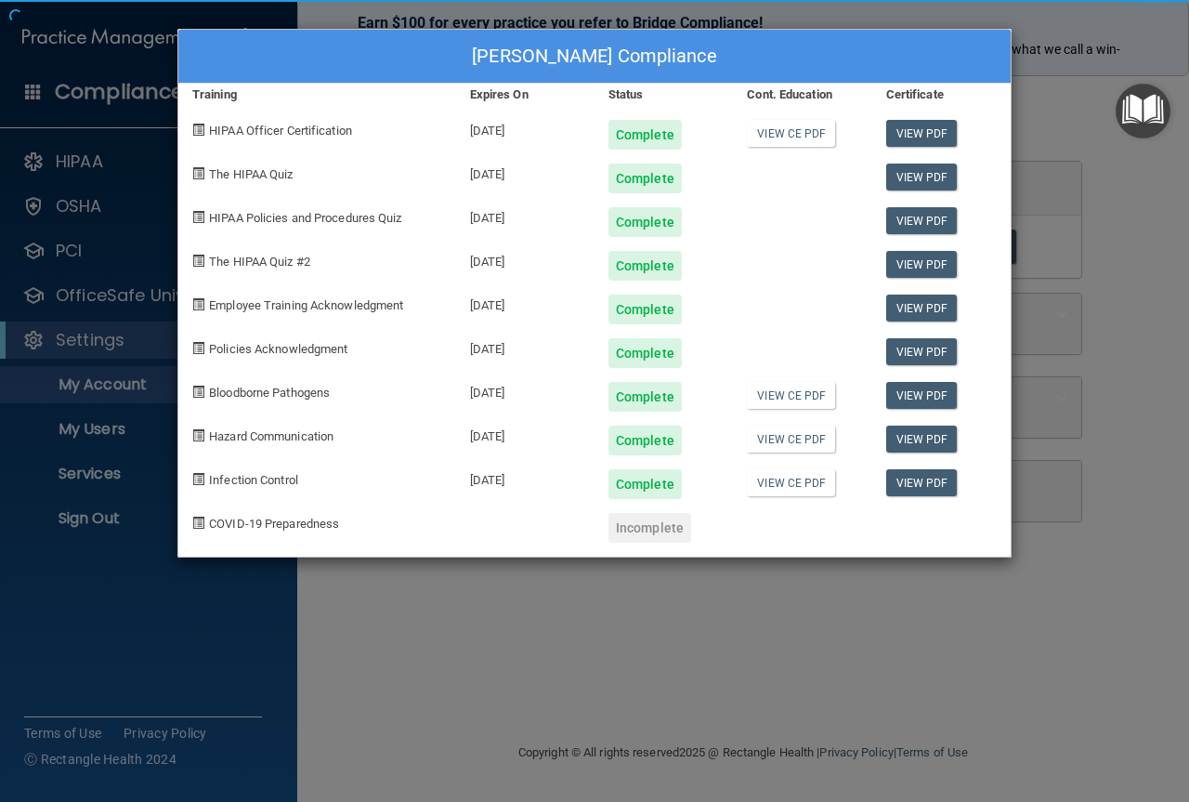
click at [659, 493] on div "Tara Rutt's Compliance Training Expires On Status Cont. Education Certificate H…" at bounding box center [594, 401] width 1189 height 802
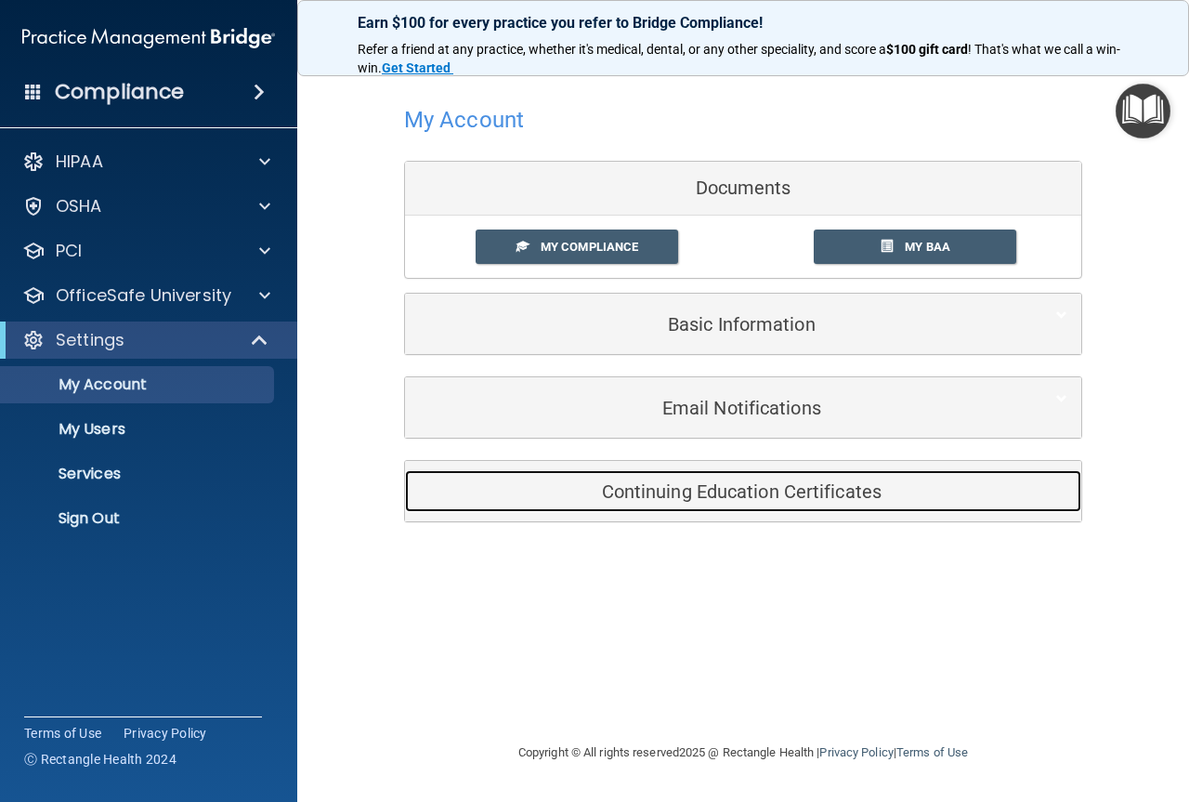
click at [659, 493] on h5 "Continuing Education Certificates" at bounding box center [715, 491] width 592 height 20
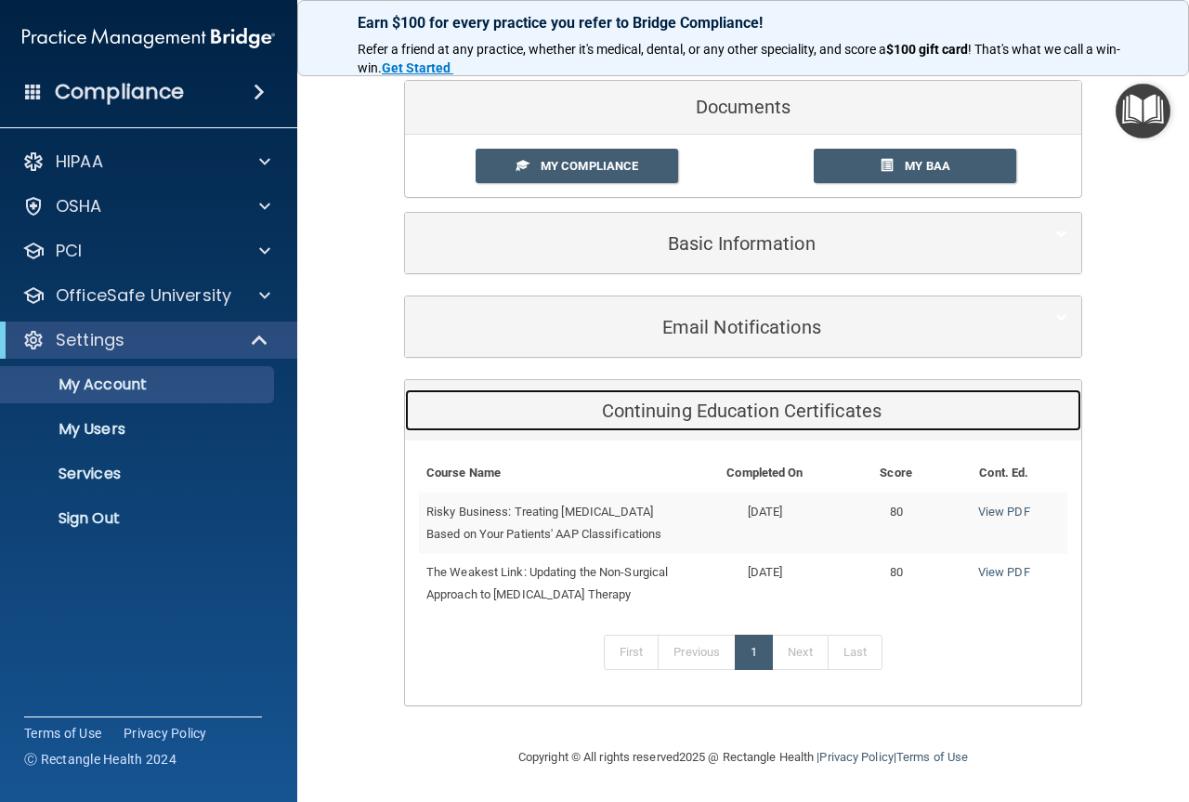
scroll to position [103, 0]
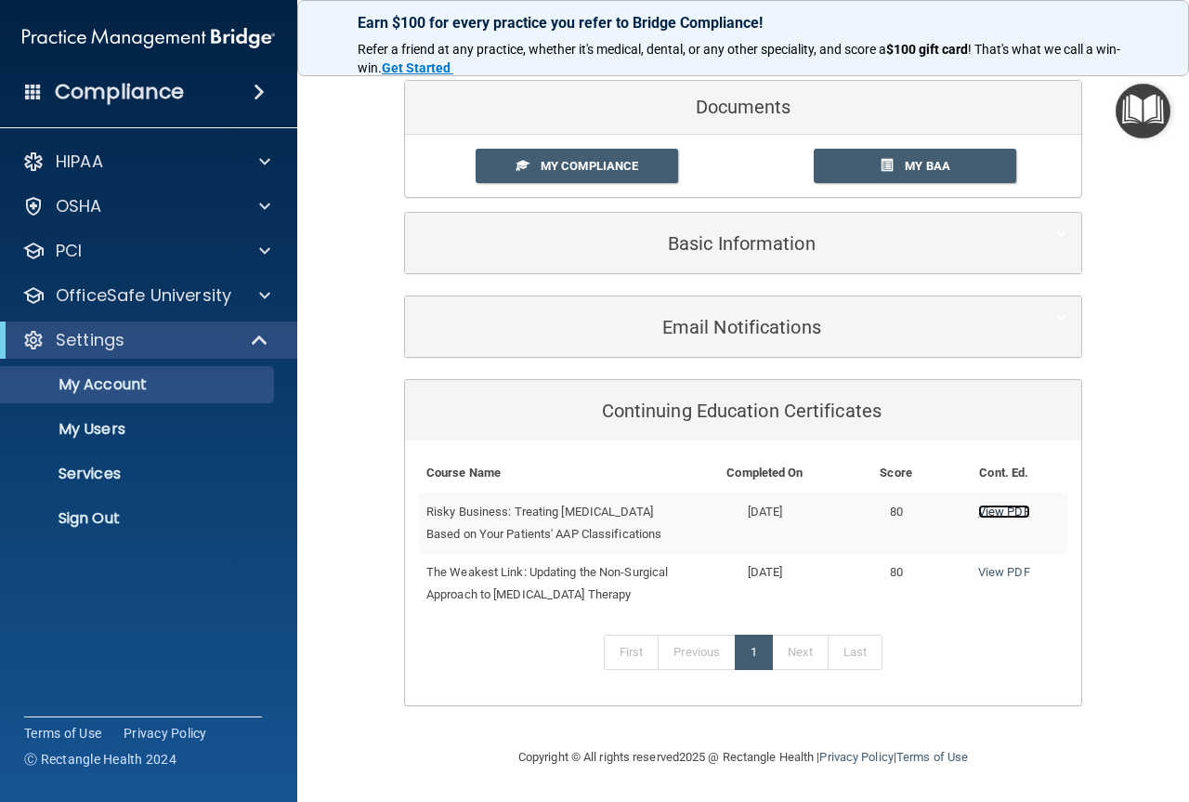
click at [1009, 505] on link "View PDF" at bounding box center [1004, 512] width 52 height 14
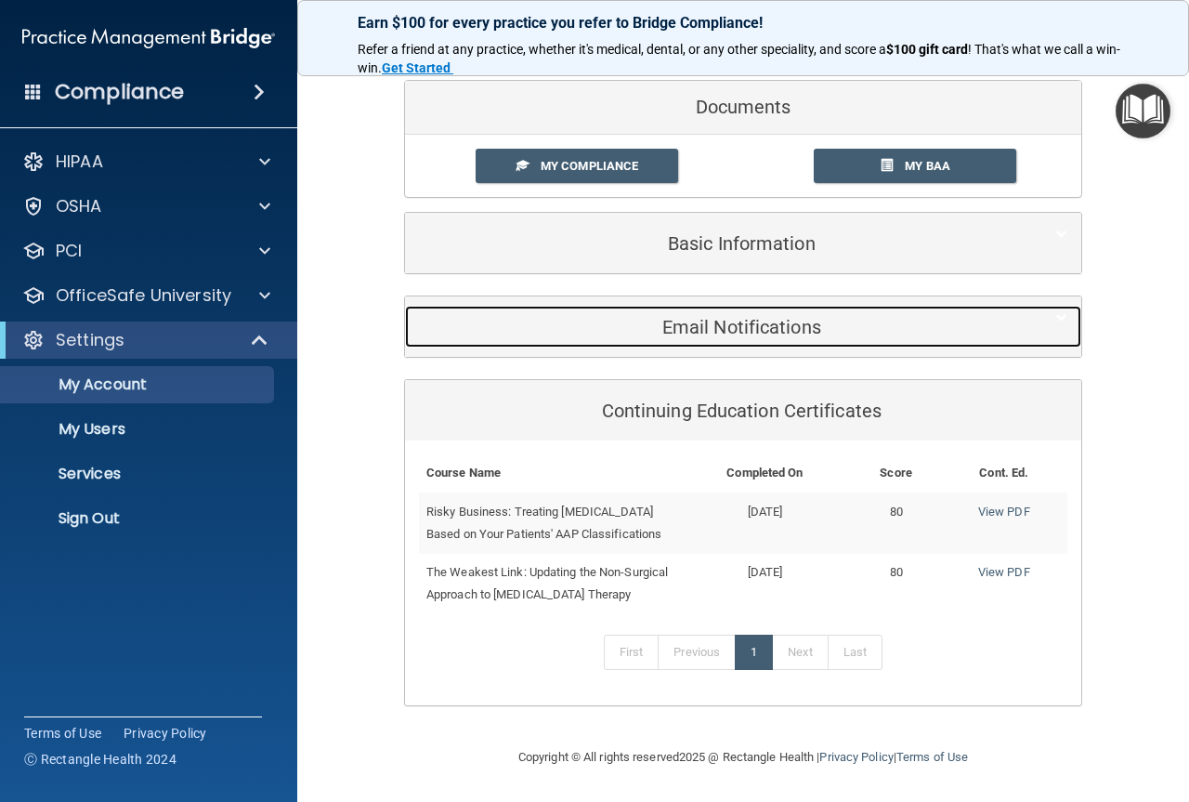
click at [687, 317] on h5 "Email Notifications" at bounding box center [715, 327] width 592 height 20
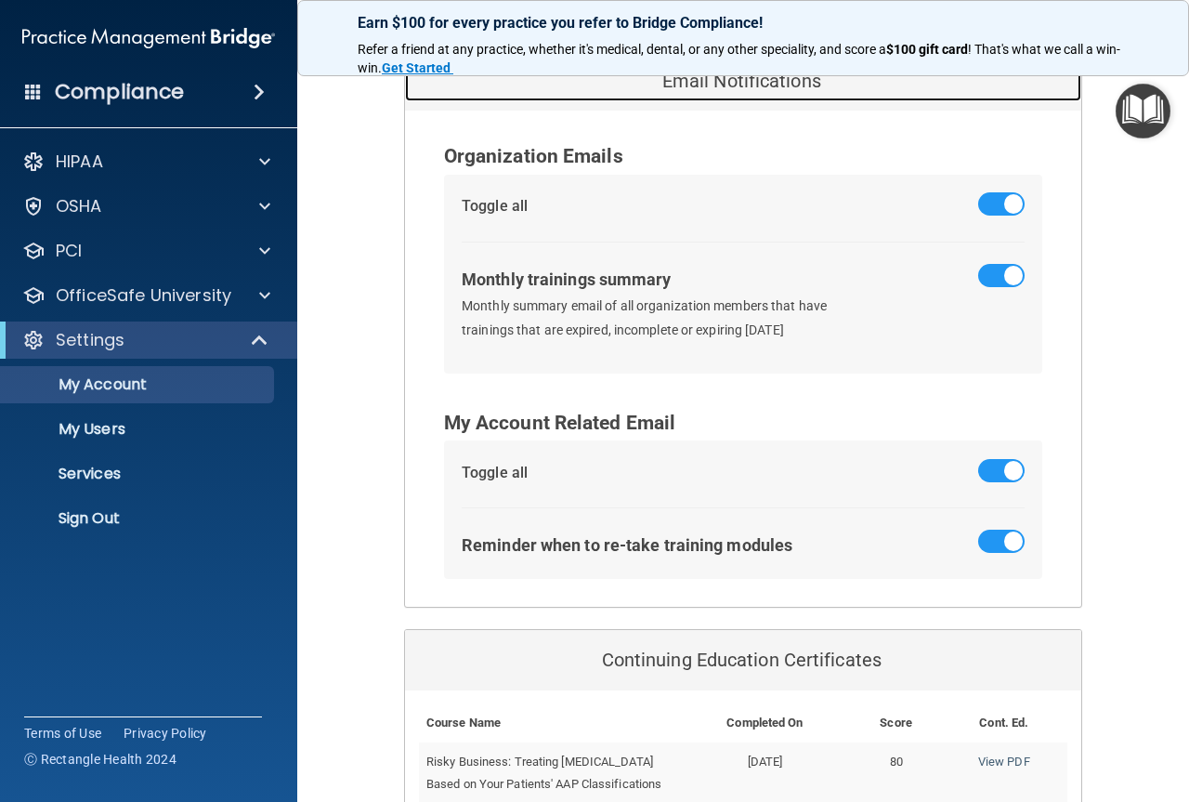
scroll to position [0, 0]
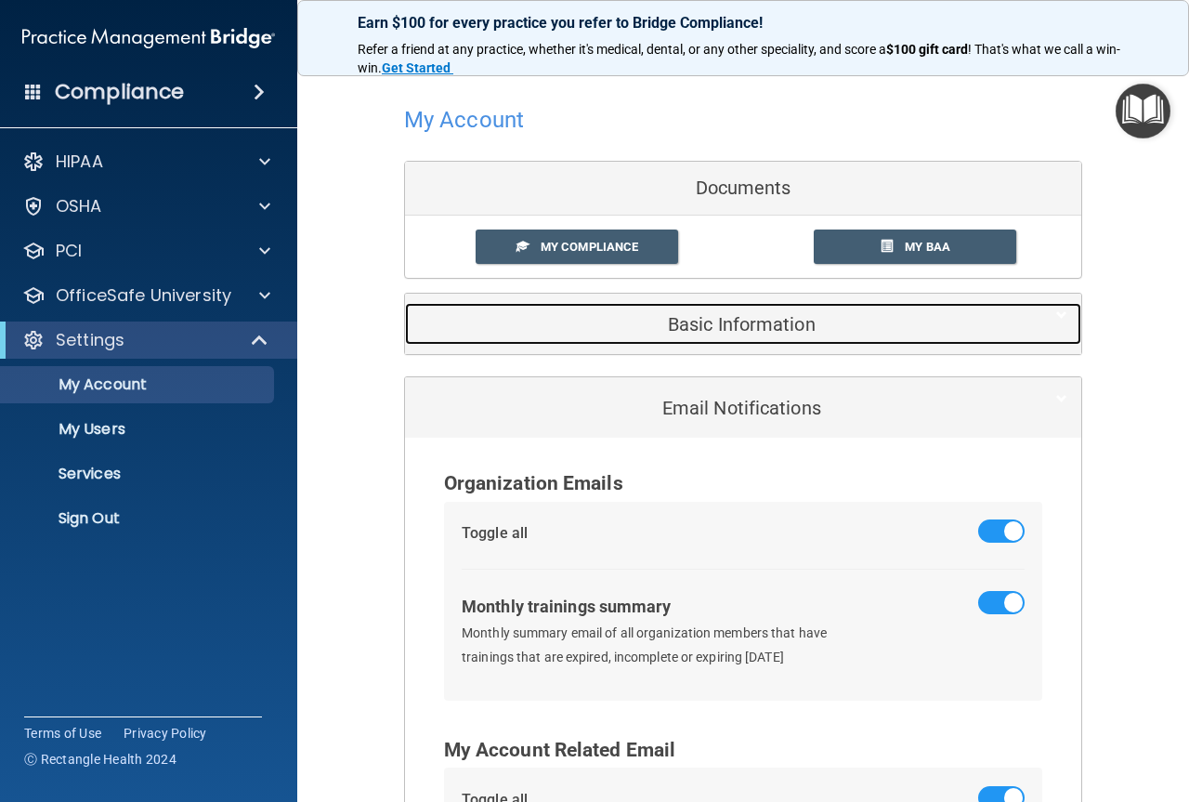
click at [720, 329] on h5 "Basic Information" at bounding box center [715, 324] width 592 height 20
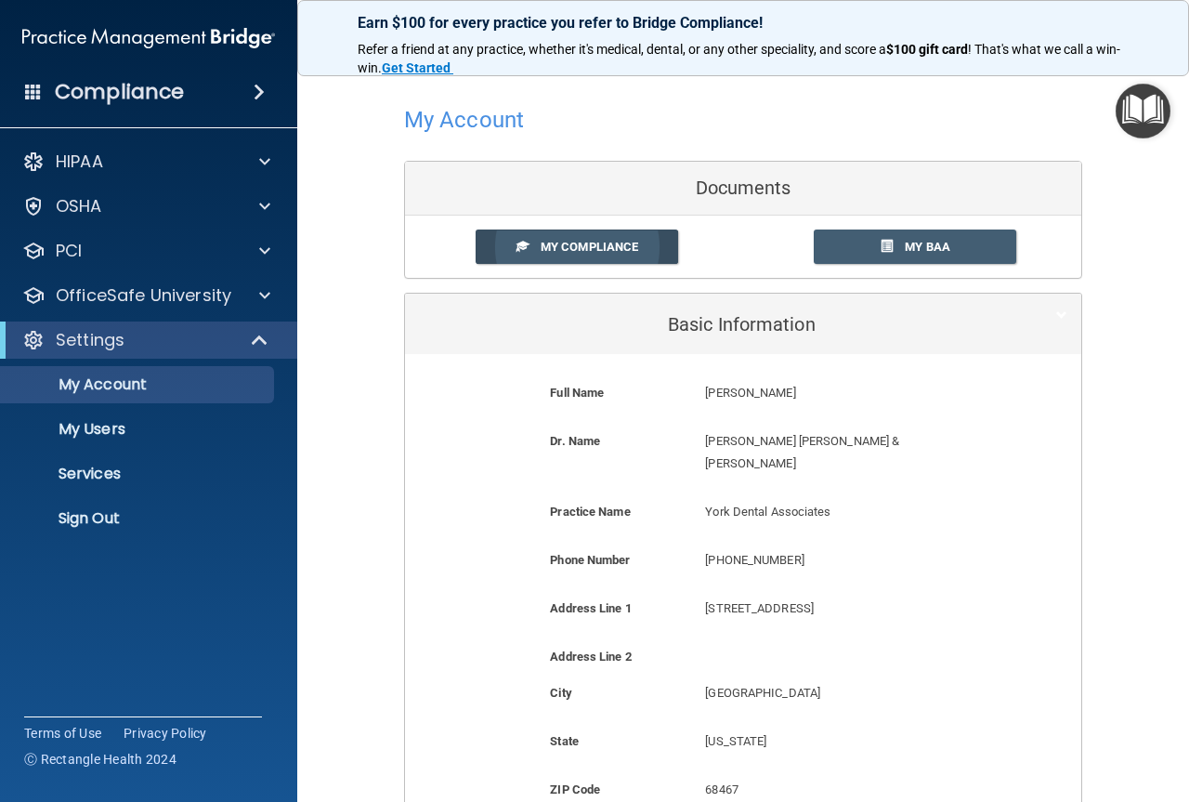
click at [591, 238] on link "My Compliance" at bounding box center [577, 247] width 203 height 34
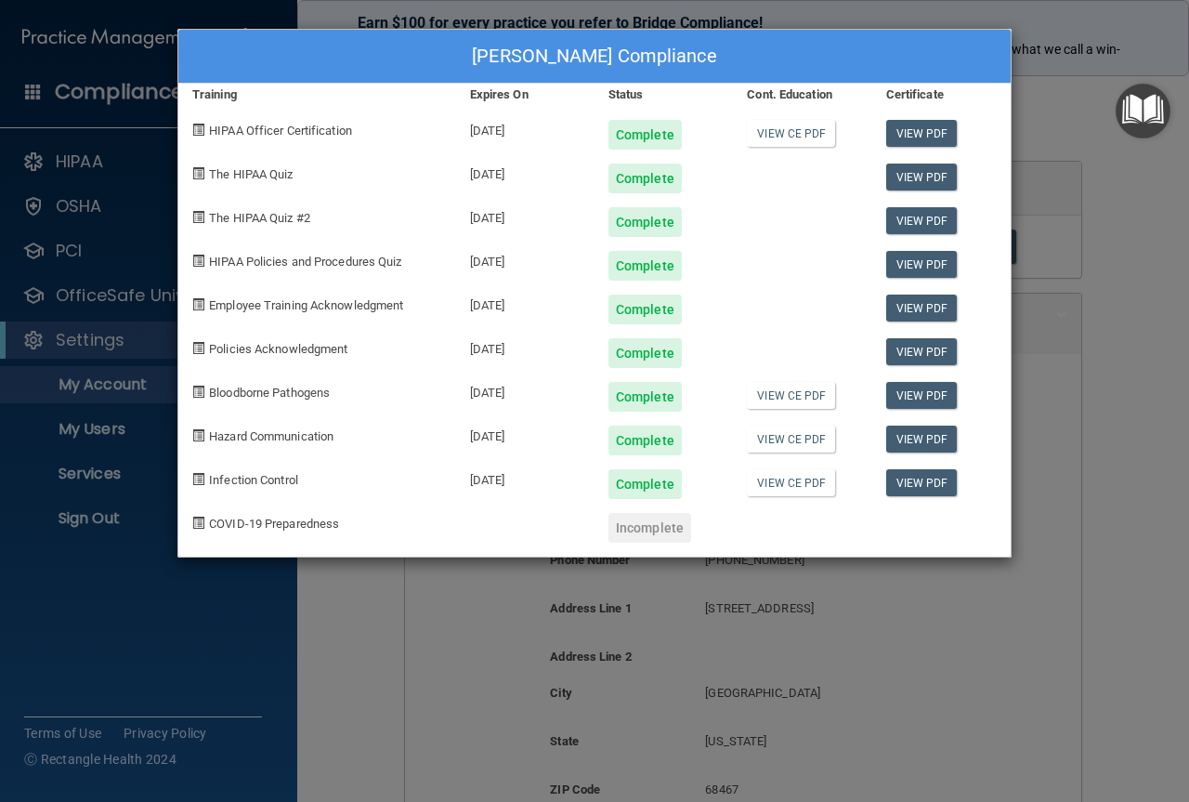
click at [1053, 165] on div "Tara Rutt's Compliance Training Expires On Status Cont. Education Certificate H…" at bounding box center [594, 401] width 1189 height 802
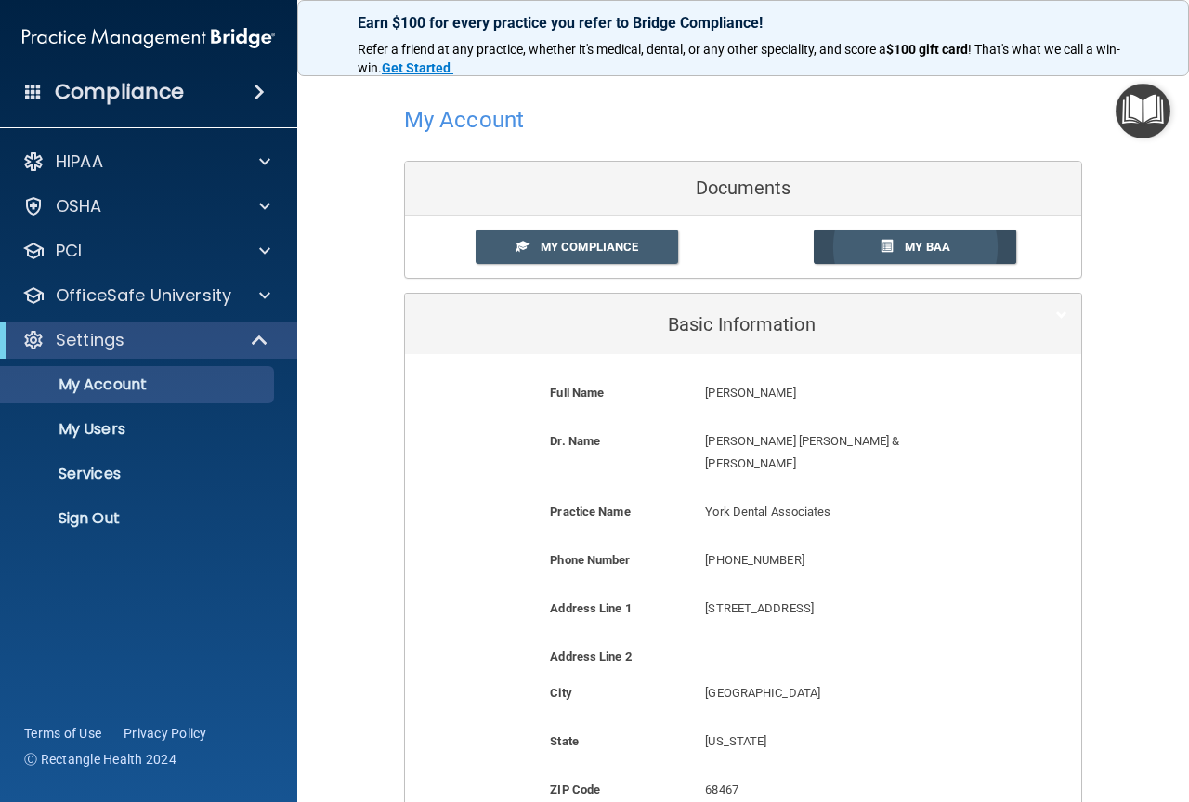
click at [913, 246] on span "My BAA" at bounding box center [928, 247] width 46 height 14
click at [97, 417] on link "My Users" at bounding box center [127, 429] width 293 height 37
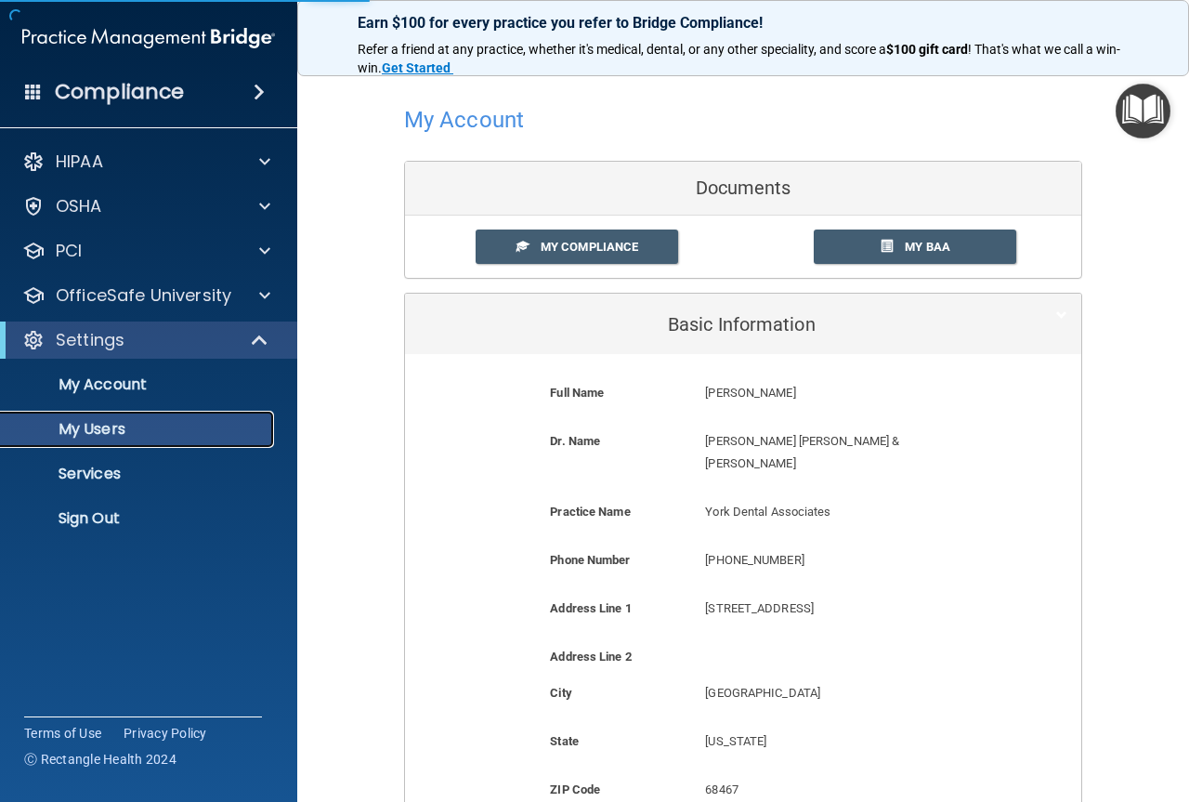
select select "20"
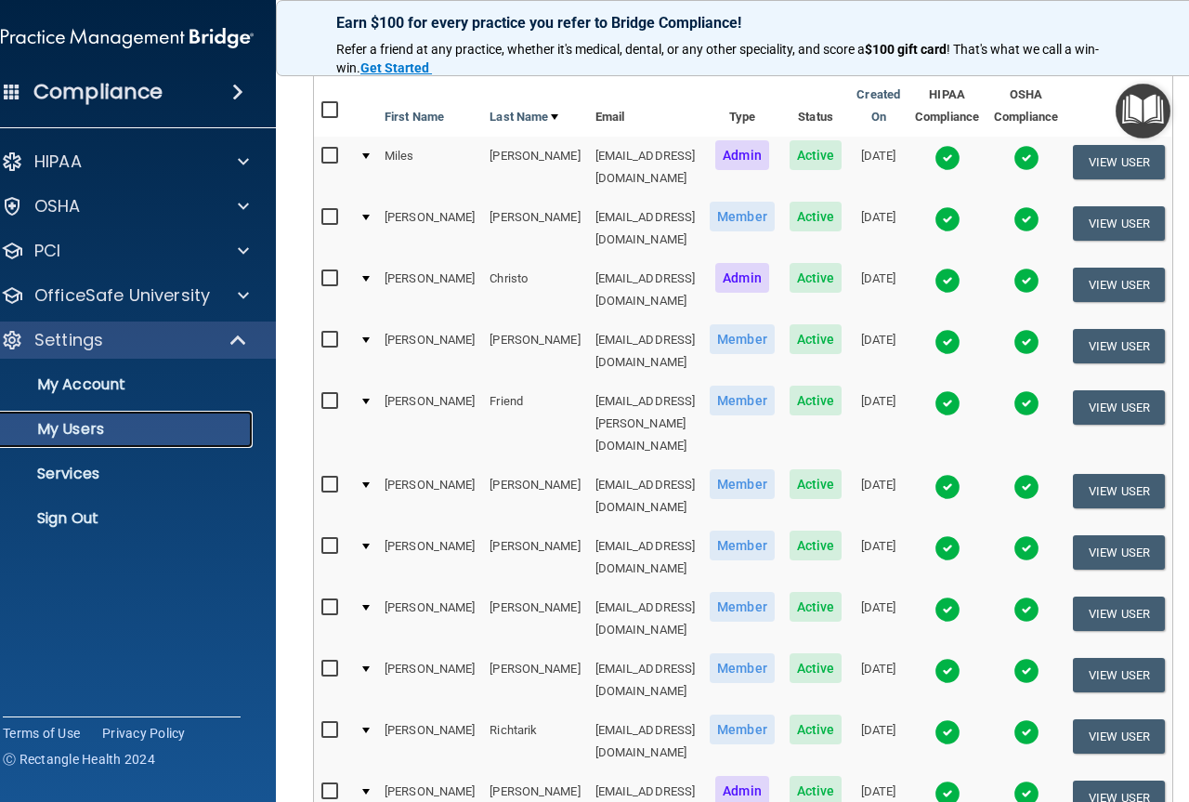
scroll to position [93, 0]
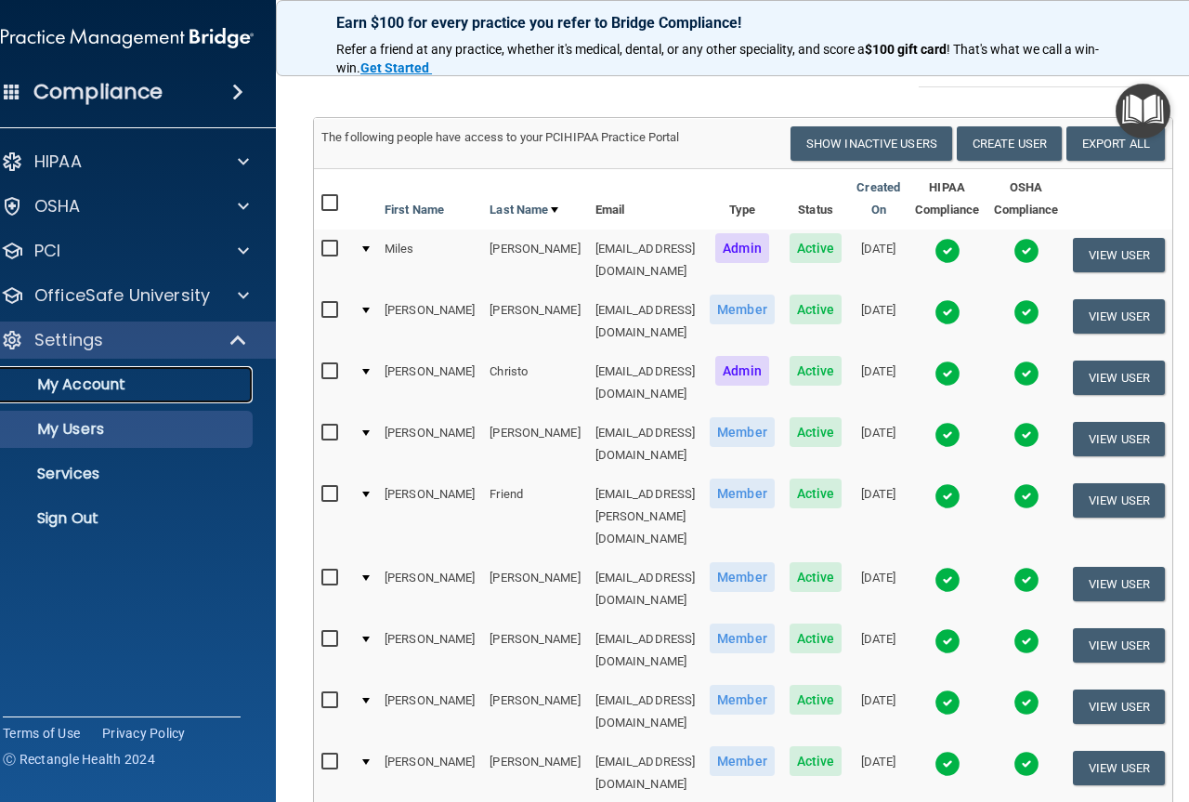
click at [73, 378] on p "My Account" at bounding box center [118, 384] width 254 height 19
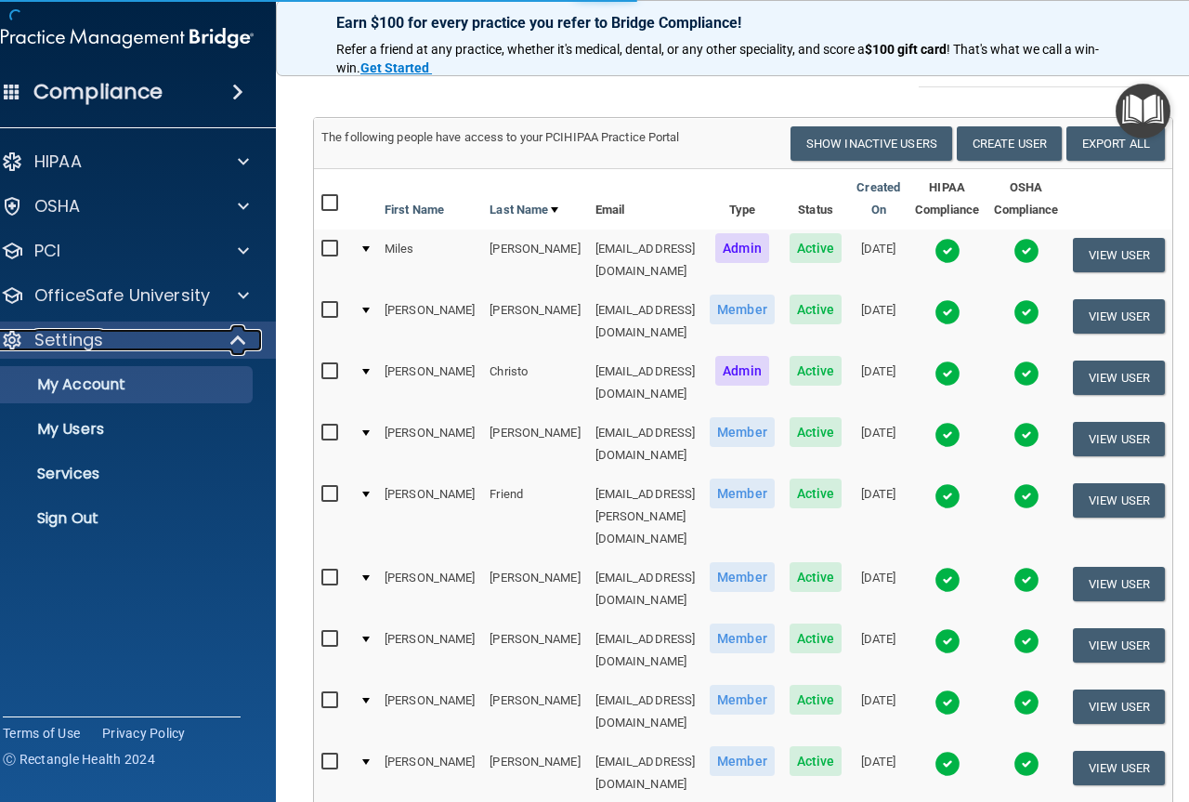
click at [232, 336] on span at bounding box center [240, 340] width 16 height 22
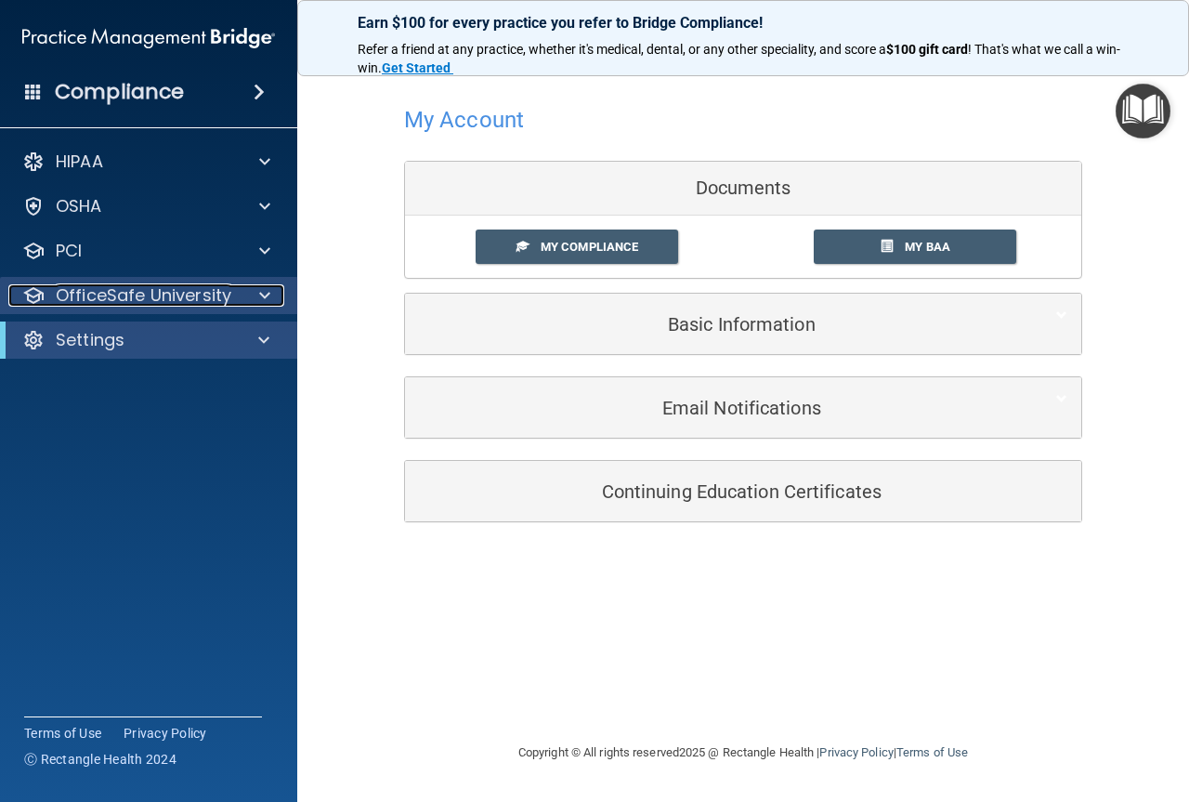
click at [265, 289] on span at bounding box center [264, 295] width 11 height 22
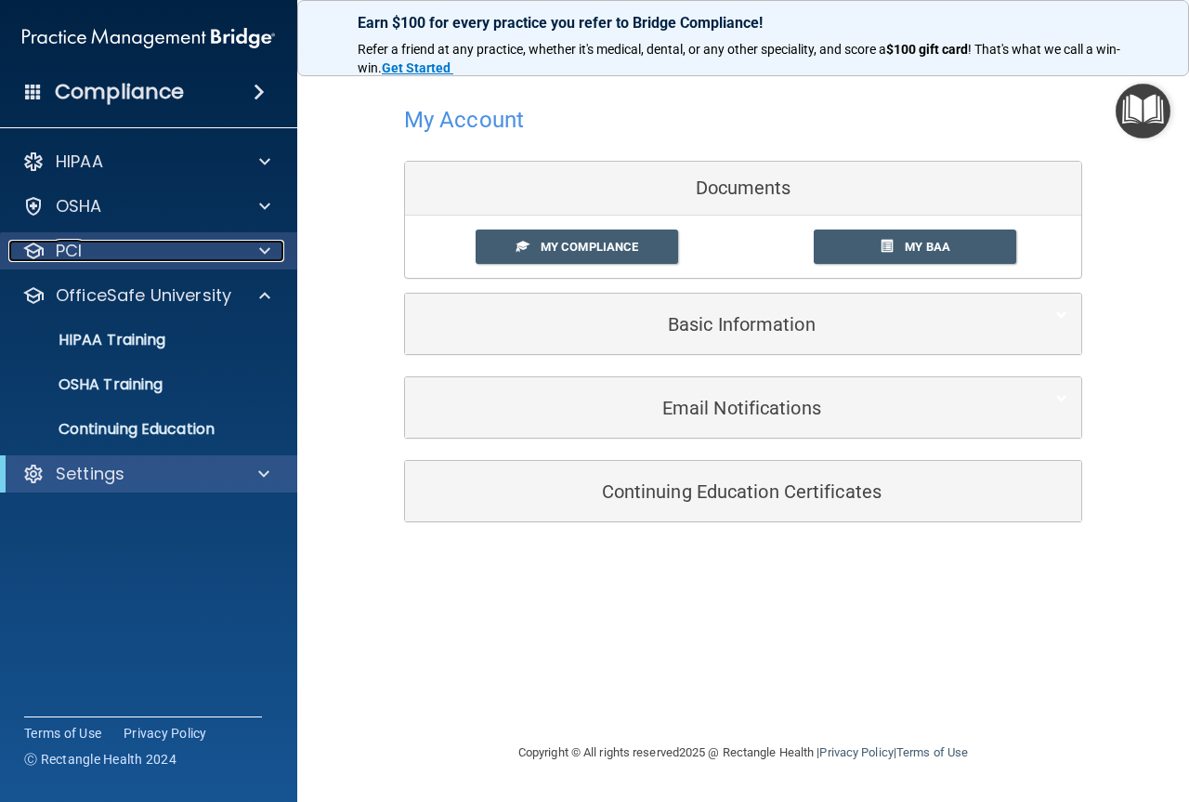
click at [256, 252] on div at bounding box center [262, 251] width 46 height 22
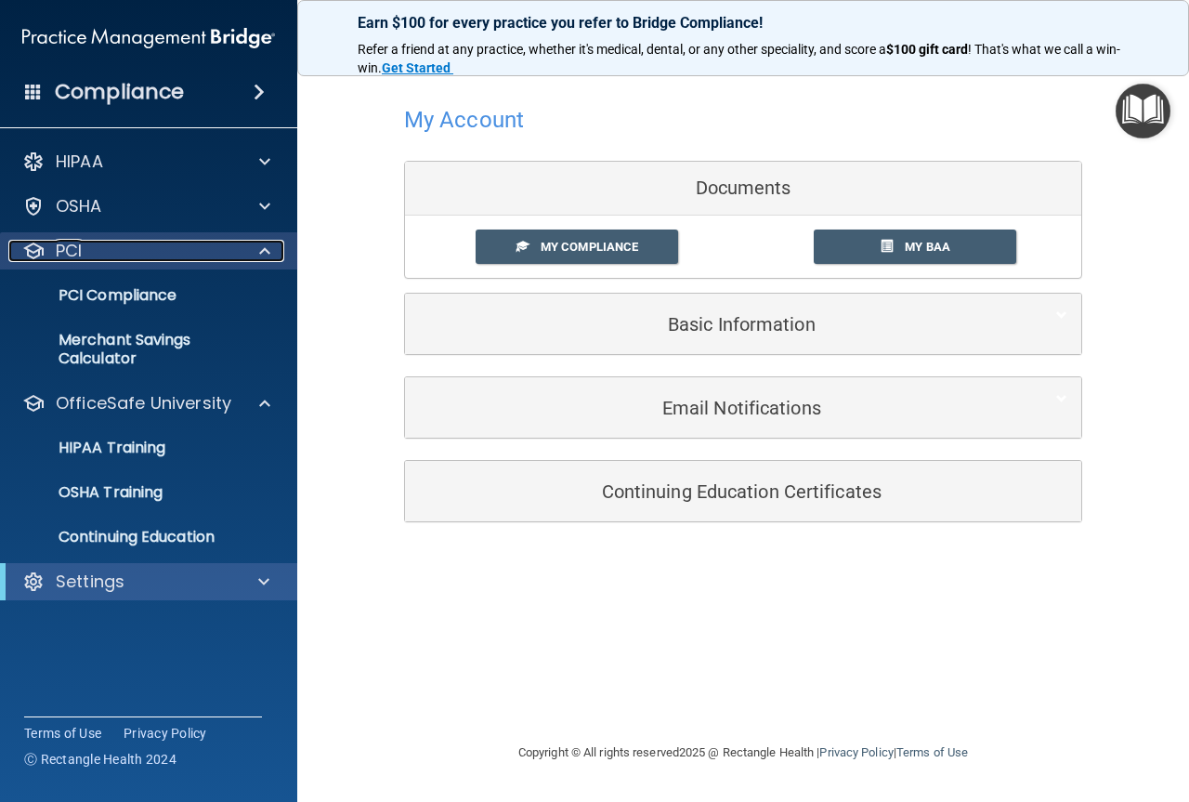
click at [256, 252] on div at bounding box center [262, 251] width 46 height 22
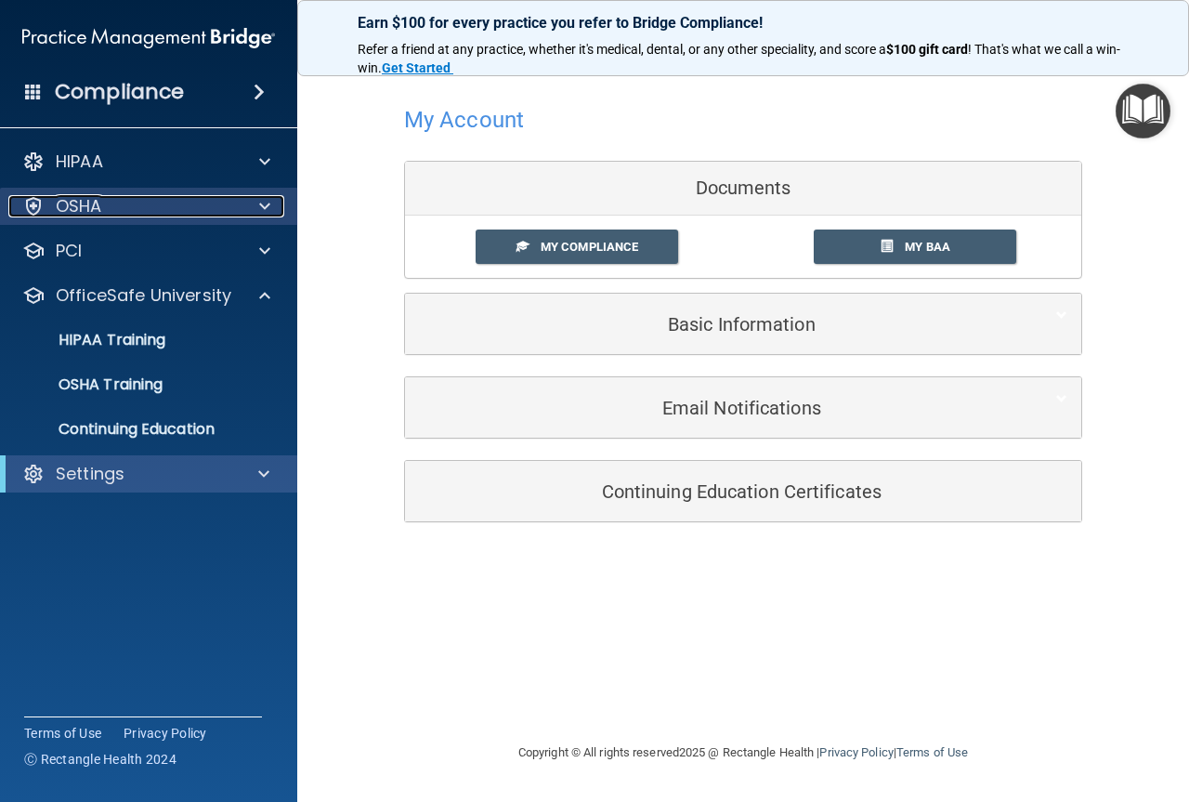
click at [262, 215] on span at bounding box center [264, 206] width 11 height 22
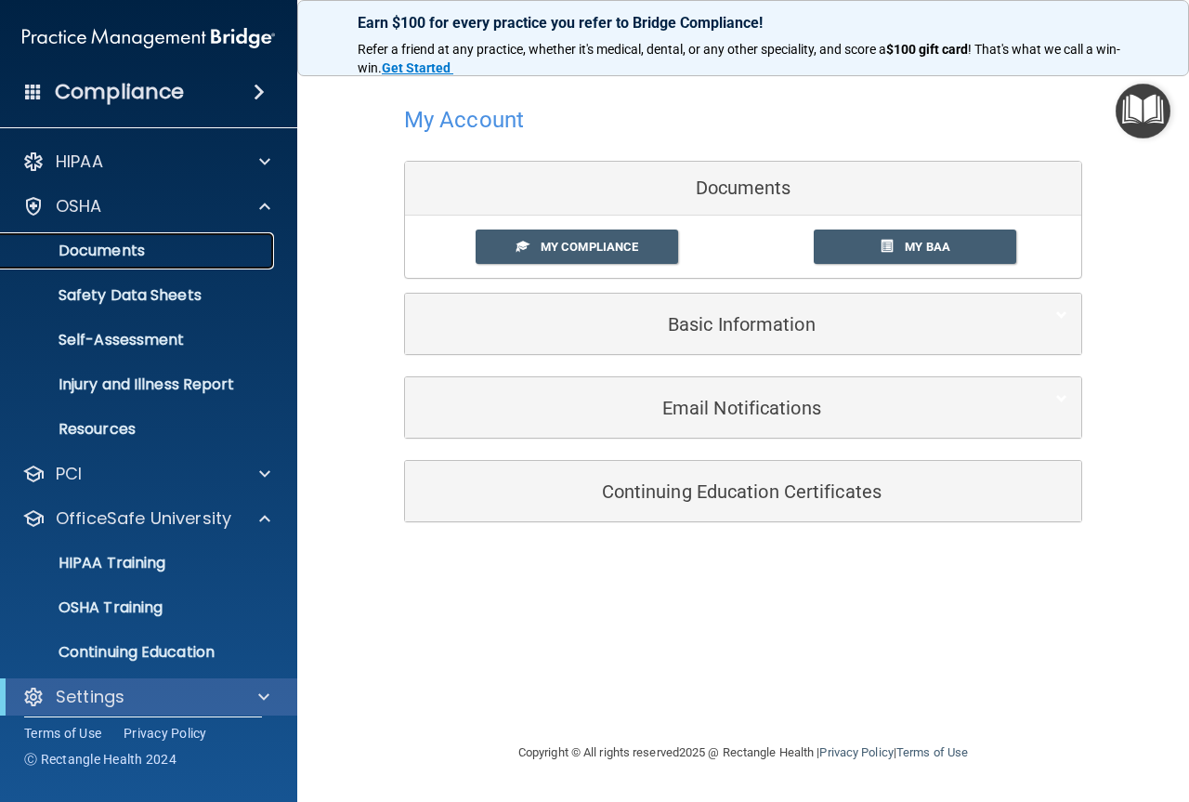
click at [114, 254] on p "Documents" at bounding box center [139, 251] width 254 height 19
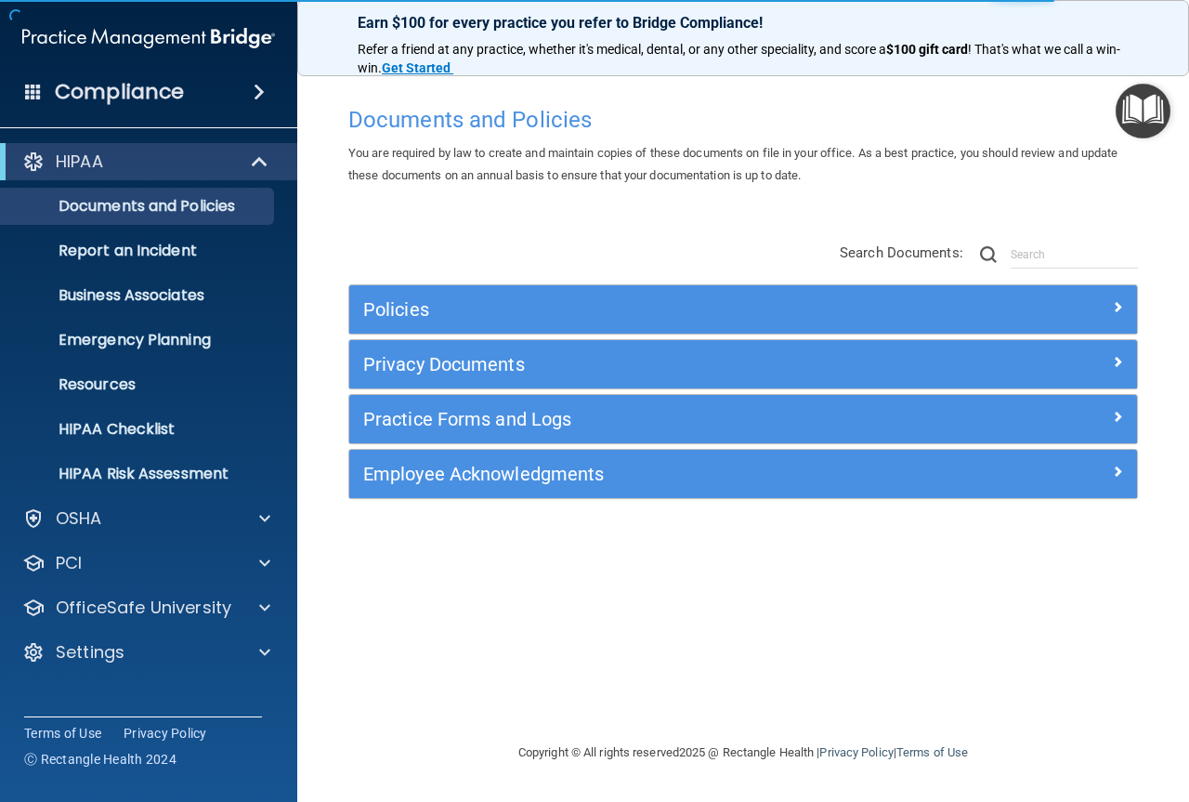
click at [166, 87] on h4 "Compliance" at bounding box center [119, 92] width 129 height 26
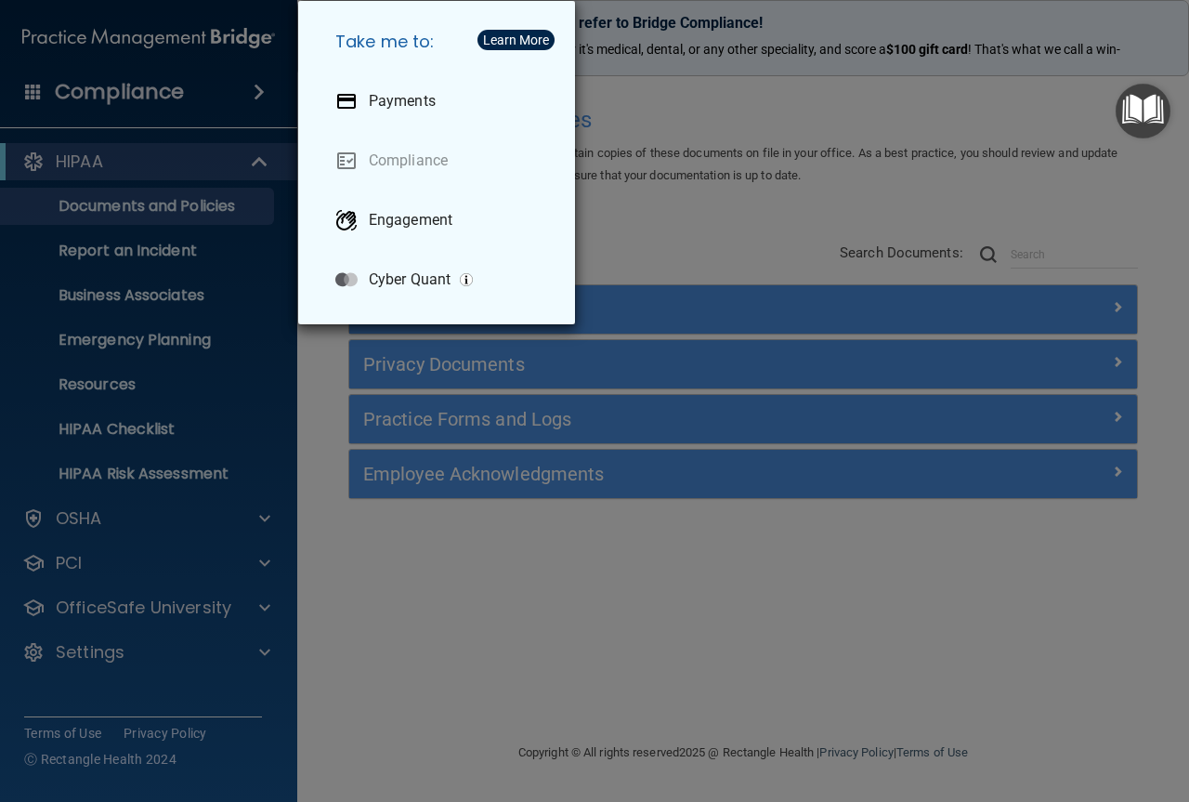
click at [501, 568] on div "Take me to: Payments Compliance Engagement Cyber Quant" at bounding box center [594, 401] width 1189 height 802
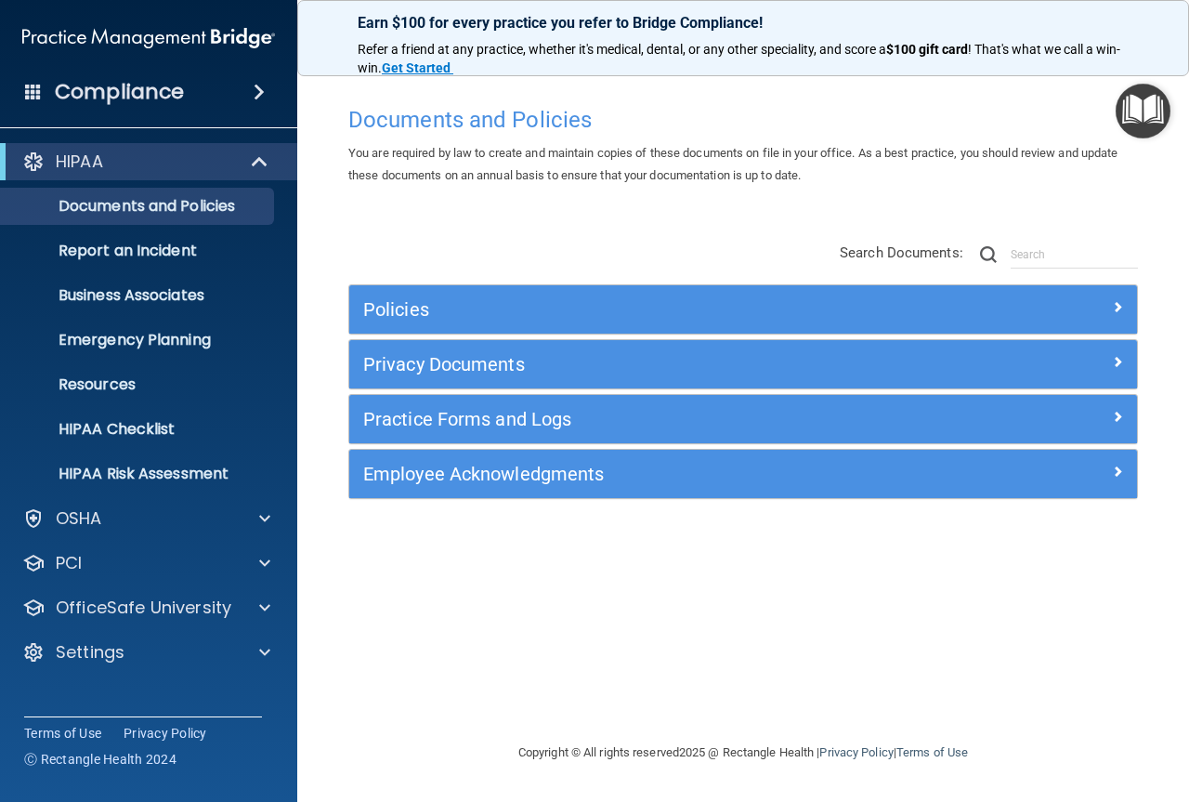
click at [1147, 115] on img "Open Resource Center" at bounding box center [1143, 111] width 55 height 55
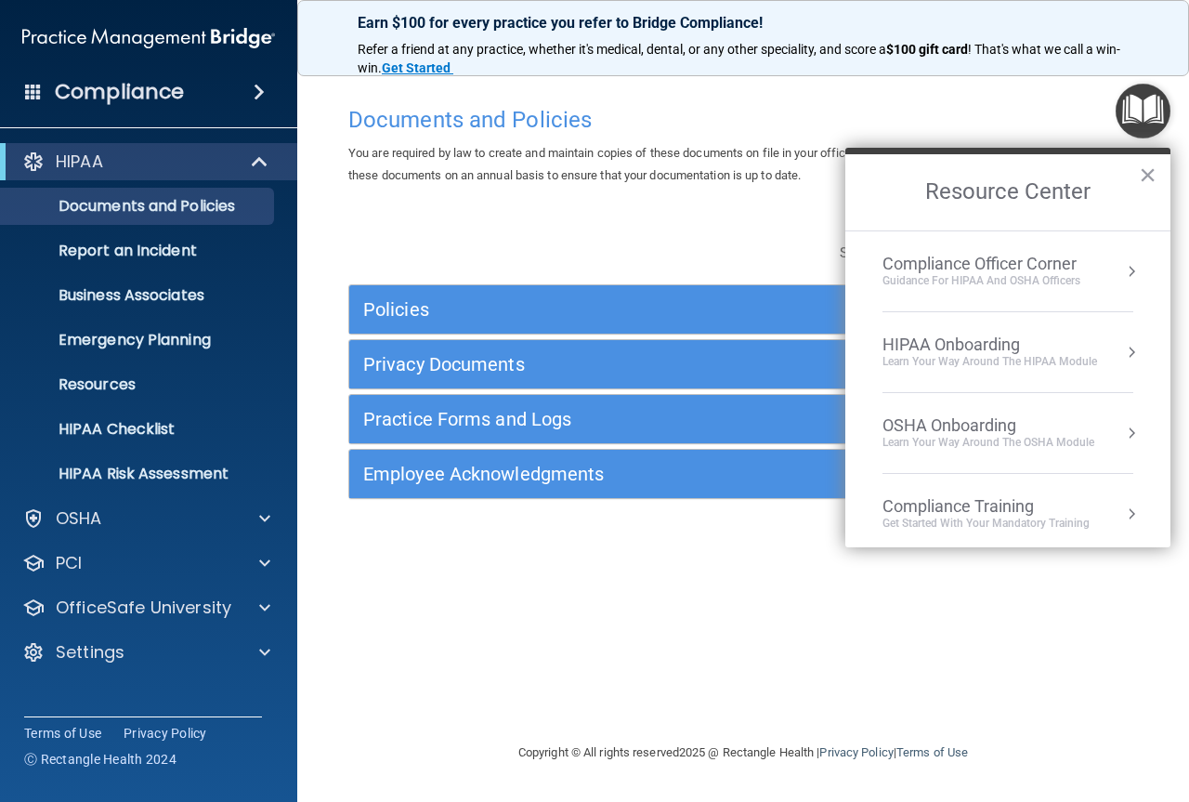
click at [1061, 266] on div "Compliance Officer Corner" at bounding box center [982, 264] width 198 height 20
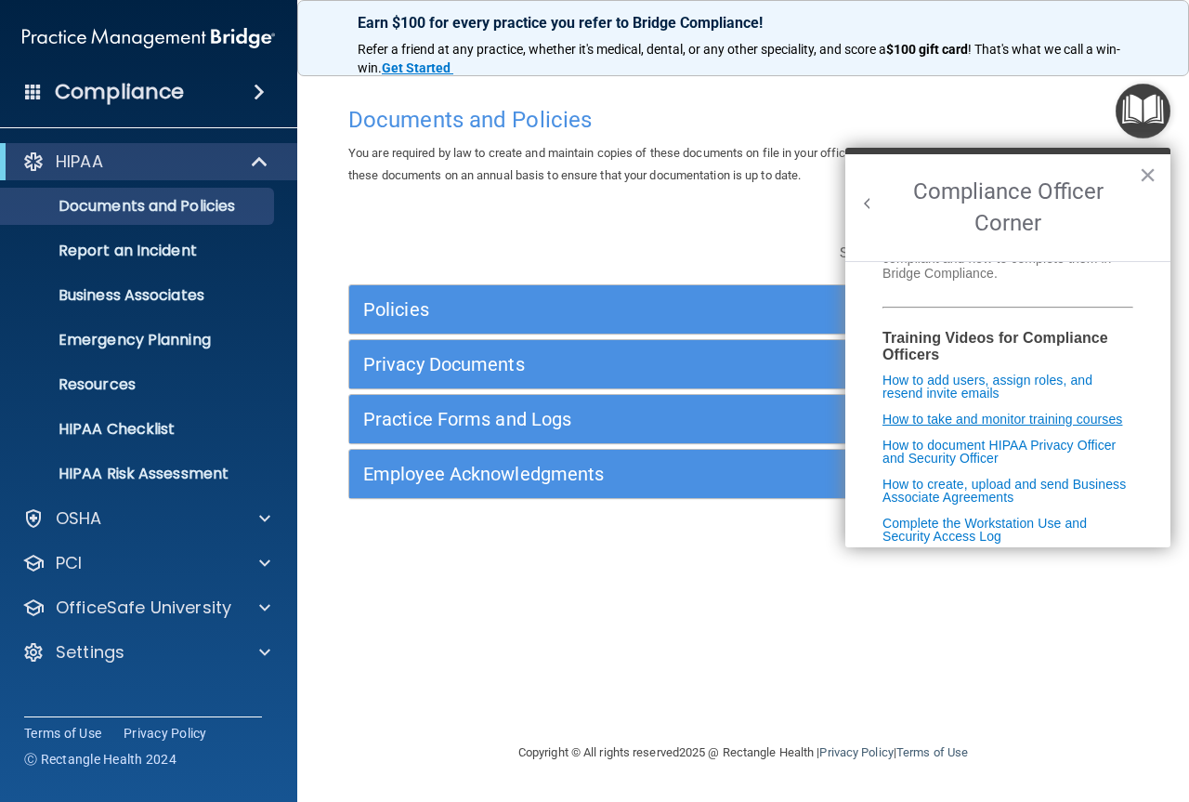
scroll to position [372, 0]
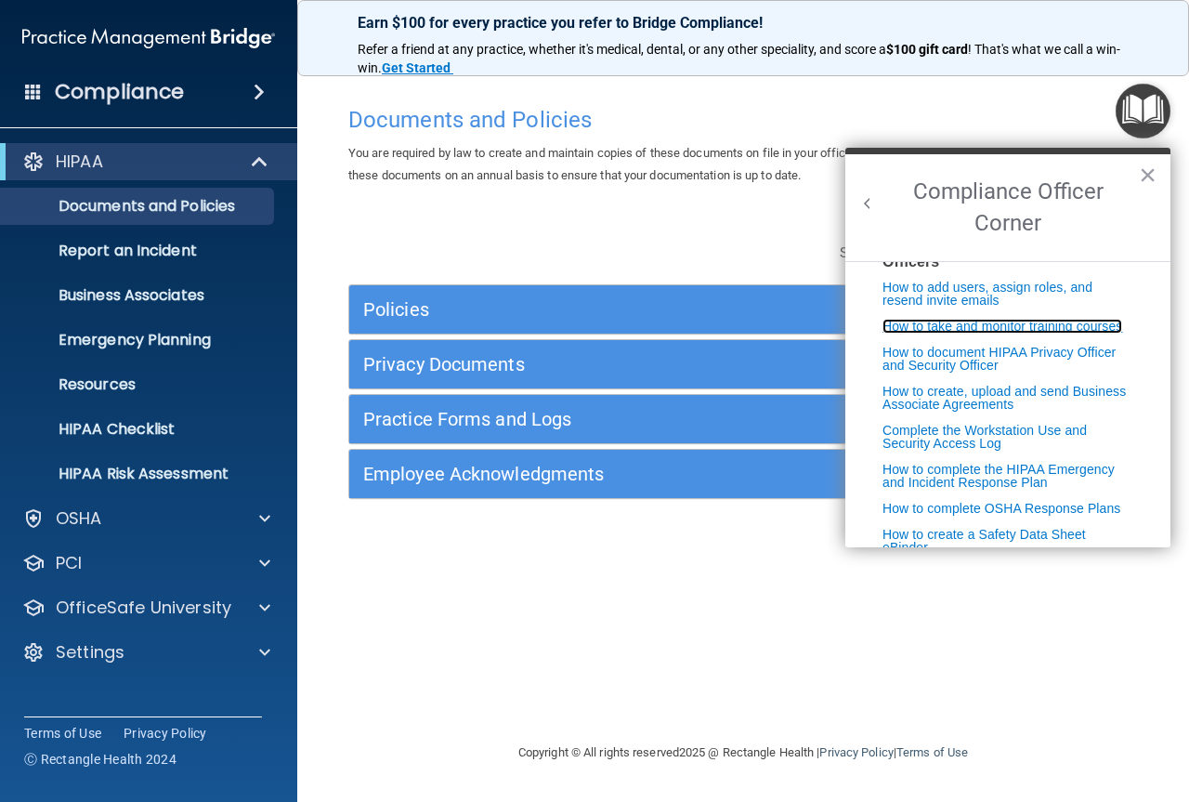
click at [904, 334] on link "How to take and monitor training courses" at bounding box center [1003, 326] width 240 height 15
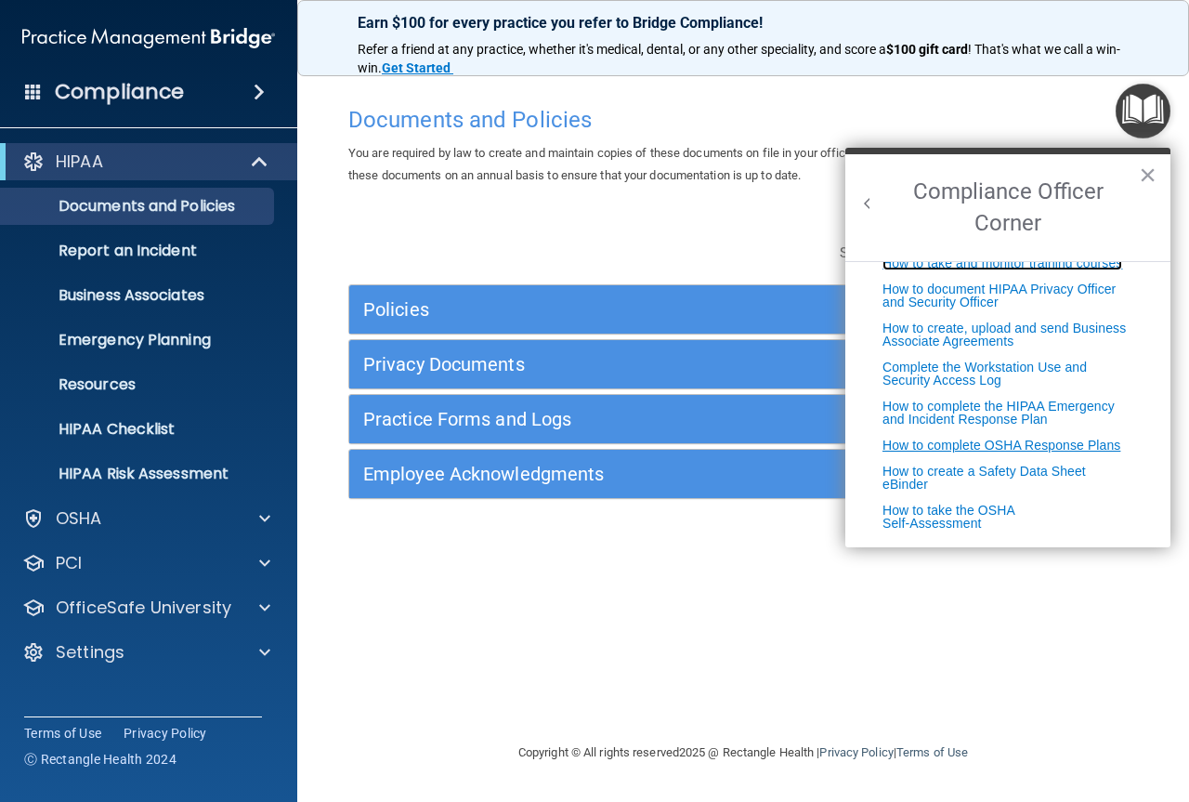
scroll to position [475, 0]
click at [626, 590] on div "Documents and Policies You are required by law to create and maintain copies of…" at bounding box center [743, 419] width 818 height 645
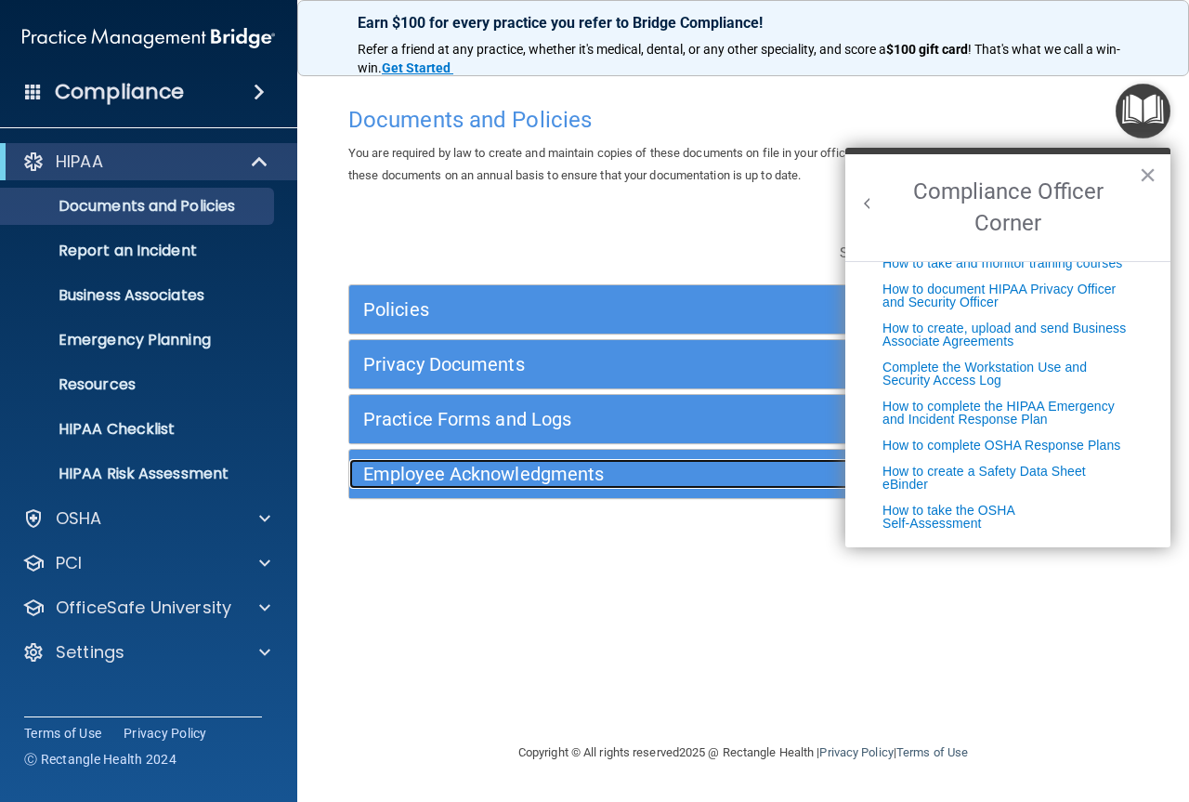
click at [579, 482] on h5 "Employee Acknowledgments" at bounding box center [644, 474] width 563 height 20
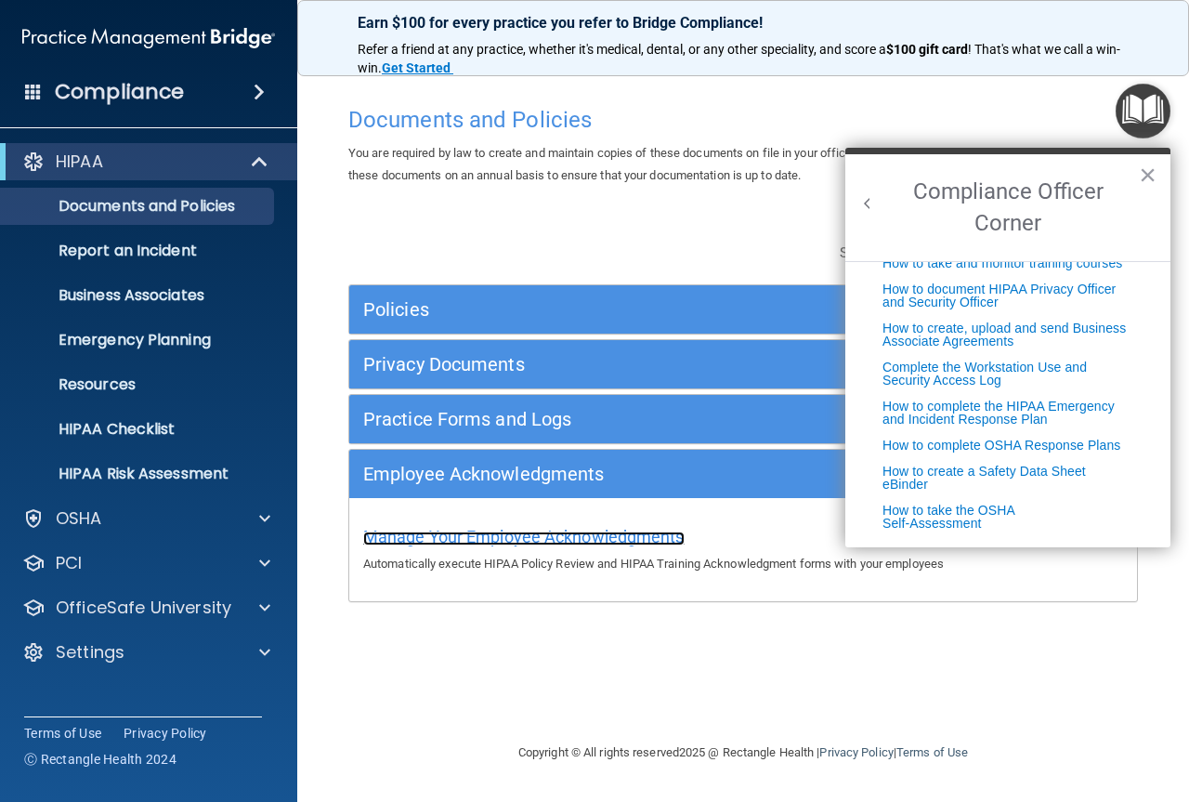
click at [559, 536] on span "Manage Your Employee Acknowledgments" at bounding box center [523, 537] width 321 height 20
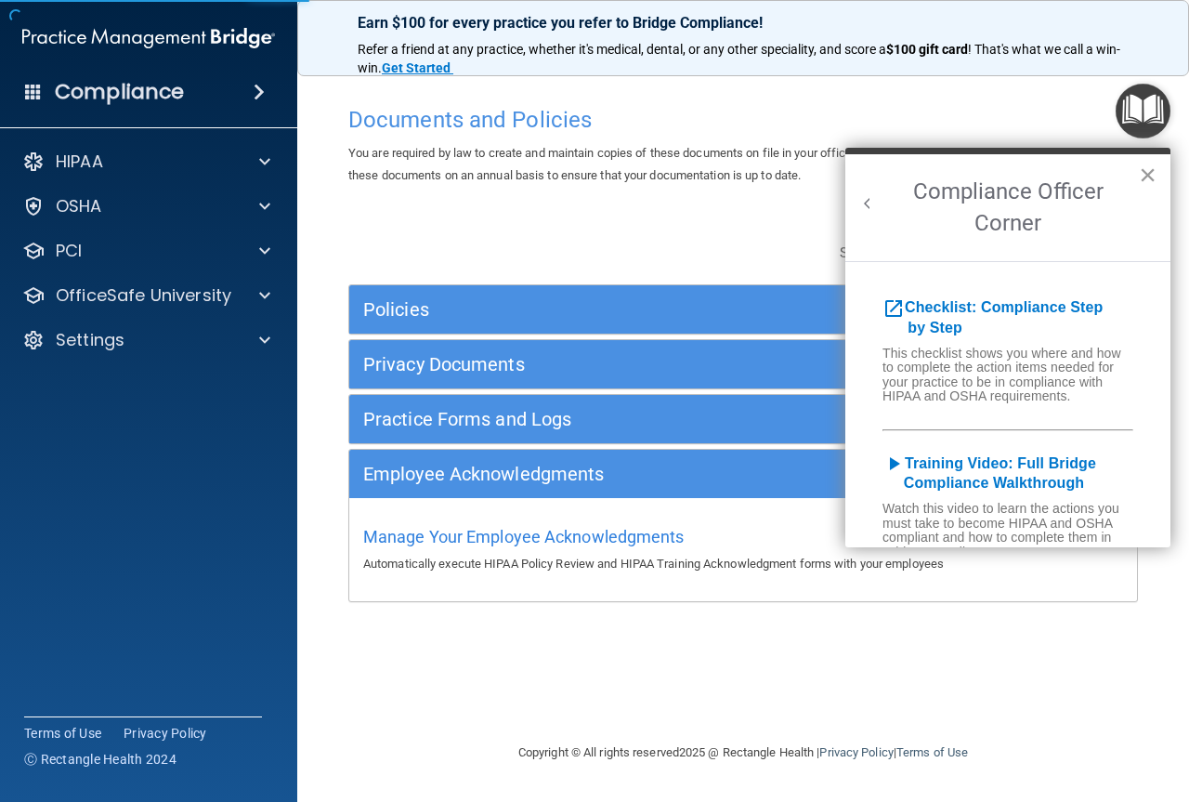
click at [1148, 170] on button "×" at bounding box center [1148, 175] width 18 height 30
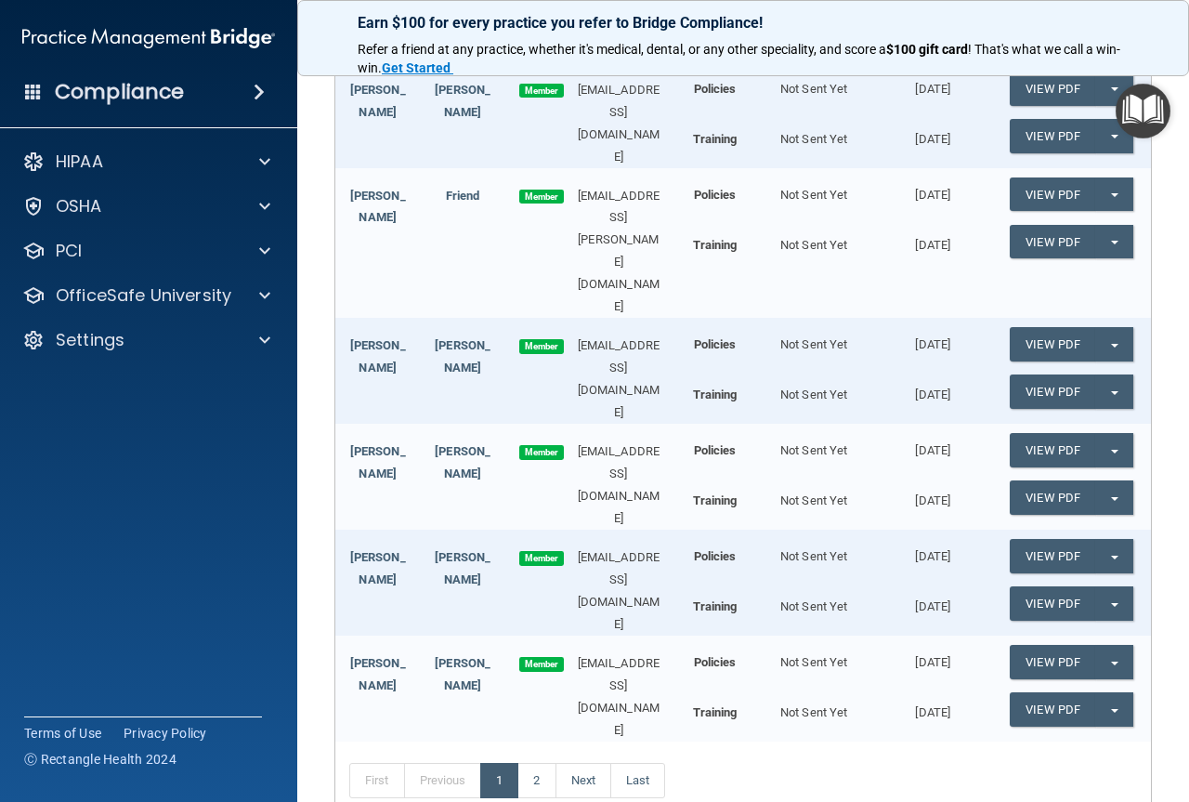
scroll to position [743, 0]
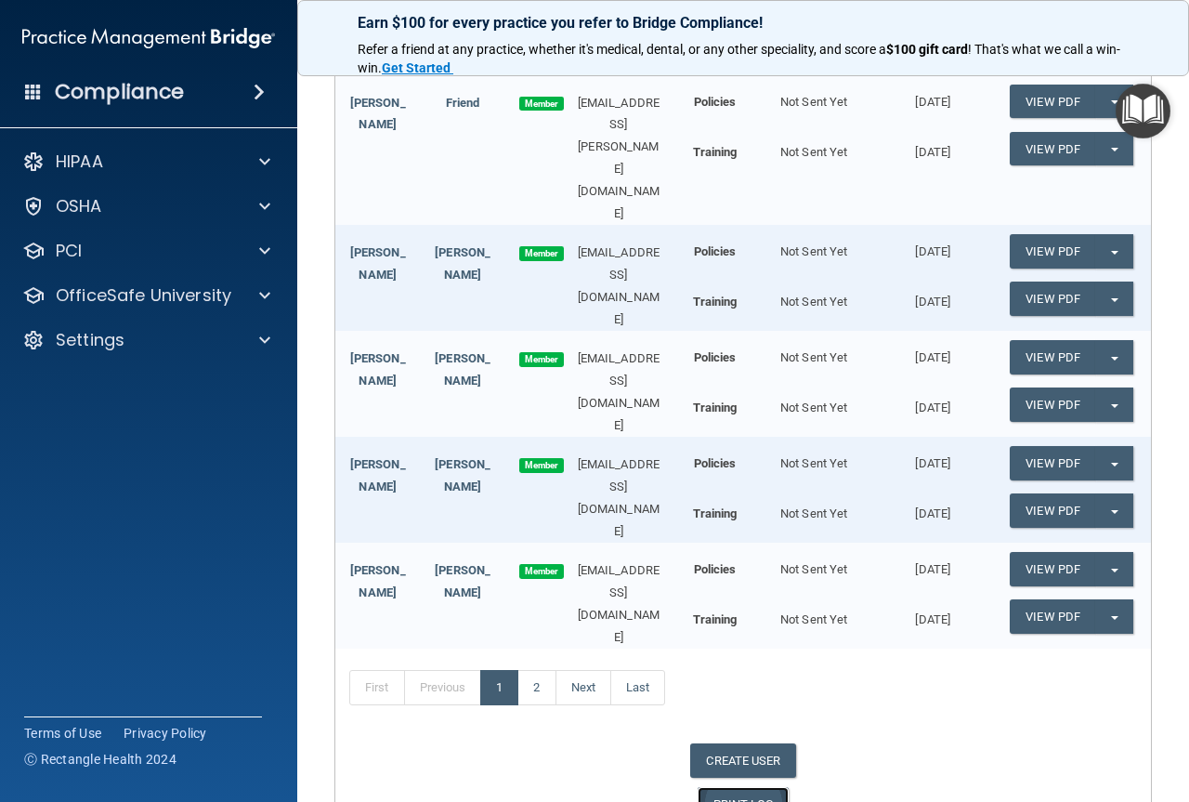
click at [716, 787] on link "PRINT LOG" at bounding box center [744, 804] width 92 height 34
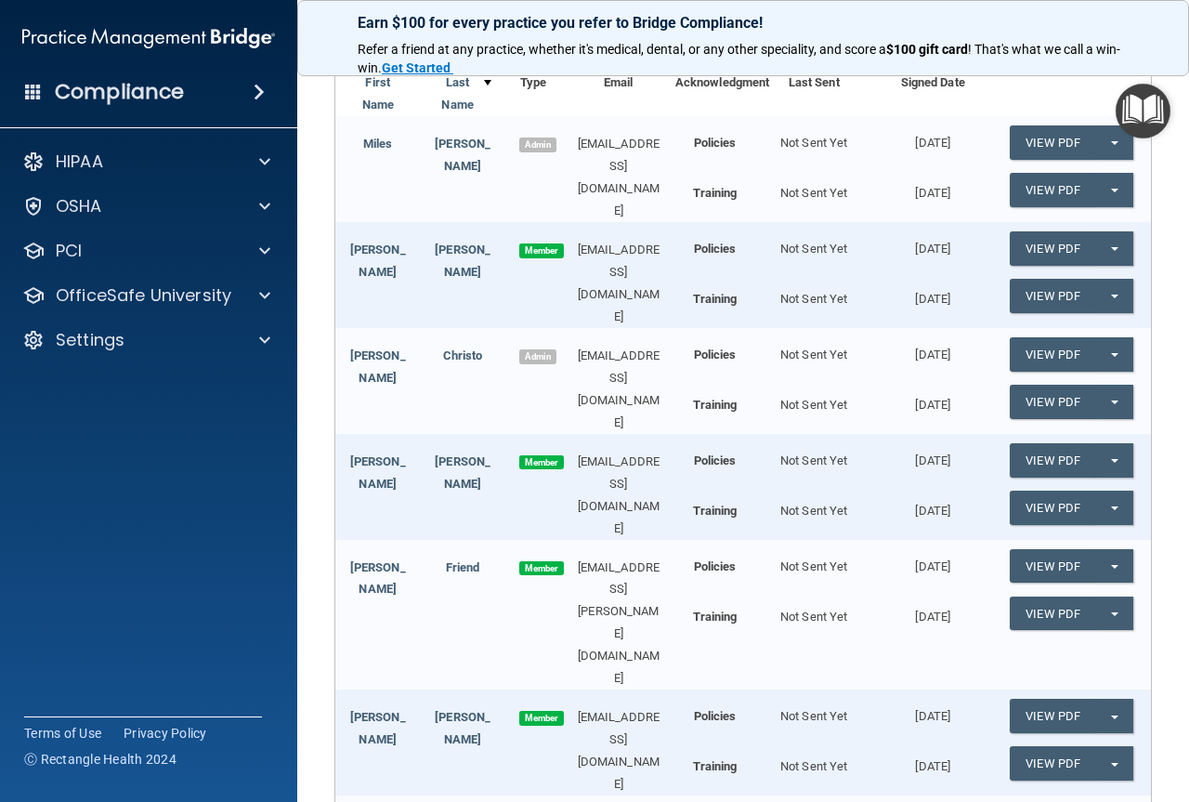
scroll to position [186, 0]
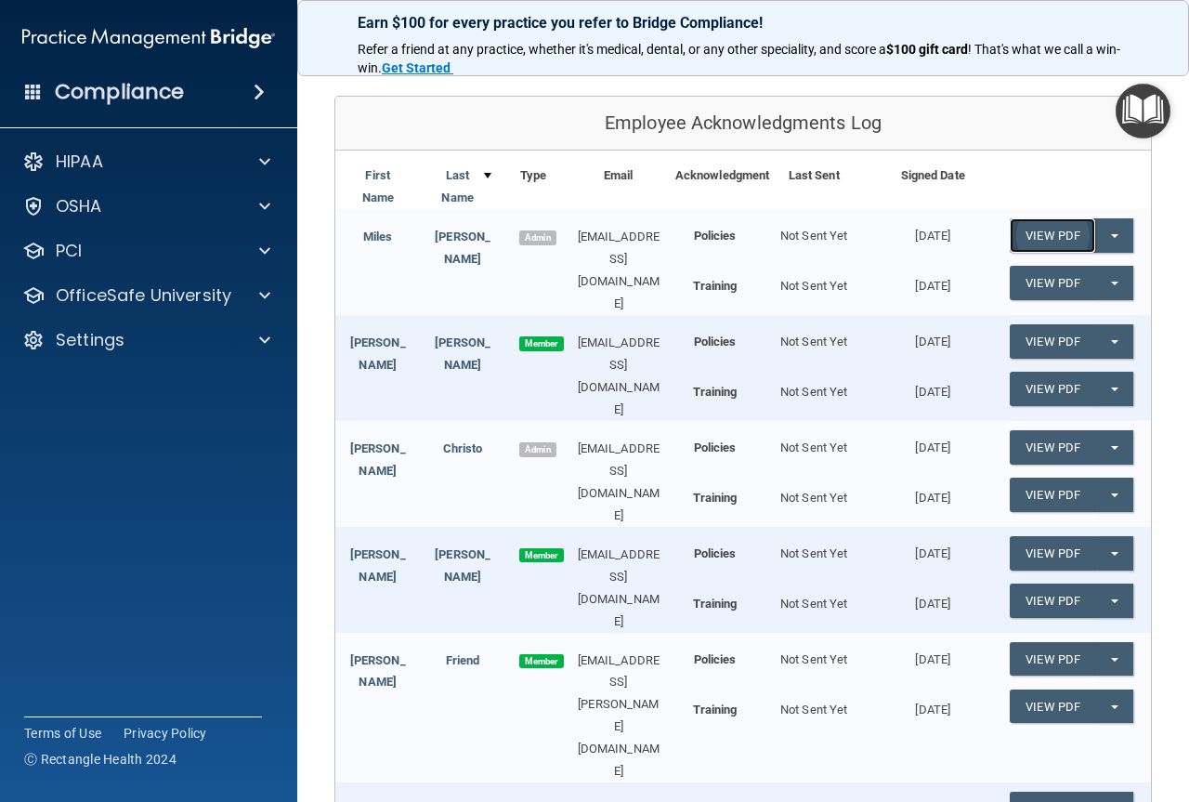
click at [1054, 229] on link "View PDF" at bounding box center [1052, 235] width 85 height 34
click at [1033, 287] on link "View PDF" at bounding box center [1052, 283] width 85 height 34
click at [1104, 239] on button "Split button!" at bounding box center [1114, 235] width 38 height 34
click at [1033, 237] on link "View PDF" at bounding box center [1052, 235] width 85 height 34
click at [1050, 282] on link "View PDF" at bounding box center [1052, 283] width 85 height 34
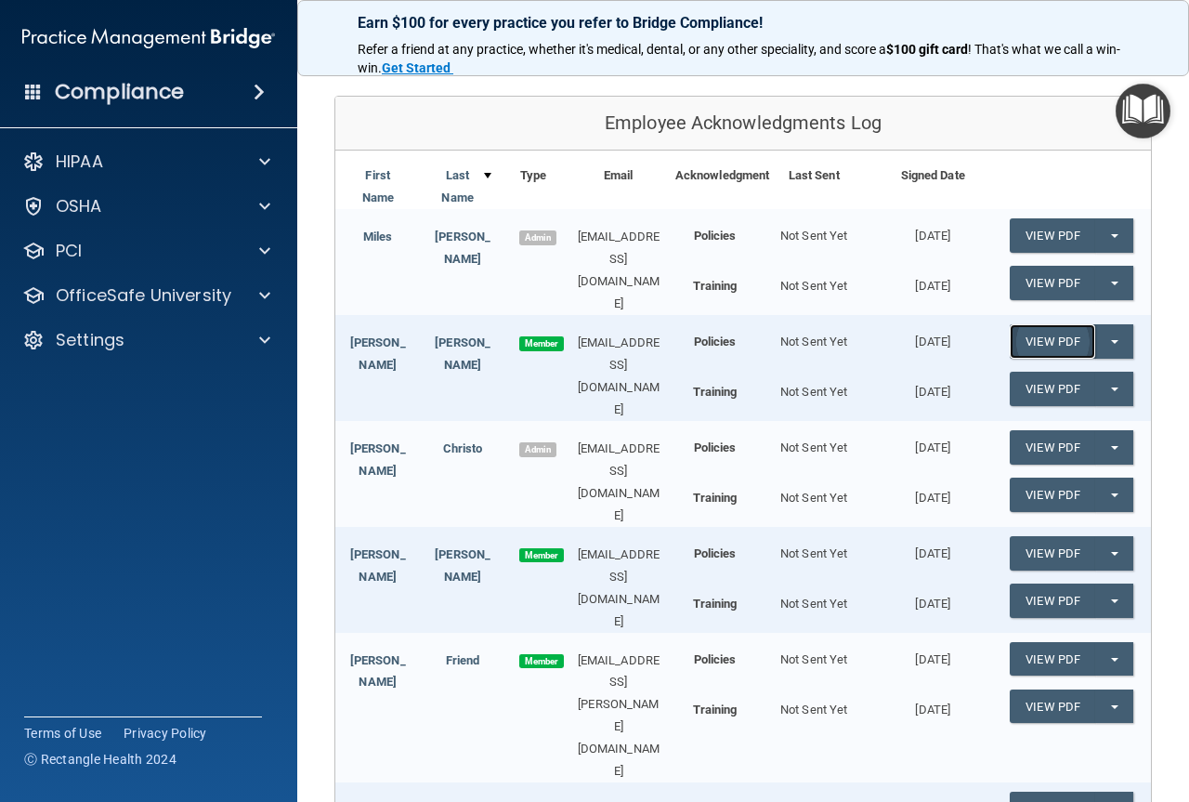
click at [1043, 334] on link "View PDF" at bounding box center [1052, 341] width 85 height 34
click at [1040, 387] on link "View PDF" at bounding box center [1052, 389] width 85 height 34
click at [1036, 430] on link "View PDF" at bounding box center [1052, 447] width 85 height 34
click at [1018, 481] on link "View PDF" at bounding box center [1052, 495] width 85 height 34
click at [1025, 536] on link "View PDF" at bounding box center [1052, 553] width 85 height 34
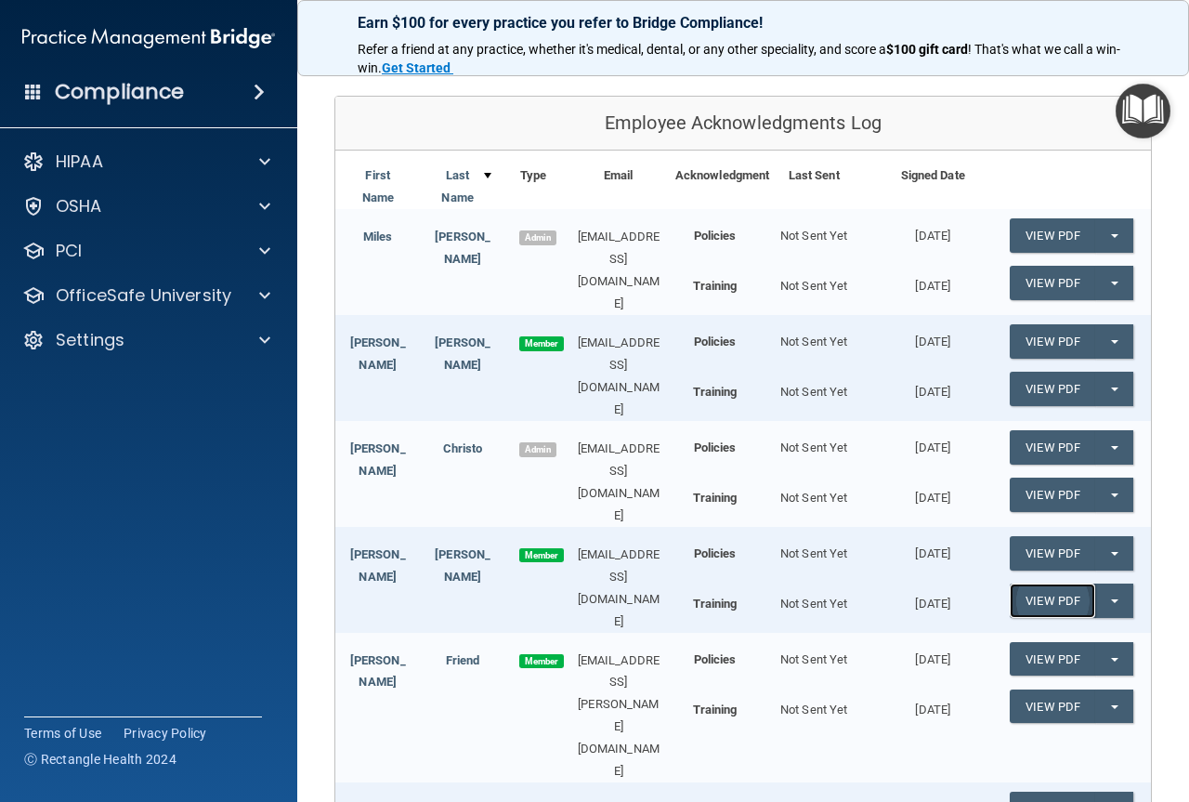
click at [1038, 584] on link "View PDF" at bounding box center [1052, 601] width 85 height 34
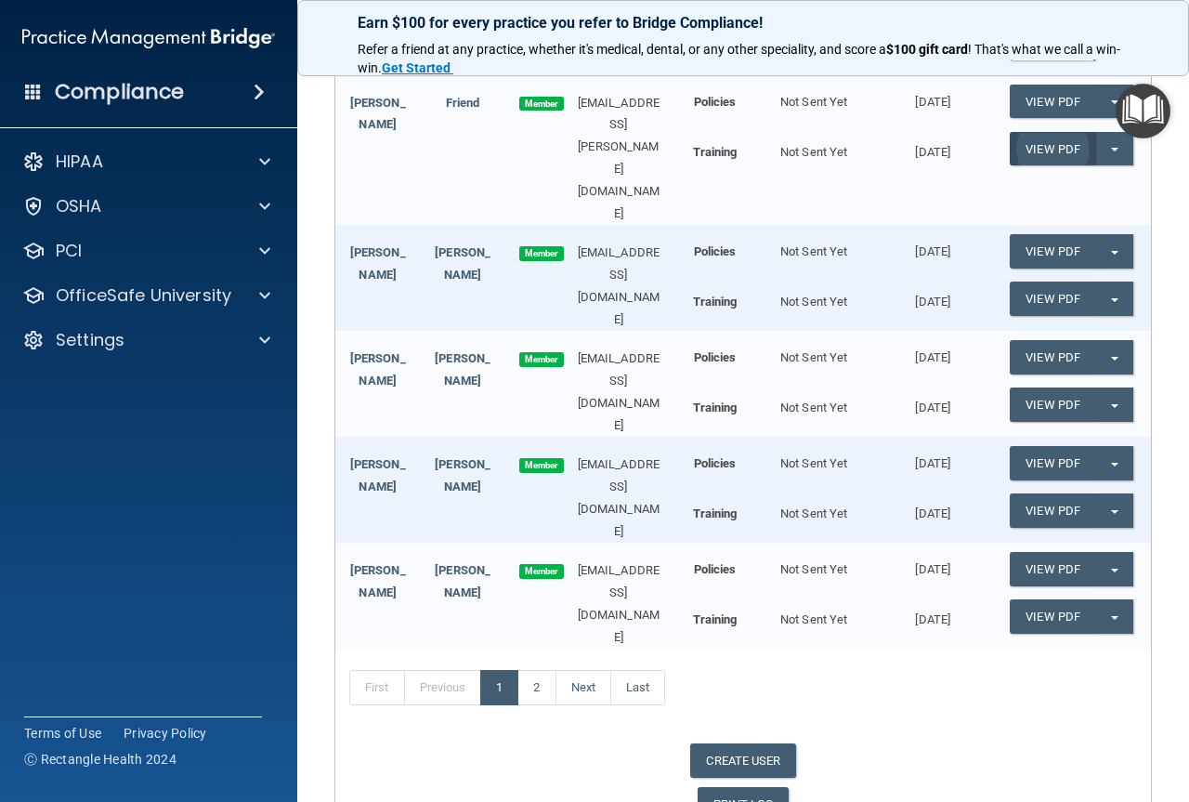
scroll to position [650, 0]
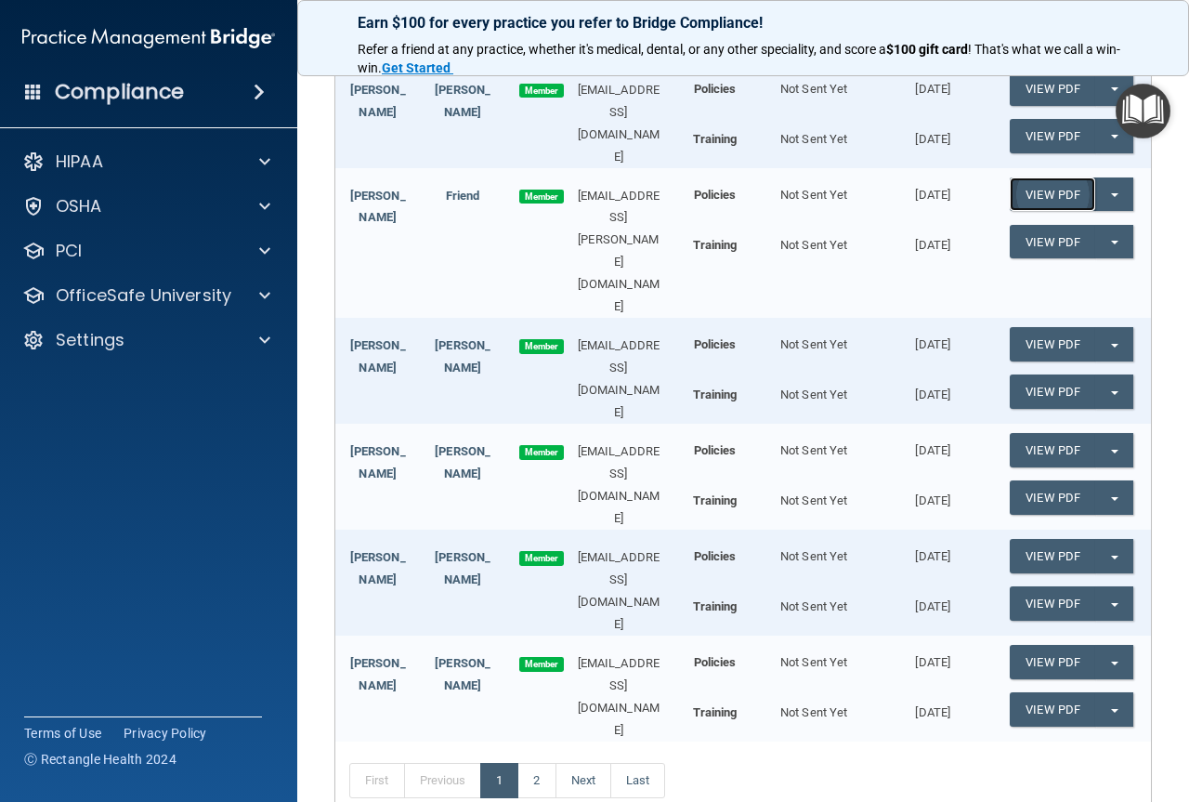
click at [1023, 177] on link "View PDF" at bounding box center [1052, 194] width 85 height 34
click at [1021, 225] on link "View PDF" at bounding box center [1052, 242] width 85 height 34
click at [1030, 327] on link "View PDF" at bounding box center [1052, 344] width 85 height 34
click at [1042, 374] on link "View PDF" at bounding box center [1052, 391] width 85 height 34
click at [1035, 433] on link "View PDF" at bounding box center [1052, 450] width 85 height 34
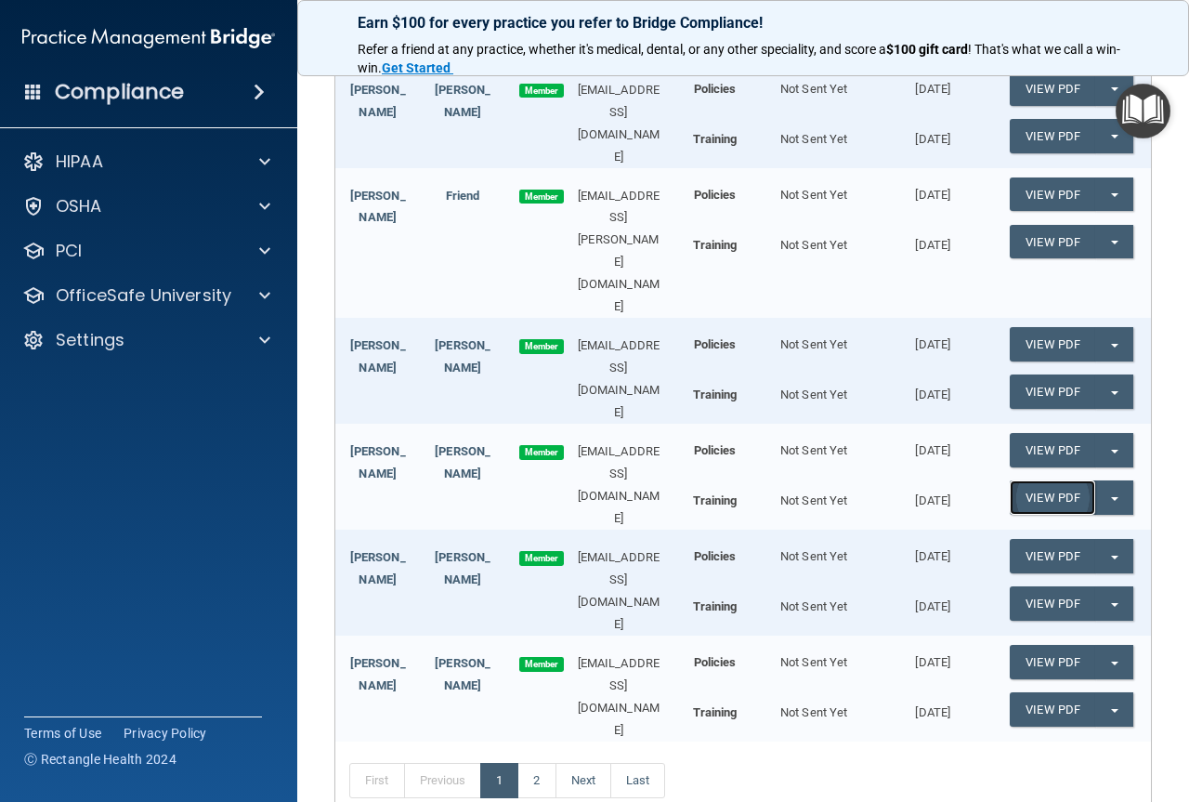
click at [1033, 480] on link "View PDF" at bounding box center [1052, 497] width 85 height 34
click at [1037, 539] on link "View PDF" at bounding box center [1052, 556] width 85 height 34
click at [1035, 586] on link "View PDF" at bounding box center [1052, 603] width 85 height 34
click at [1024, 645] on link "View PDF" at bounding box center [1052, 662] width 85 height 34
click at [1041, 692] on link "View PDF" at bounding box center [1052, 709] width 85 height 34
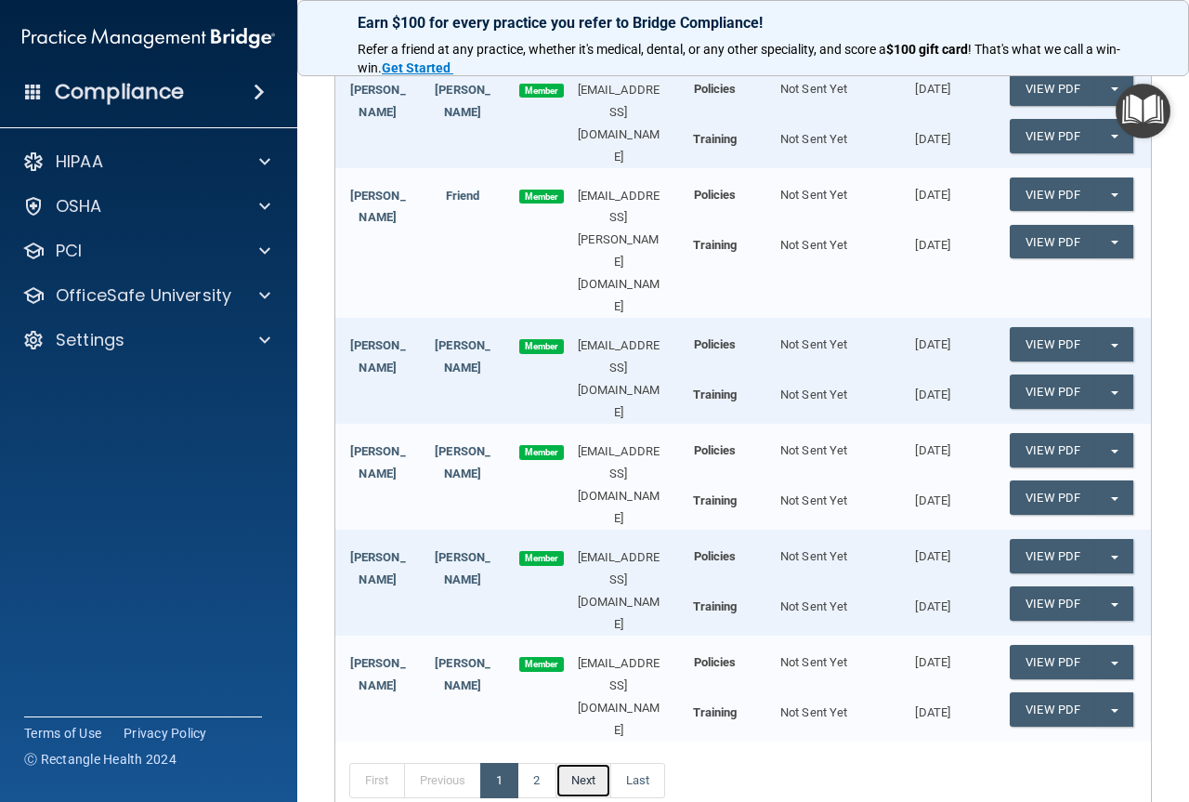
click at [570, 763] on link "Next" at bounding box center [584, 780] width 56 height 35
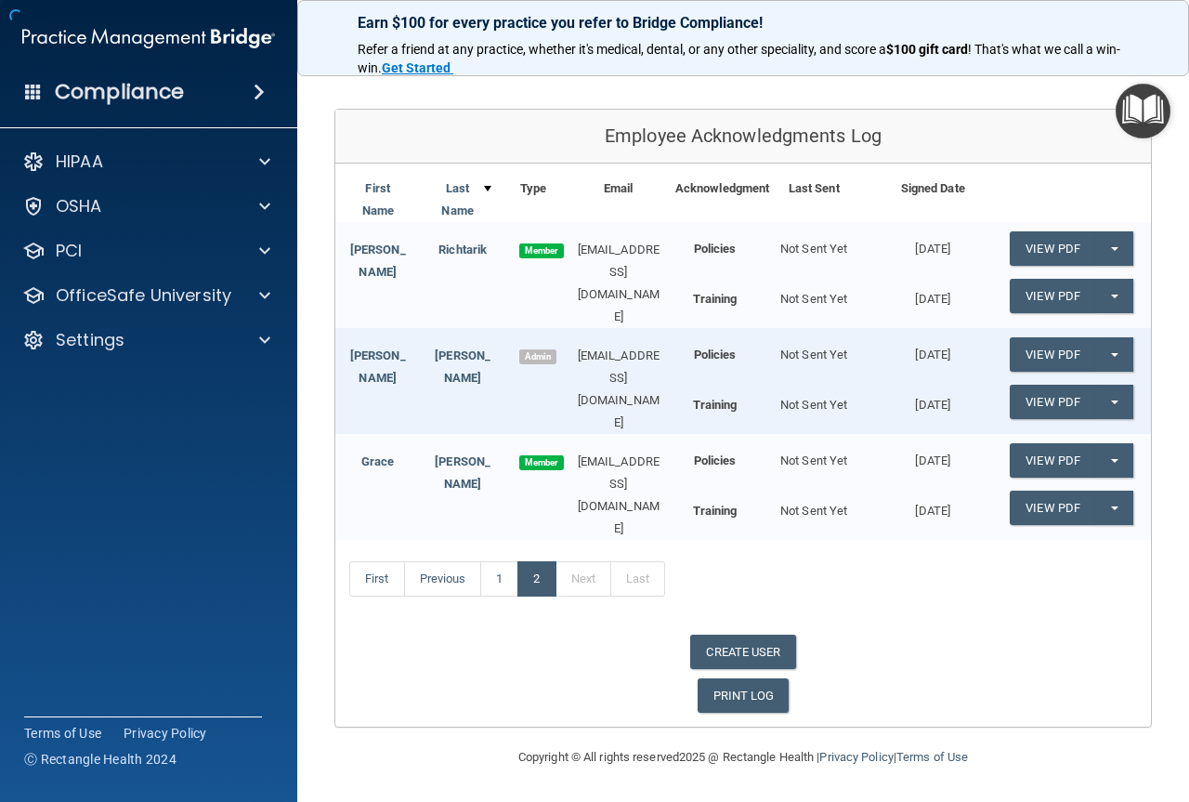
scroll to position [156, 0]
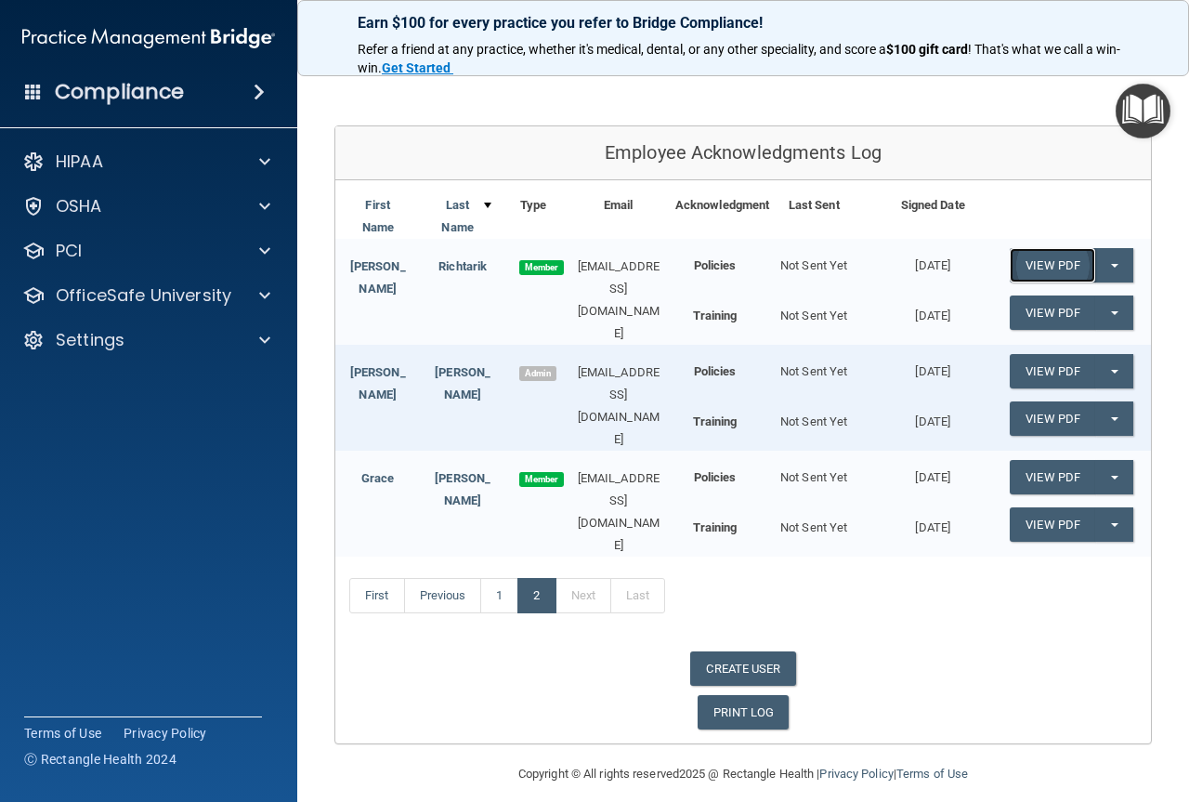
click at [1023, 263] on link "View PDF" at bounding box center [1052, 265] width 85 height 34
click at [1032, 308] on link "View PDF" at bounding box center [1052, 312] width 85 height 34
click at [1030, 474] on link "View PDF" at bounding box center [1052, 477] width 85 height 34
click at [1028, 513] on link "View PDF" at bounding box center [1052, 524] width 85 height 34
click at [1023, 358] on link "View PDF" at bounding box center [1052, 371] width 85 height 34
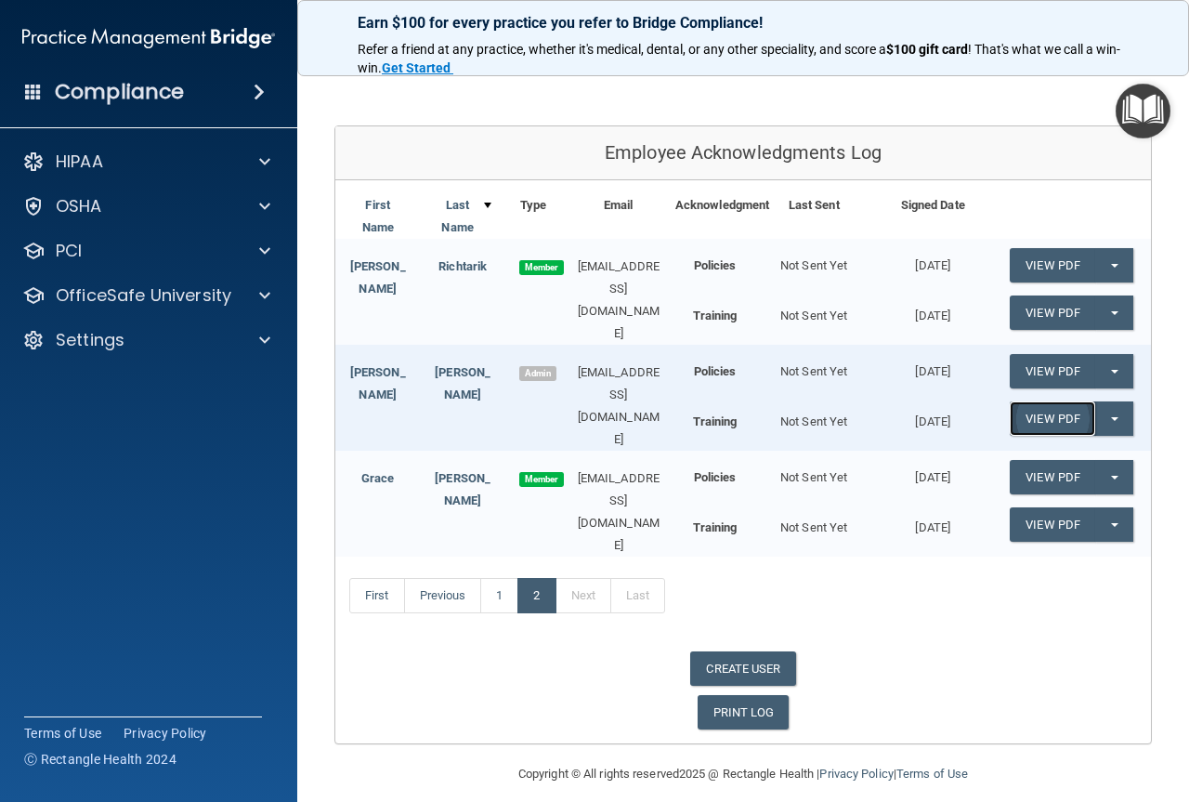
click at [1024, 414] on link "View PDF" at bounding box center [1052, 418] width 85 height 34
click at [243, 92] on div "Compliance" at bounding box center [148, 92] width 297 height 41
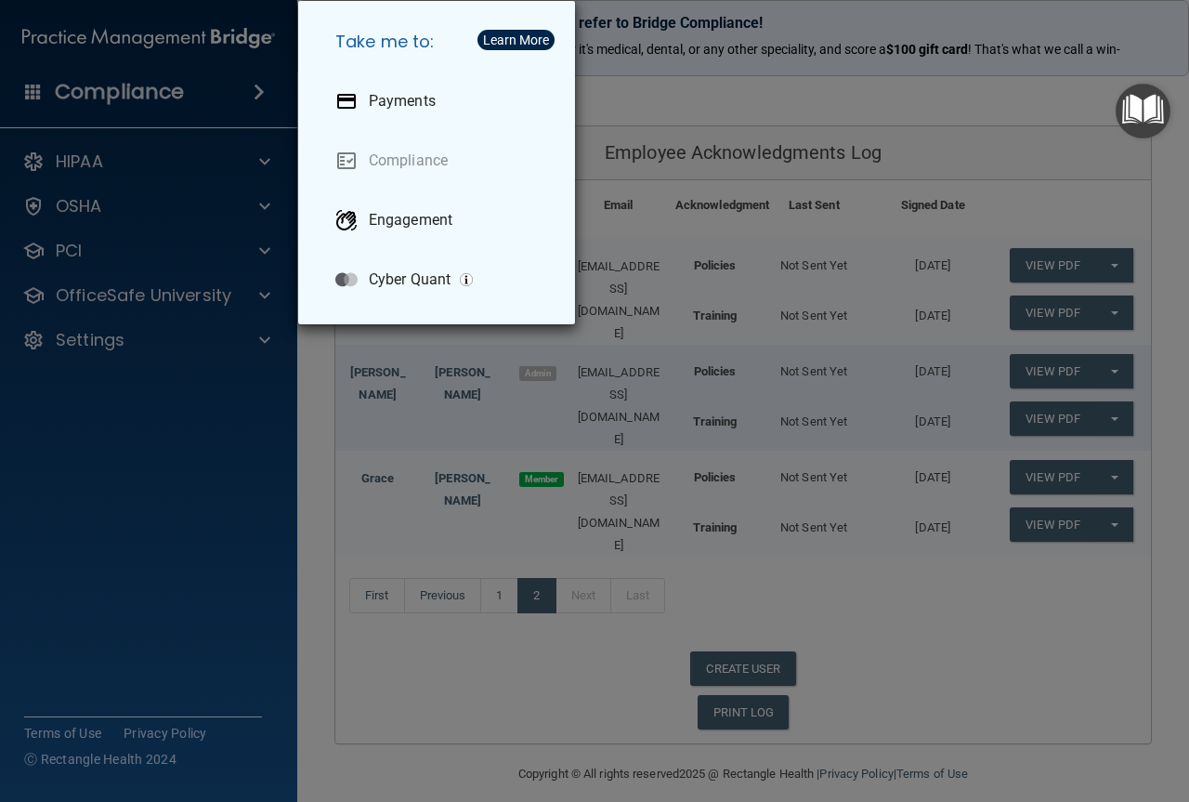
click at [111, 199] on div "Take me to: Payments Compliance Engagement Cyber Quant" at bounding box center [594, 401] width 1189 height 802
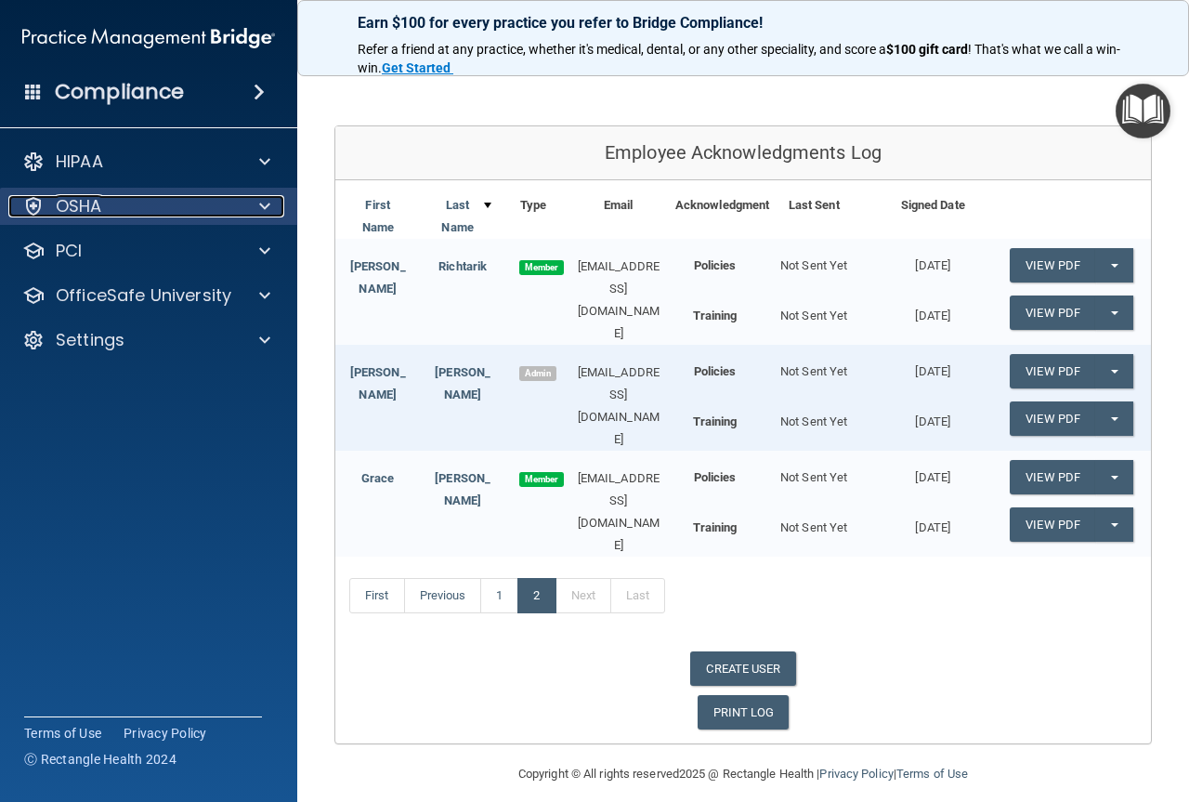
click at [243, 201] on div at bounding box center [262, 206] width 46 height 22
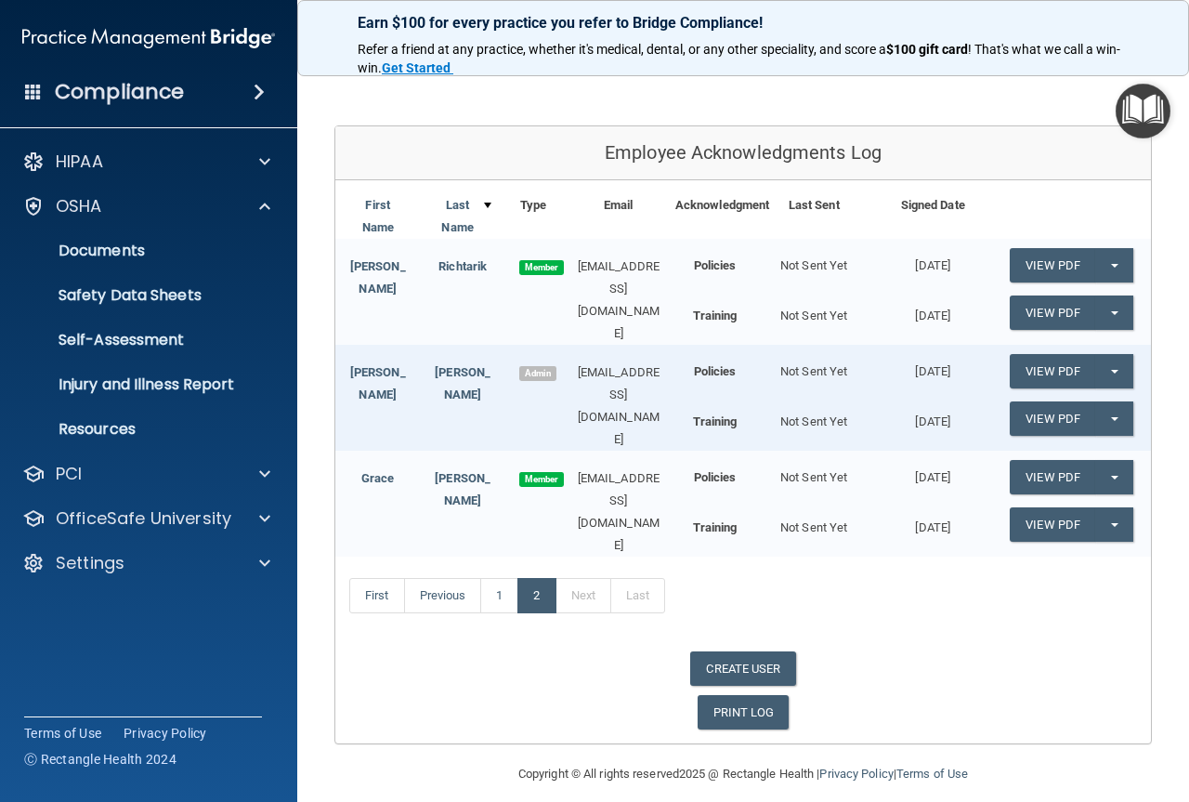
click at [118, 92] on h4 "Compliance" at bounding box center [119, 92] width 129 height 26
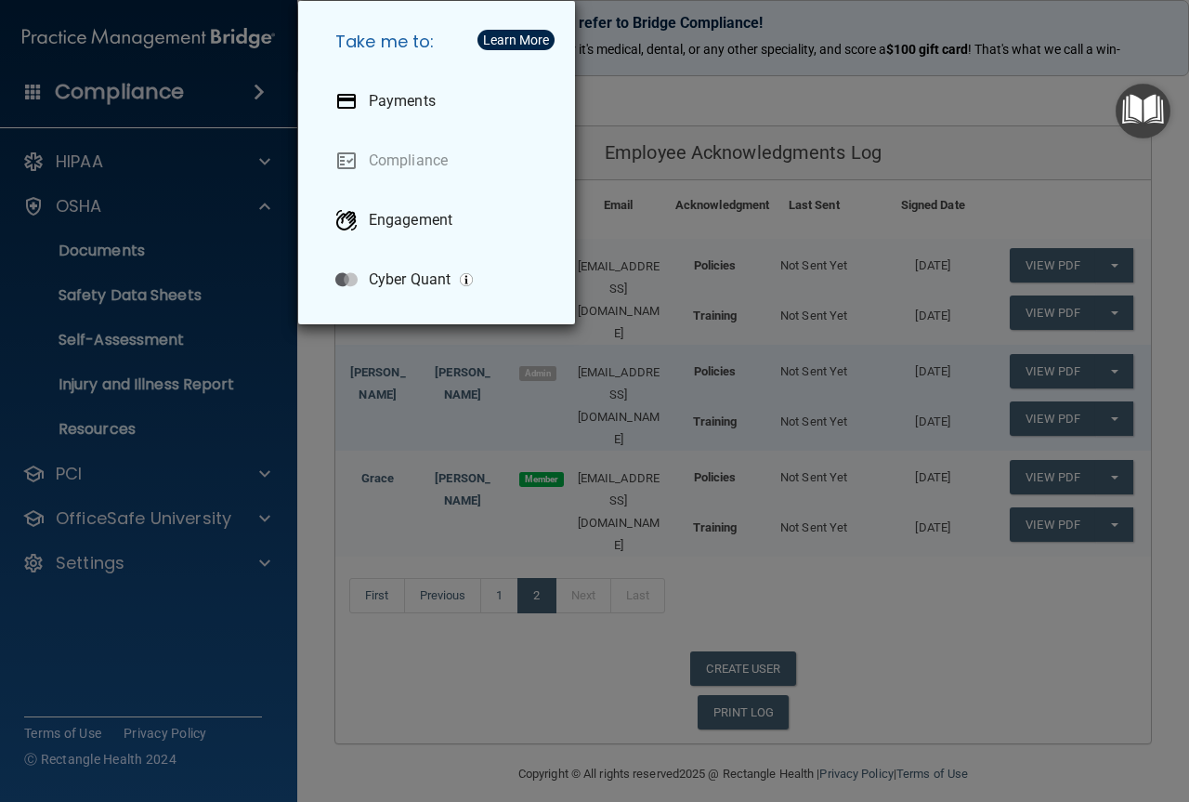
click at [118, 92] on div "Take me to: Payments Compliance Engagement Cyber Quant" at bounding box center [594, 401] width 1189 height 802
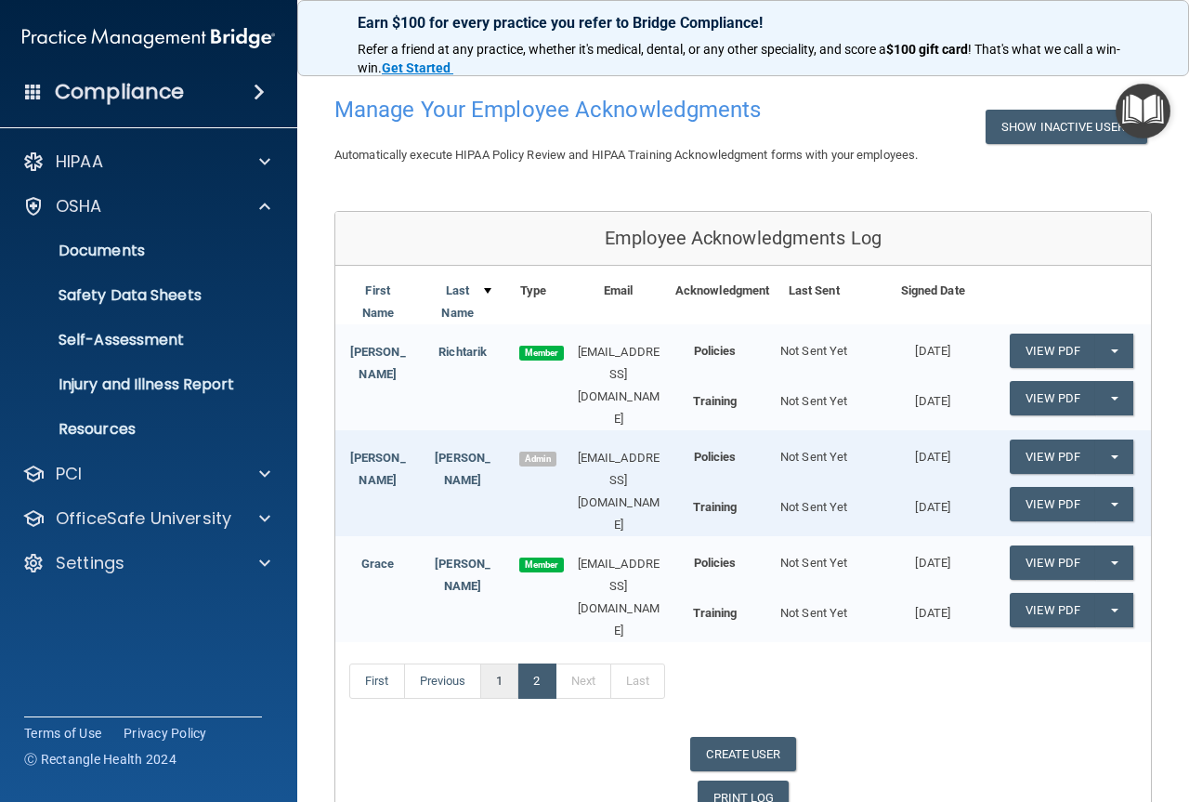
scroll to position [0, 0]
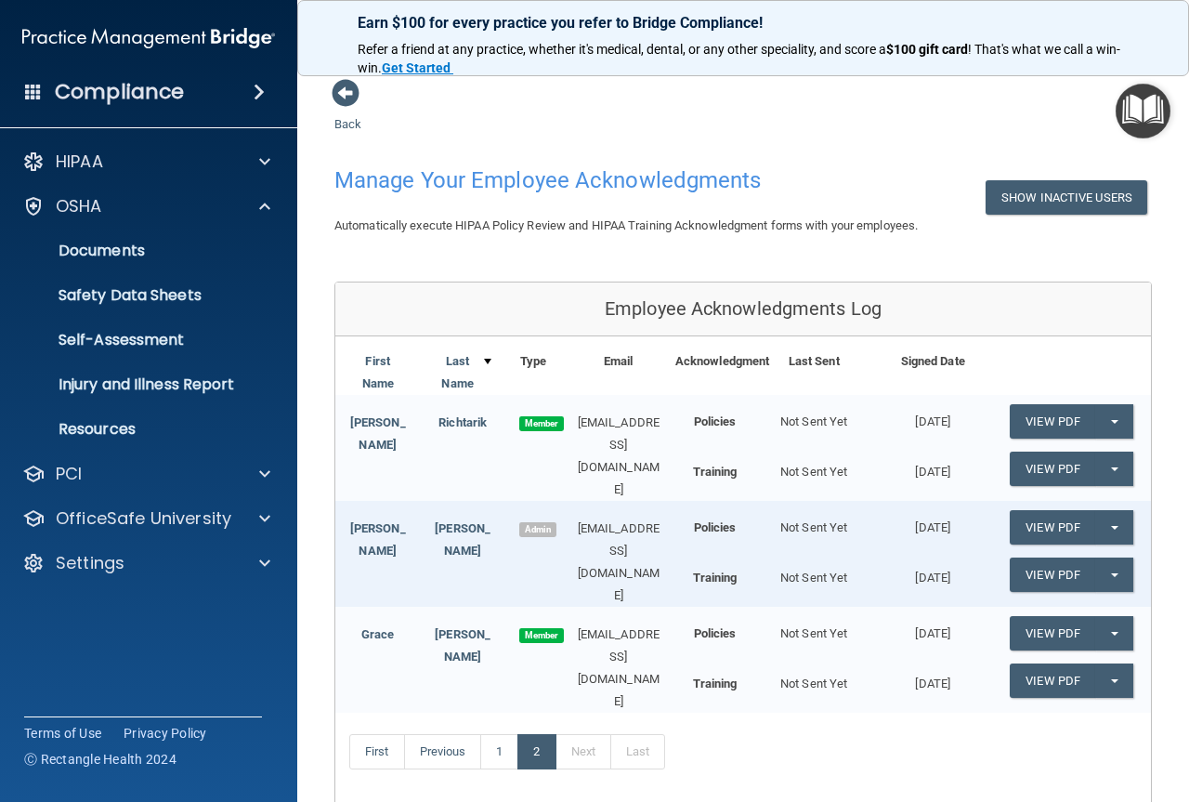
click at [369, 86] on div "Back Manage Your Employee Acknowledgments Show Inactive Users Automatically exe…" at bounding box center [743, 489] width 818 height 822
click at [336, 88] on span at bounding box center [346, 93] width 28 height 28
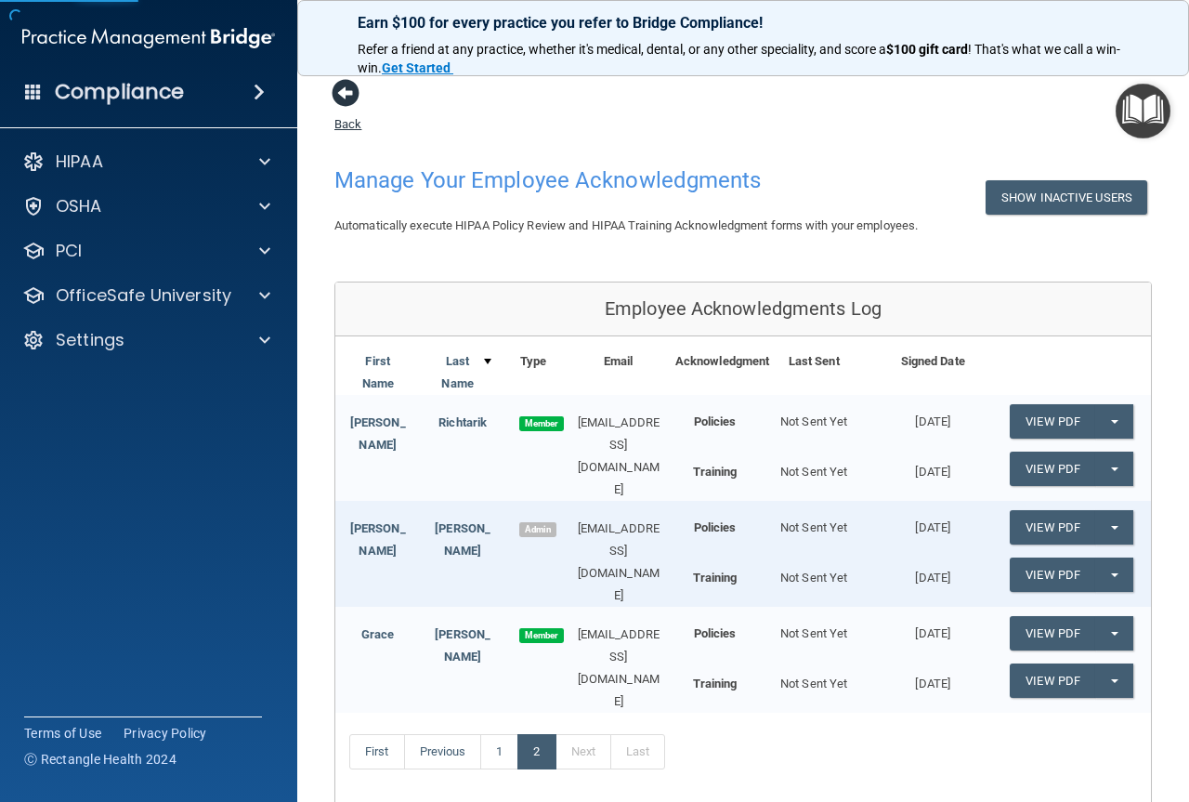
click at [347, 89] on span at bounding box center [346, 93] width 28 height 28
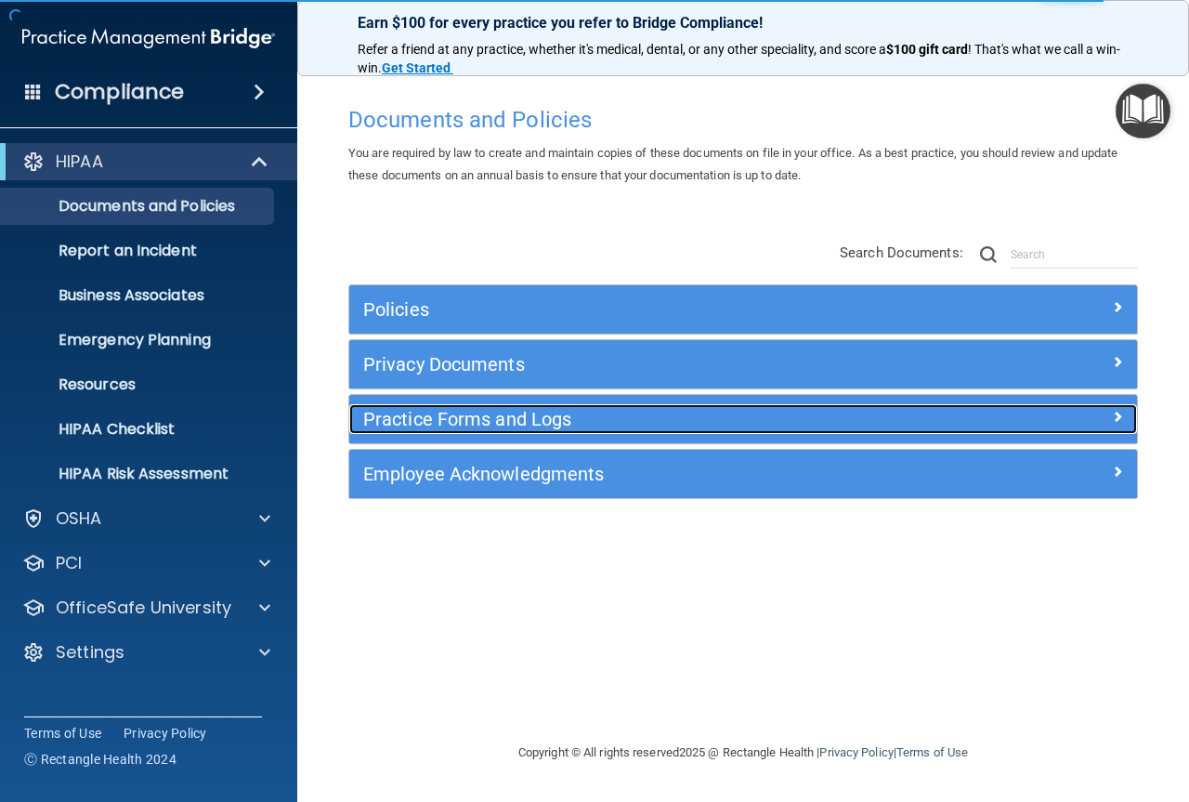
click at [493, 430] on div "Practice Forms and Logs" at bounding box center [644, 419] width 591 height 30
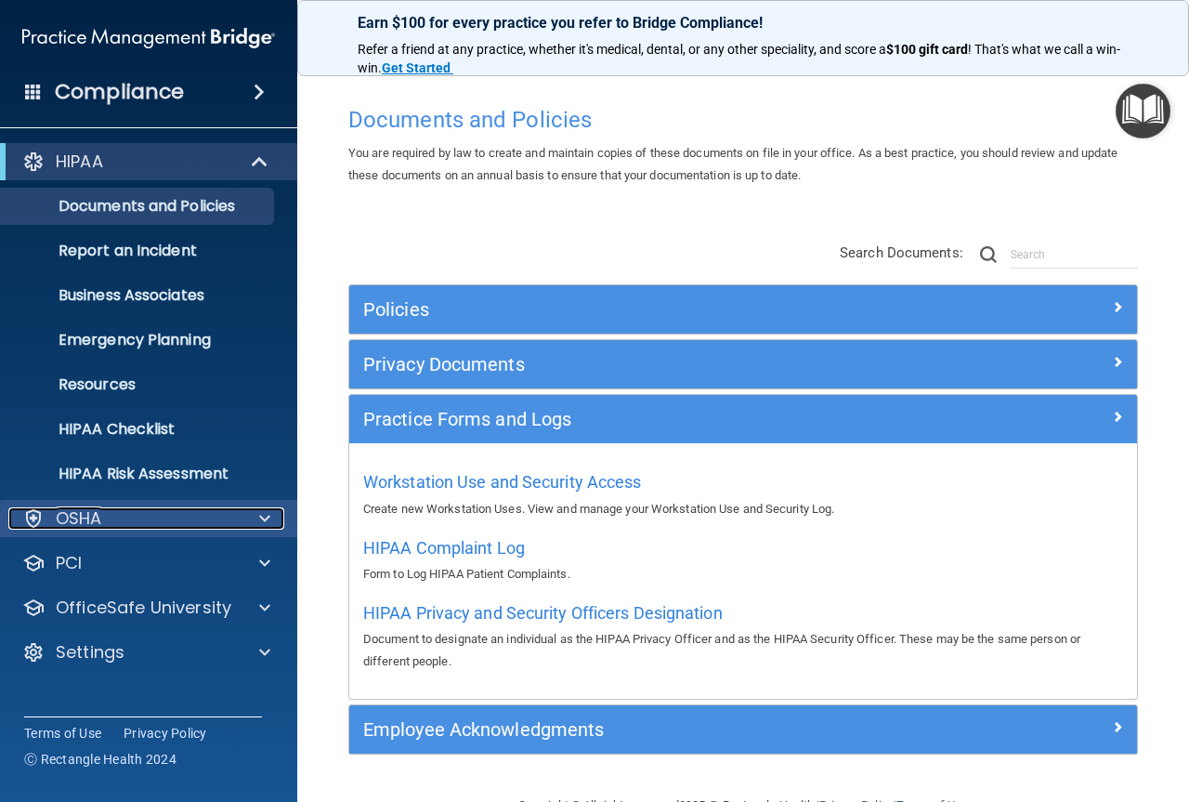
click at [75, 521] on p "OSHA" at bounding box center [79, 518] width 46 height 22
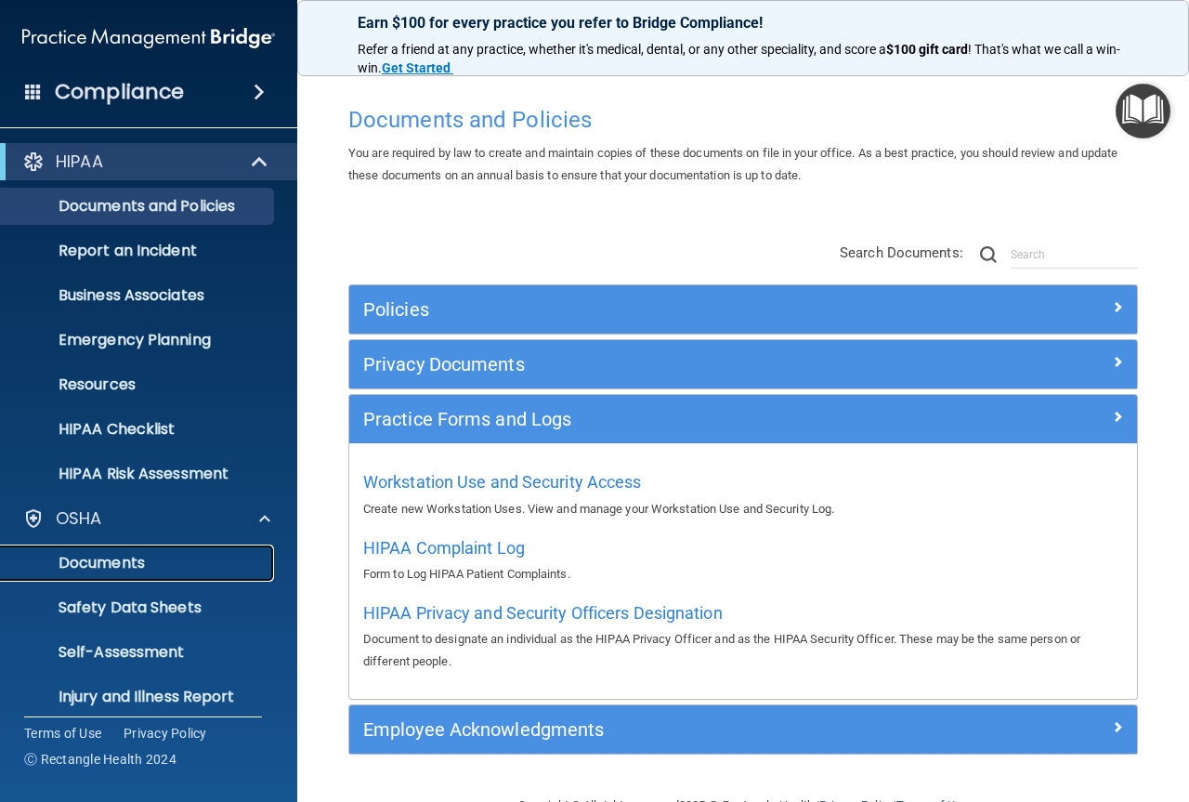
click at [107, 555] on p "Documents" at bounding box center [139, 563] width 254 height 19
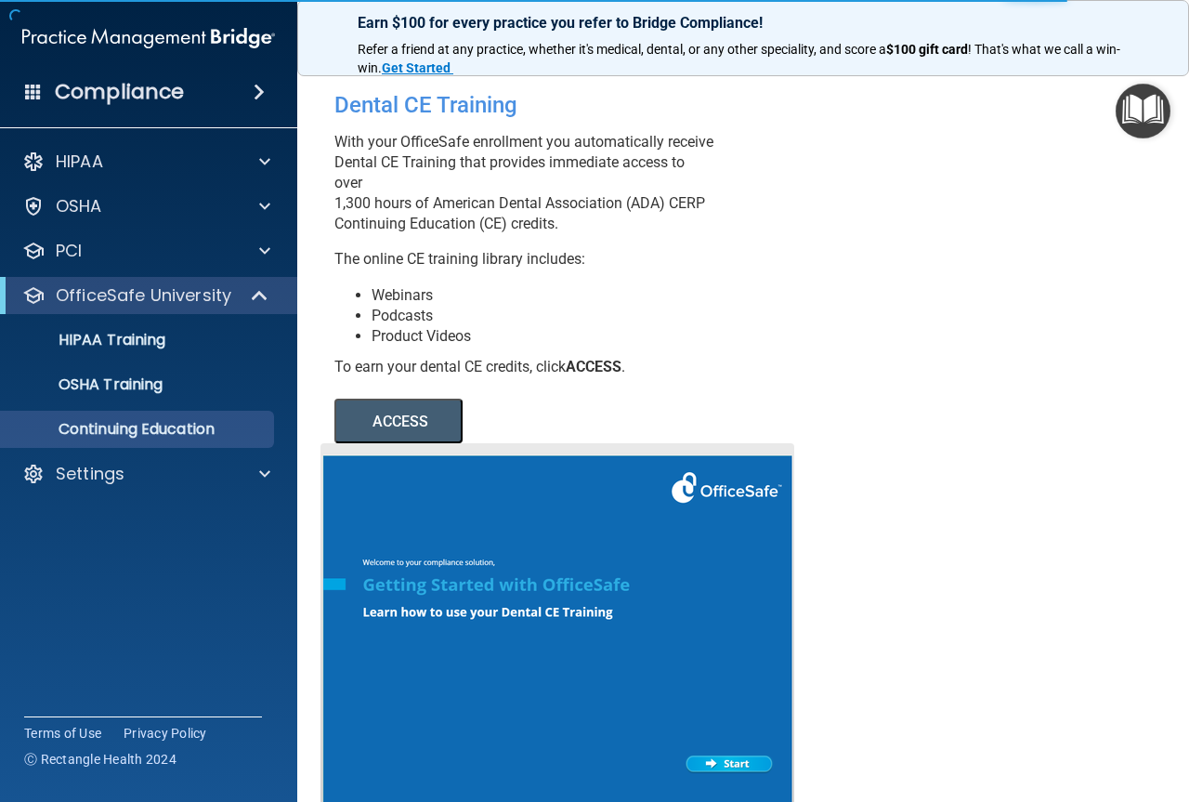
click at [387, 441] on button "ACCESS" at bounding box center [398, 421] width 128 height 45
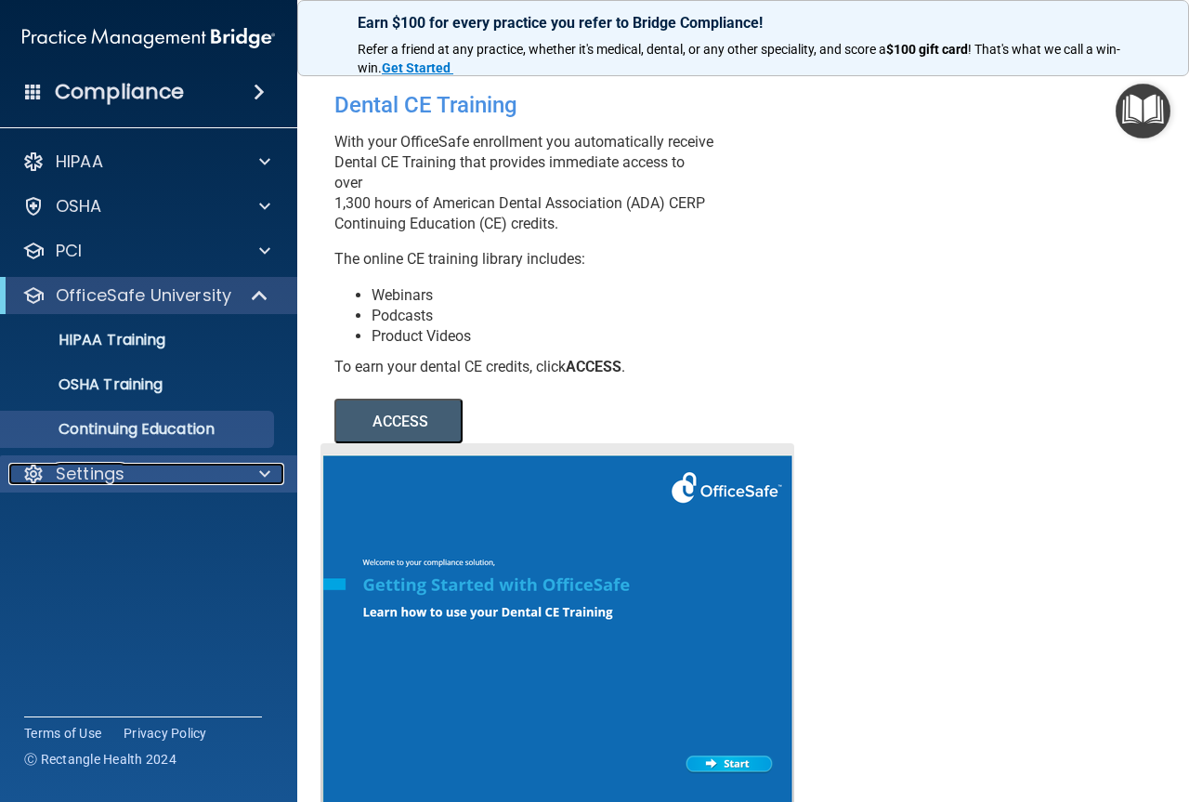
click at [112, 476] on p "Settings" at bounding box center [90, 474] width 69 height 22
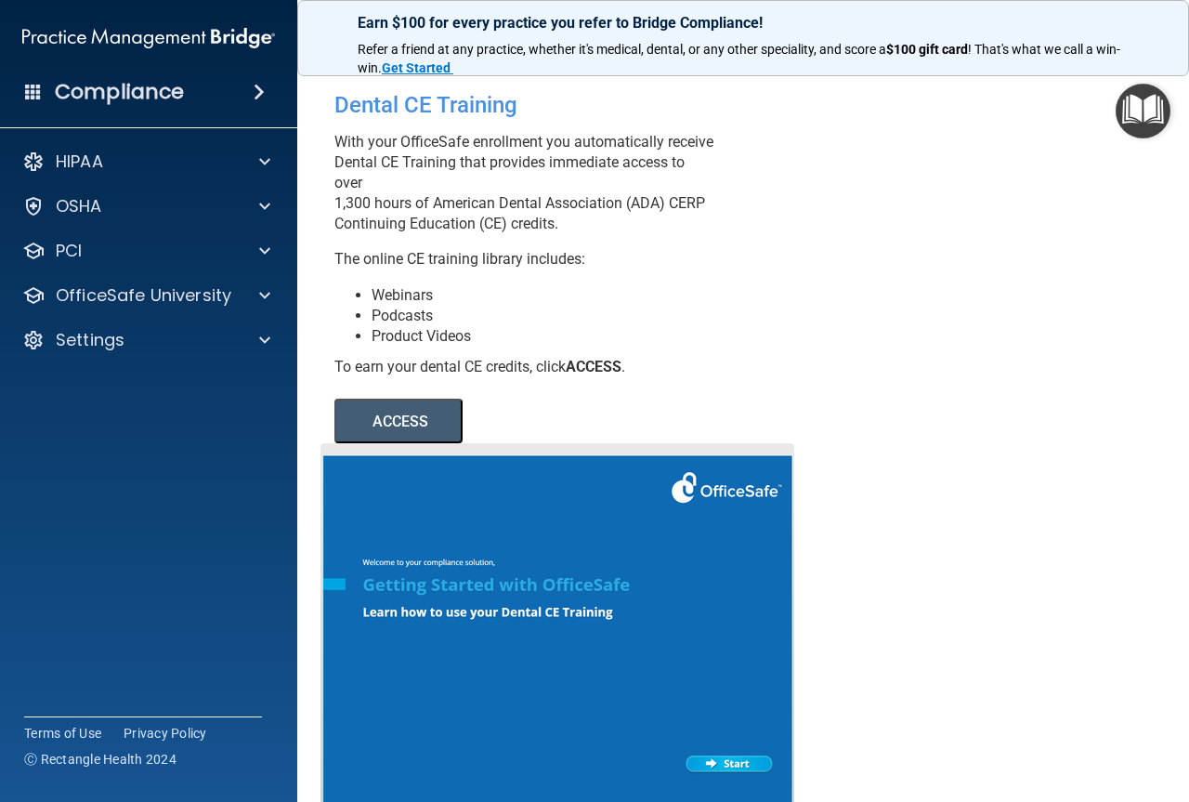
click at [28, 93] on span at bounding box center [33, 91] width 17 height 17
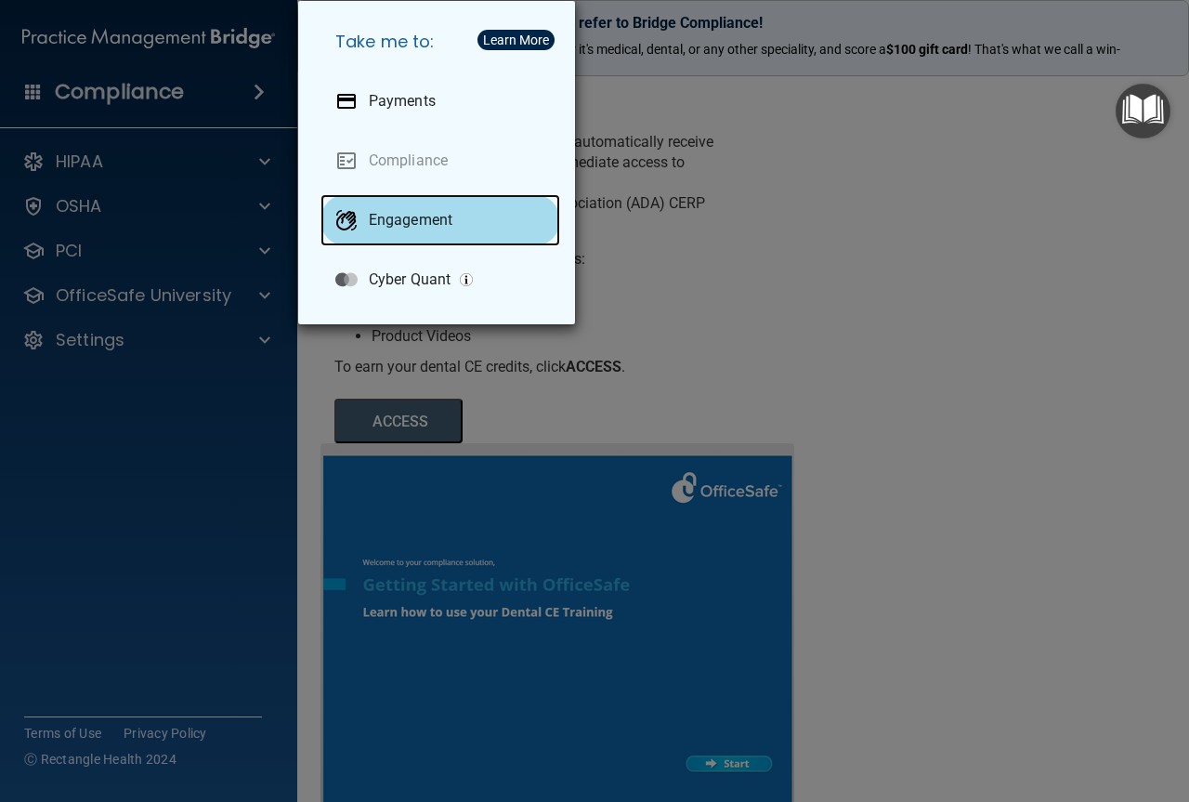
click at [383, 228] on p "Engagement" at bounding box center [411, 220] width 84 height 19
